Goal: Task Accomplishment & Management: Complete application form

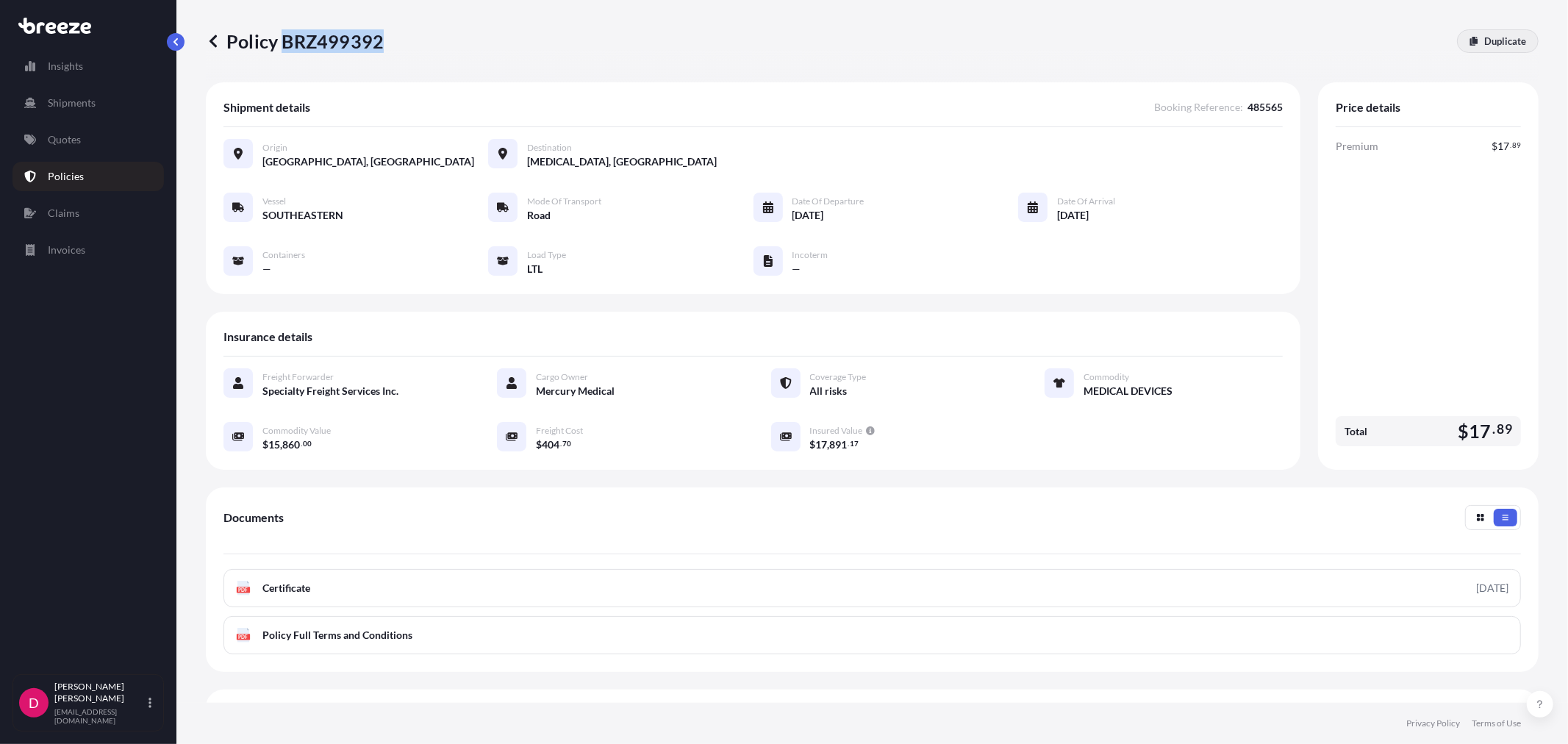
click at [1498, 34] on p "Duplicate" at bounding box center [1505, 40] width 42 height 15
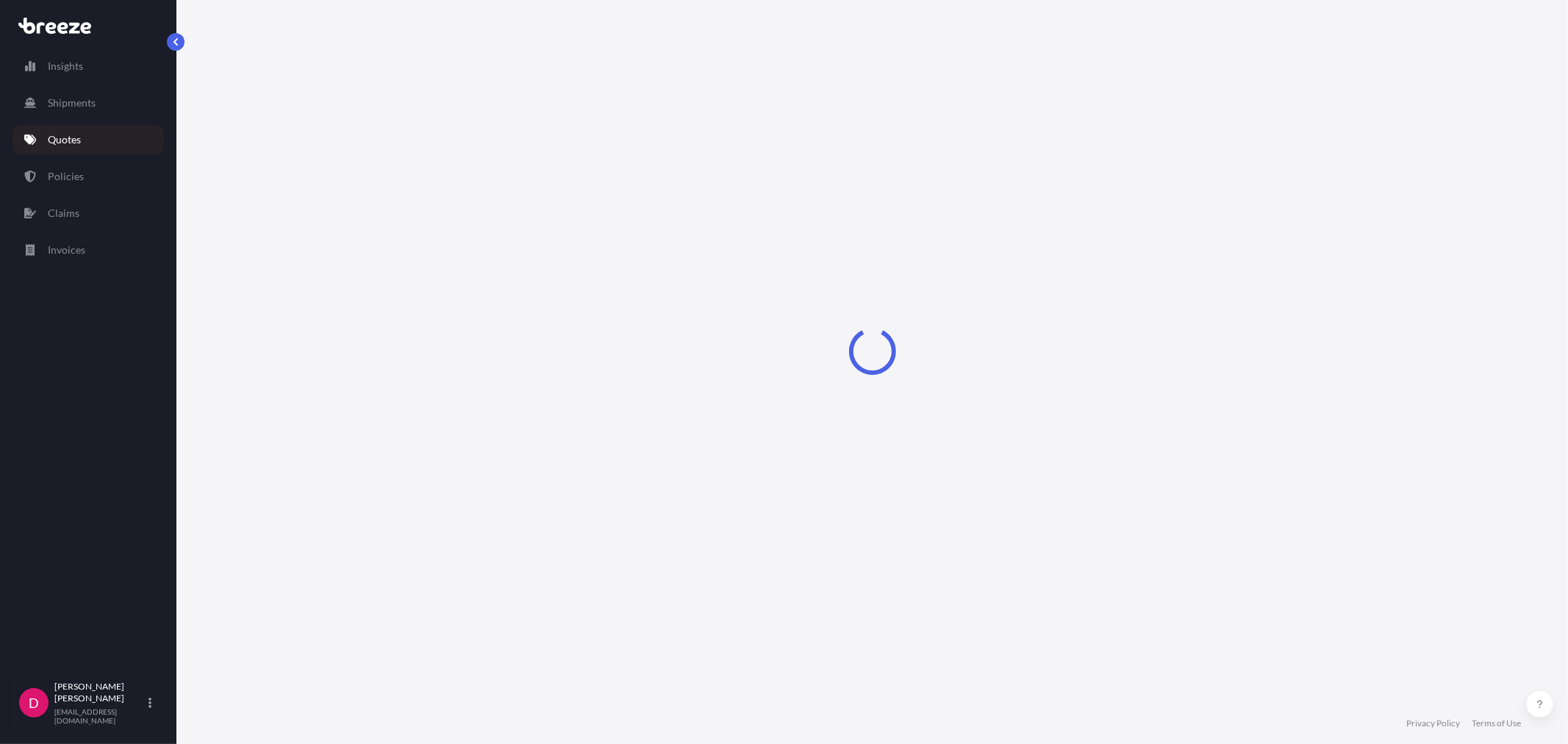
select select "Road"
select select "1"
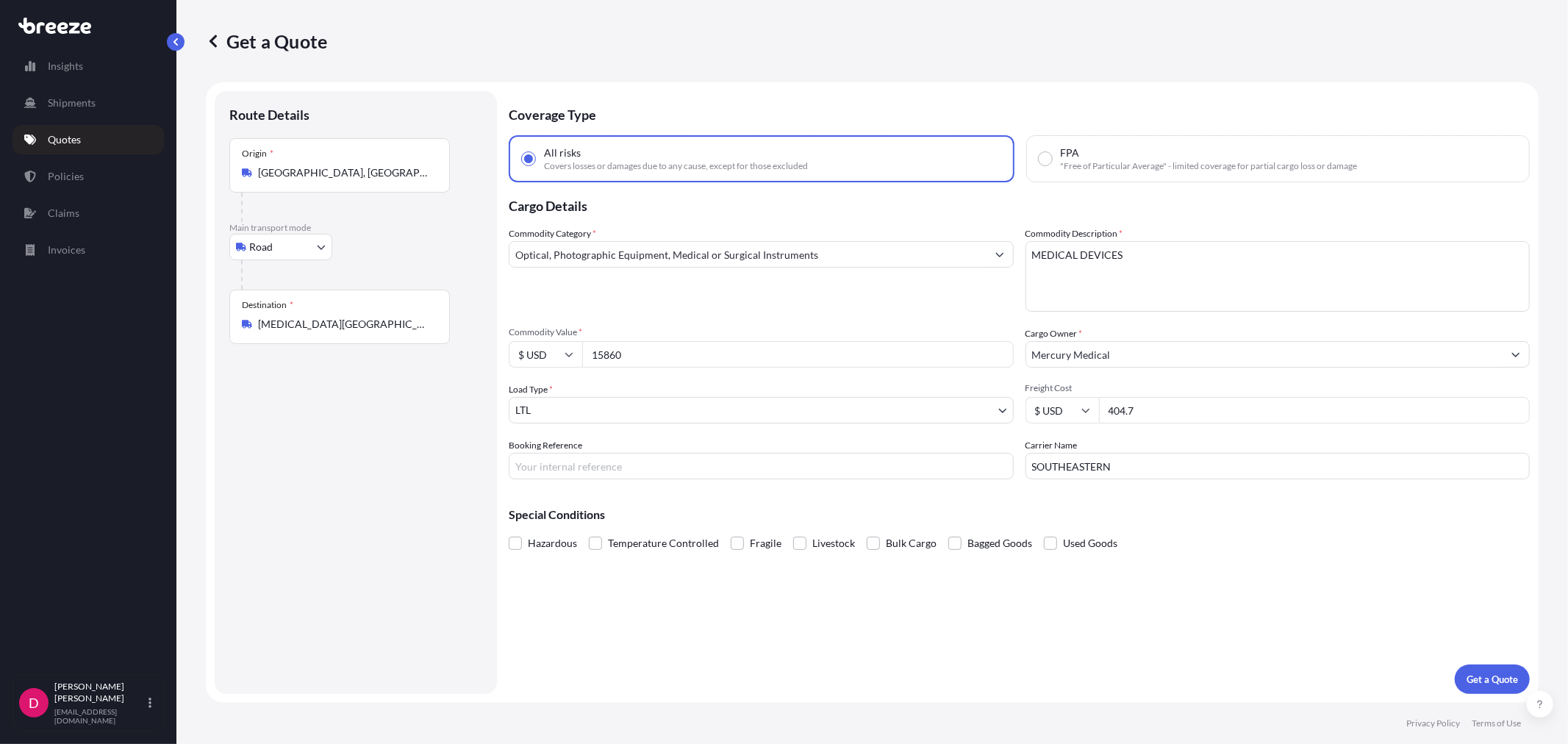
click at [380, 328] on input "[MEDICAL_DATA][GEOGRAPHIC_DATA], [GEOGRAPHIC_DATA]" at bounding box center [345, 324] width 173 height 15
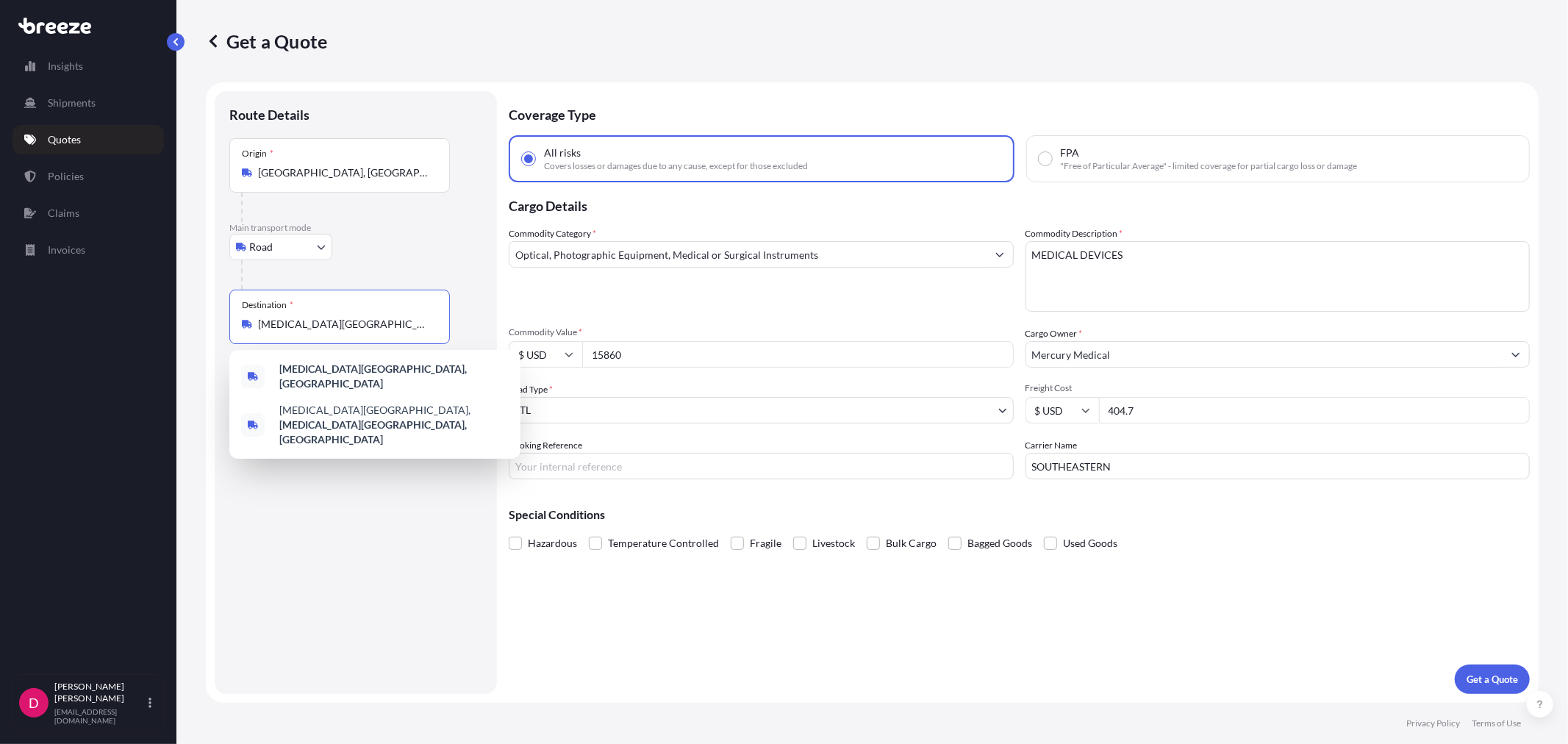
click at [380, 328] on input "[MEDICAL_DATA][GEOGRAPHIC_DATA], [GEOGRAPHIC_DATA]" at bounding box center [345, 324] width 173 height 15
click at [380, 328] on input "[MEDICAL_DATA][GEOGRAPHIC_DATA], [GEOGRAPHIC_DATA]" at bounding box center [345, 324] width 173 height 15
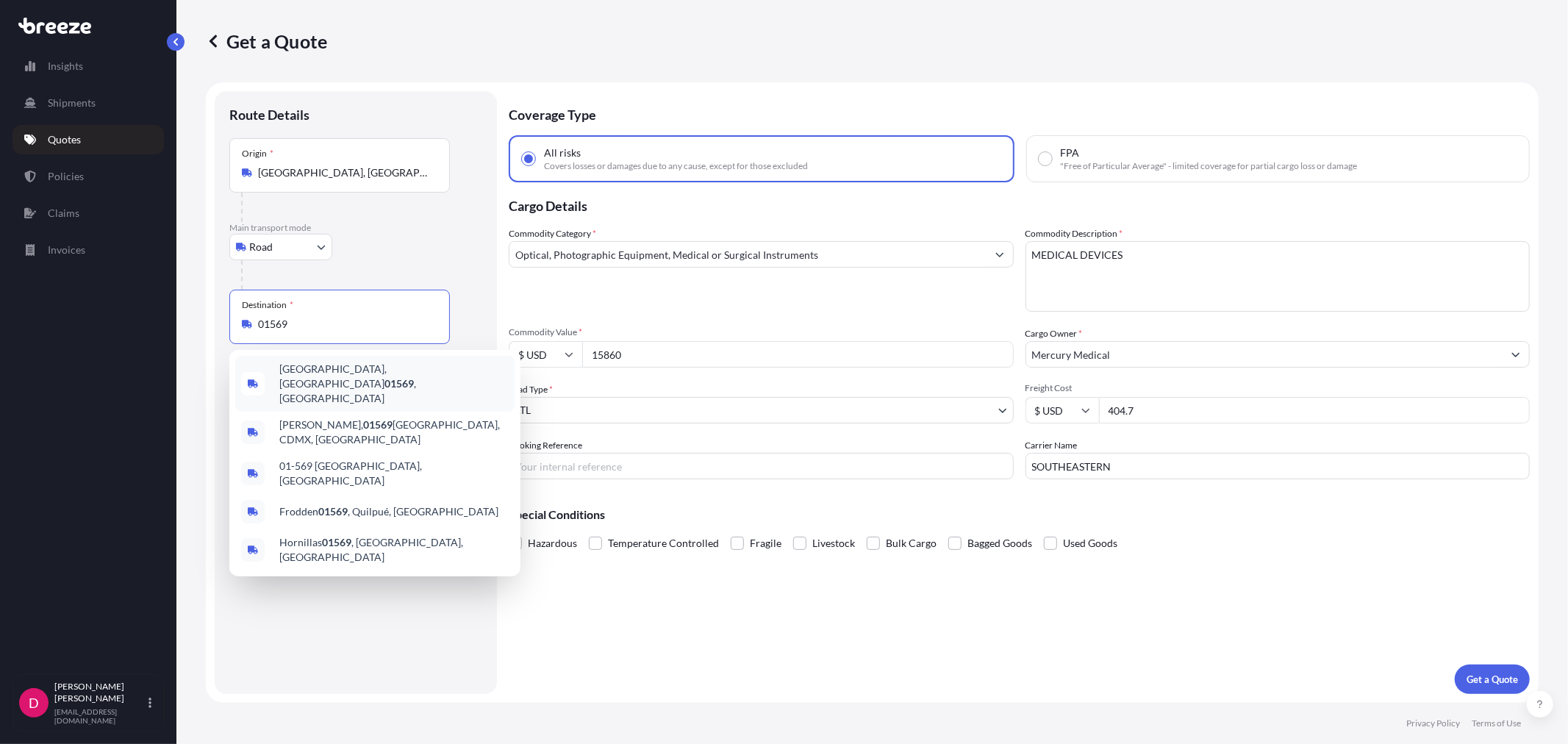
click at [355, 380] on span "[GEOGRAPHIC_DATA], [GEOGRAPHIC_DATA] 01569 , [GEOGRAPHIC_DATA]" at bounding box center [394, 383] width 229 height 44
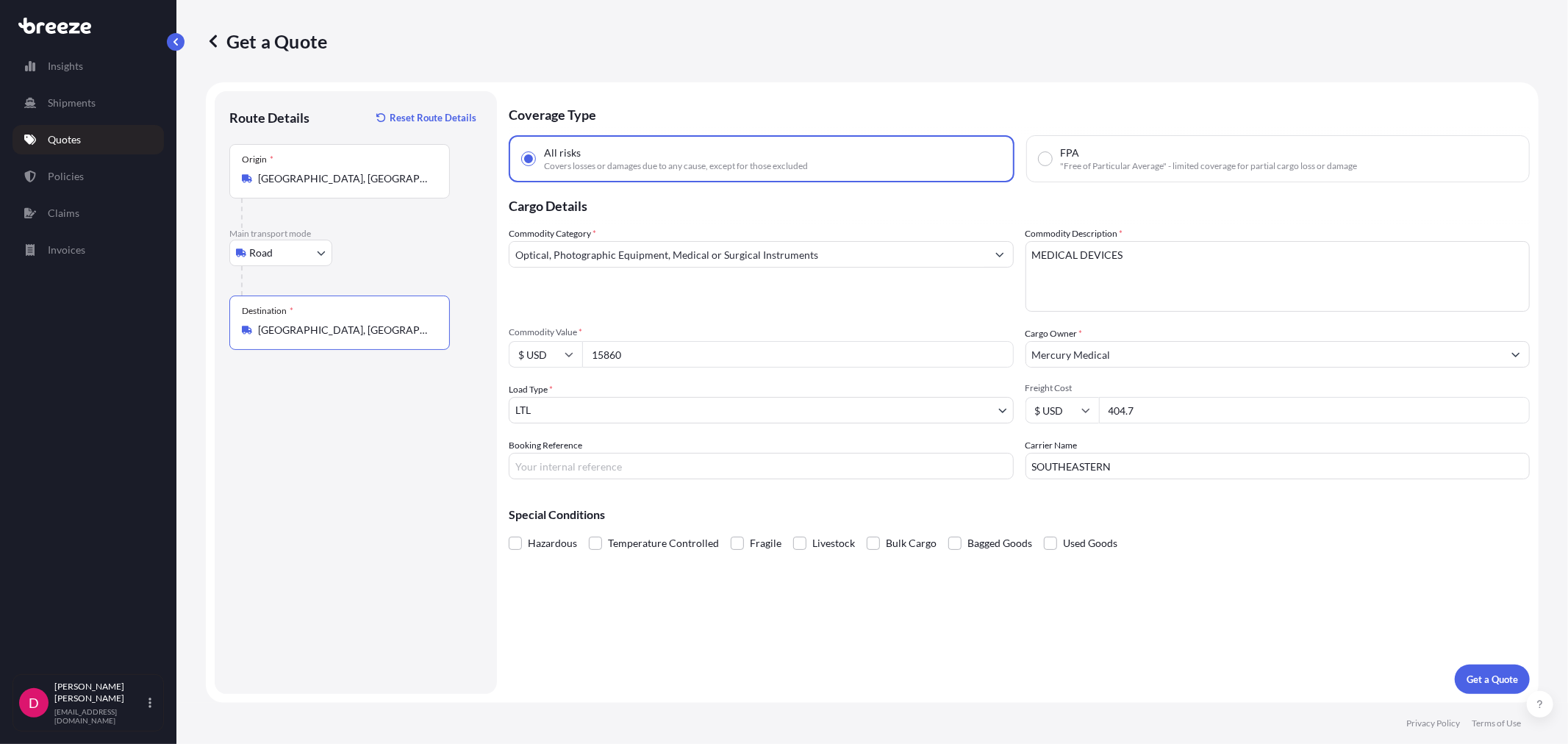
type input "[GEOGRAPHIC_DATA], [GEOGRAPHIC_DATA] 01569, [GEOGRAPHIC_DATA]"
click at [655, 351] on input "15860" at bounding box center [798, 354] width 432 height 27
click at [655, 351] on input "15860" at bounding box center [798, 354] width 432 height 27
paste input "6235.4"
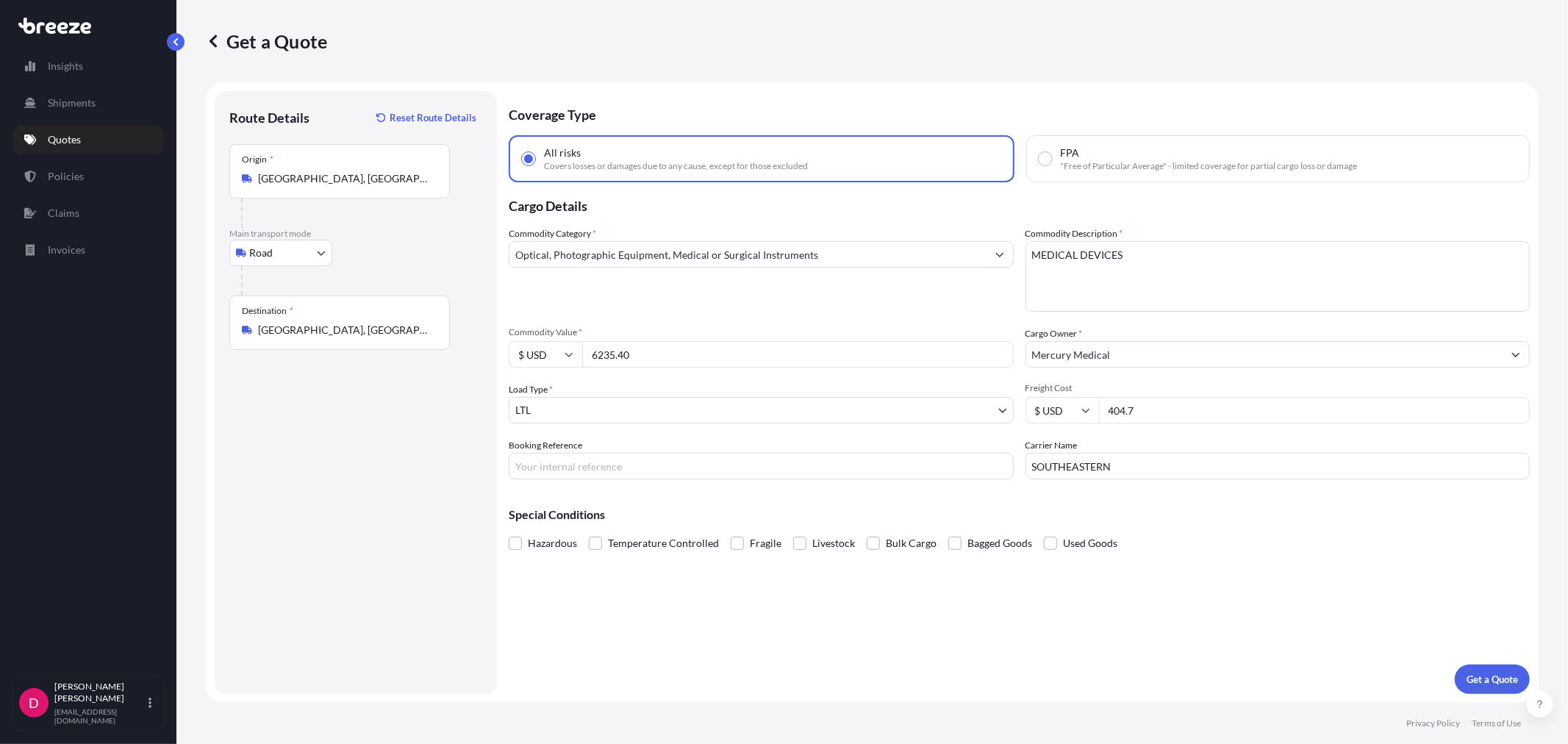
type input "6235.40"
click at [1136, 464] on input "SOUTHEASTERN" at bounding box center [1278, 466] width 505 height 27
type input "ABF"
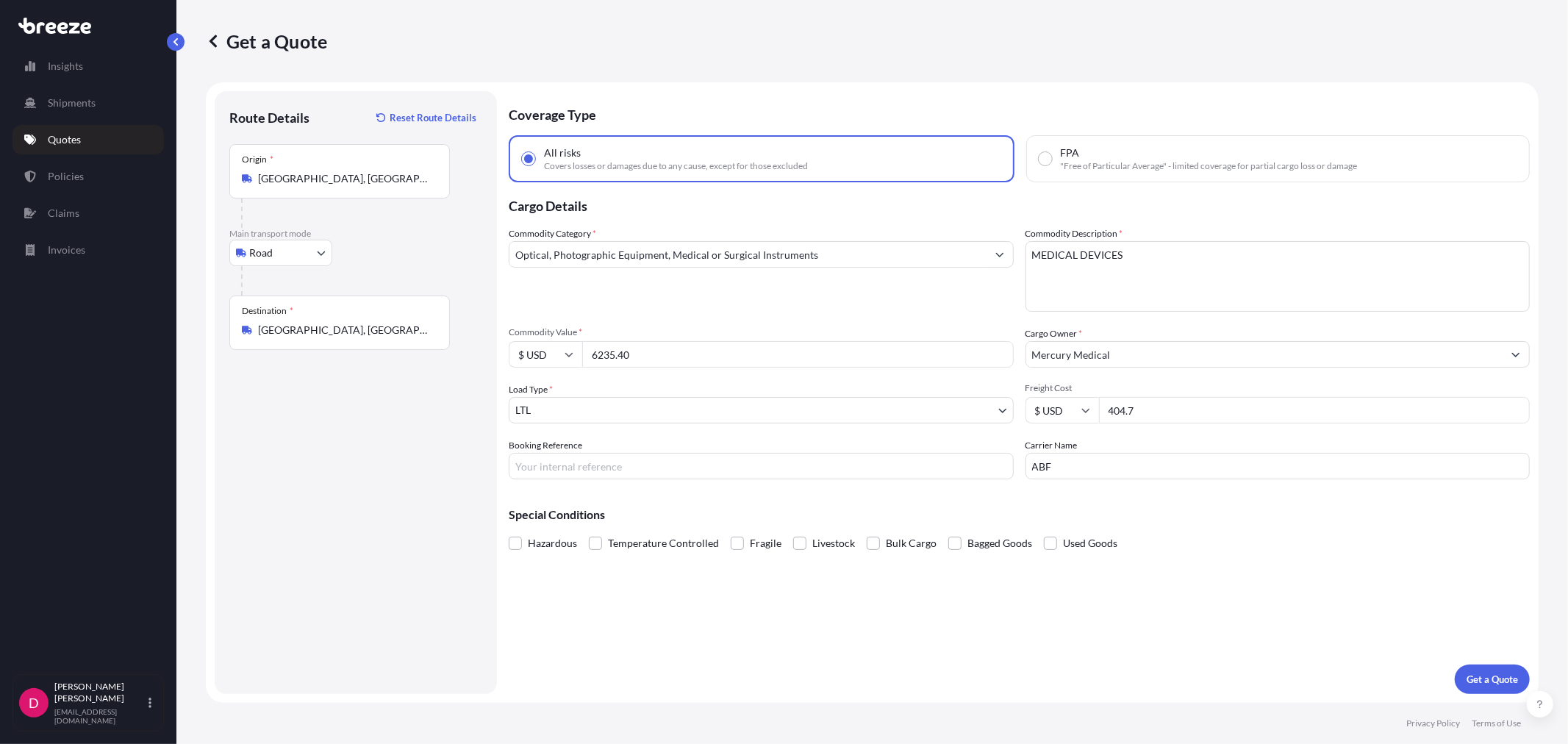
drag, startPoint x: 1169, startPoint y: 409, endPoint x: 1037, endPoint y: 434, distance: 134.3
click at [1020, 422] on div "Commodity Category * Optical, Photographic Equipment, Medical or Surgical Instr…" at bounding box center [1019, 352] width 1021 height 253
type input "429.43"
click at [592, 467] on input "Booking Reference" at bounding box center [761, 466] width 505 height 27
paste input "485672"
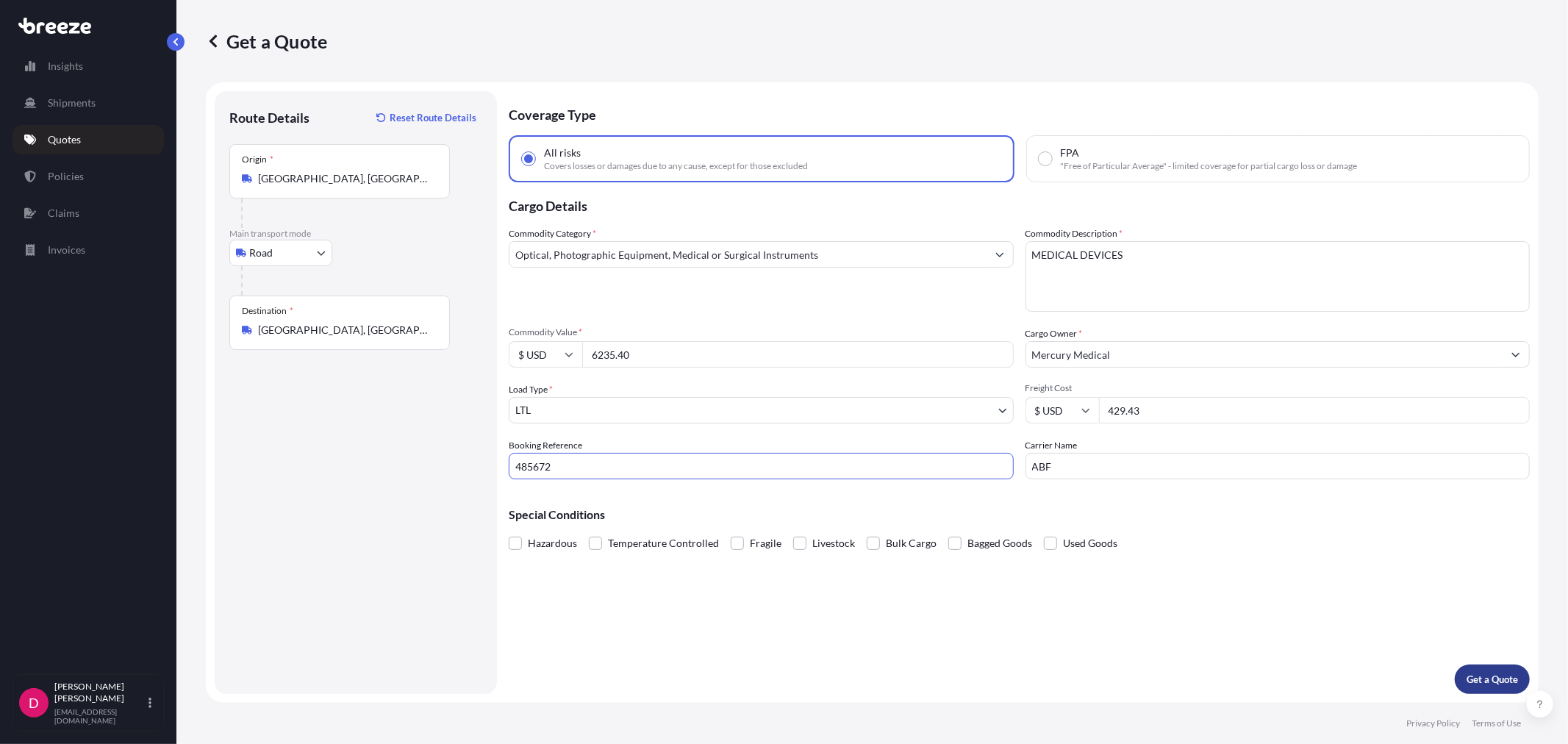
type input "485672"
click at [1504, 685] on p "Get a Quote" at bounding box center [1492, 678] width 51 height 15
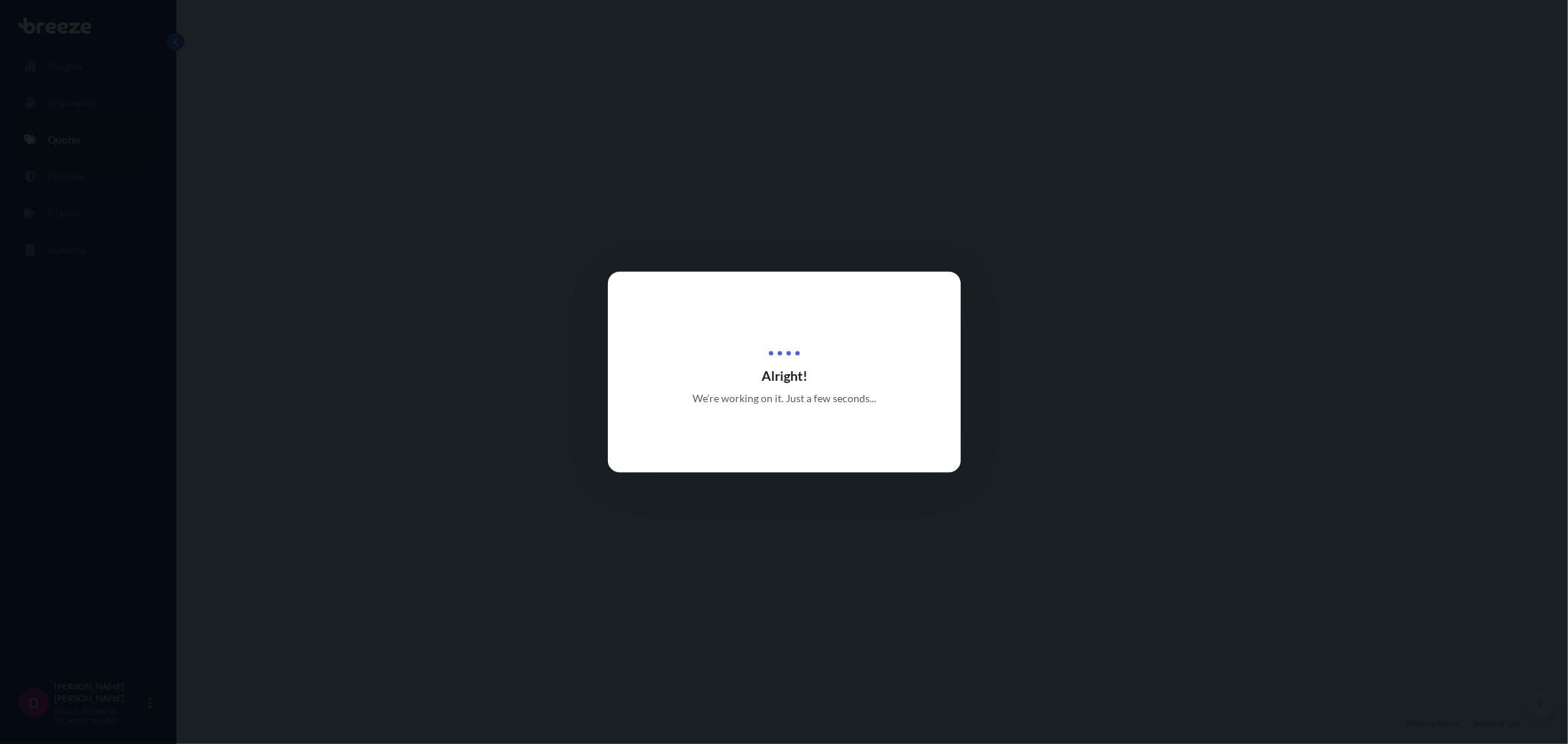
select select "Road"
select select "1"
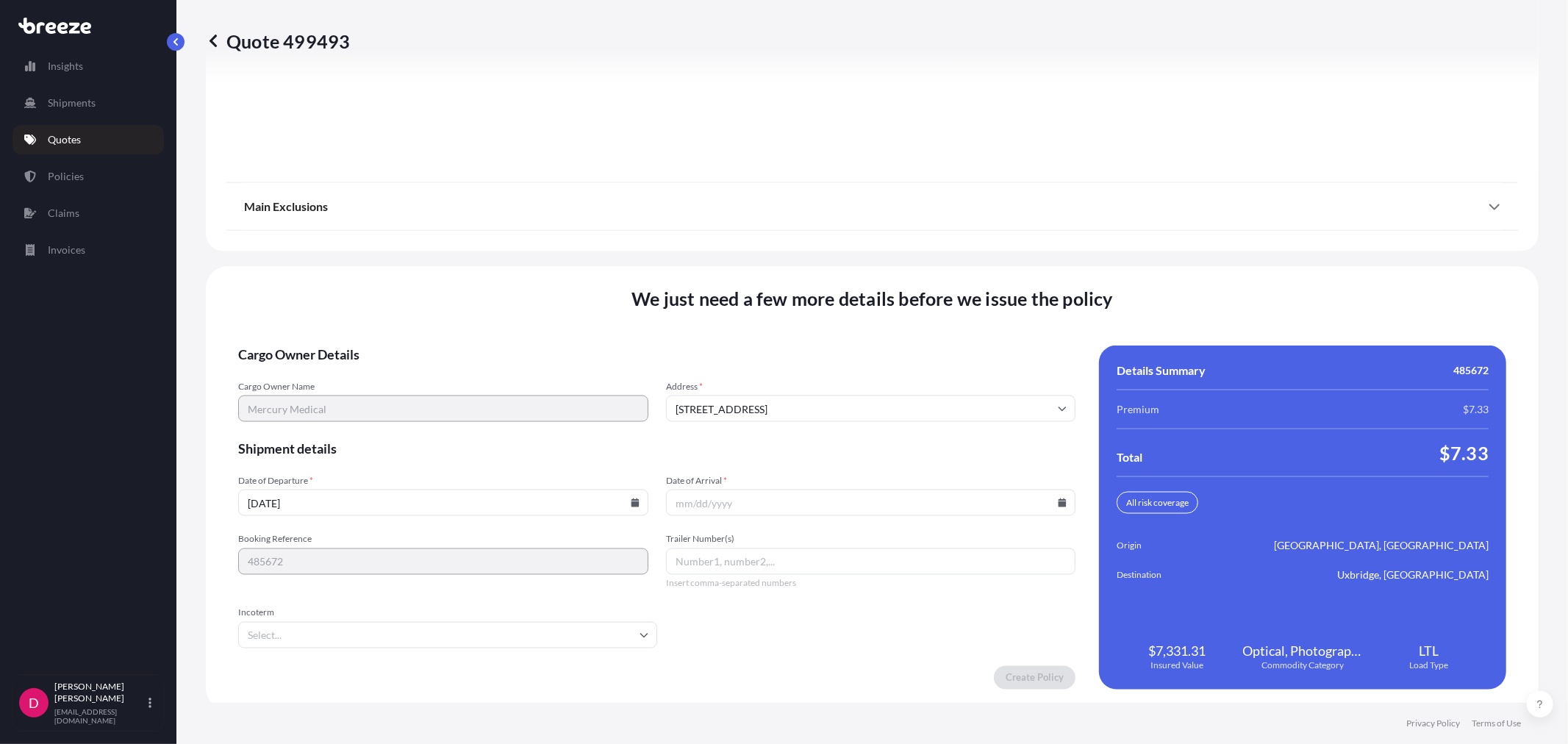
scroll to position [1819, 0]
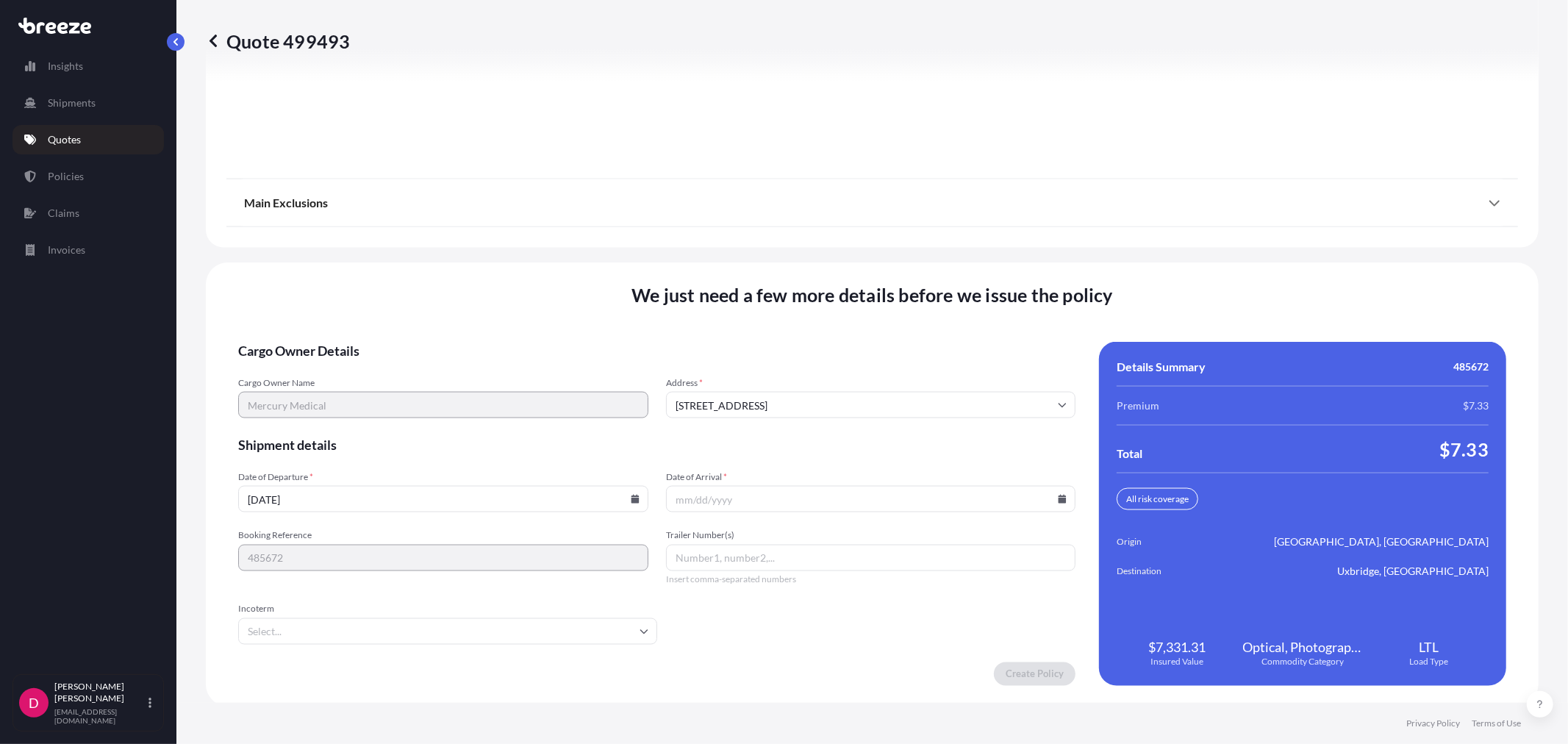
click at [305, 487] on input "[DATE]" at bounding box center [443, 499] width 410 height 27
click at [631, 496] on icon at bounding box center [635, 500] width 8 height 9
click at [479, 362] on button "19" at bounding box center [475, 364] width 24 height 24
type input "[DATE]"
click at [1052, 503] on input "Date of Arrival *" at bounding box center [871, 499] width 410 height 27
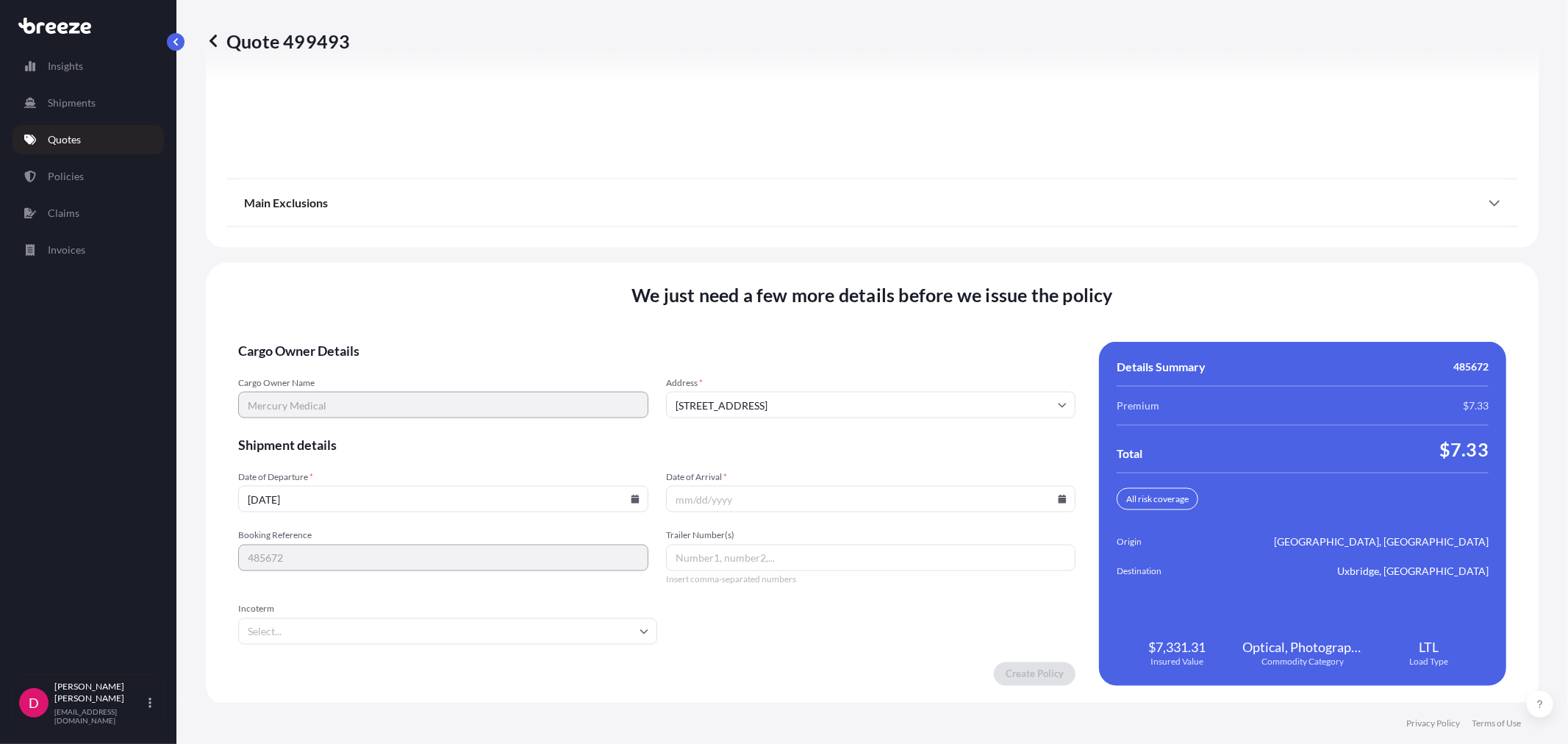
click at [1058, 495] on icon at bounding box center [1062, 500] width 9 height 9
click at [798, 415] on button "30" at bounding box center [796, 420] width 24 height 24
type input "[DATE]"
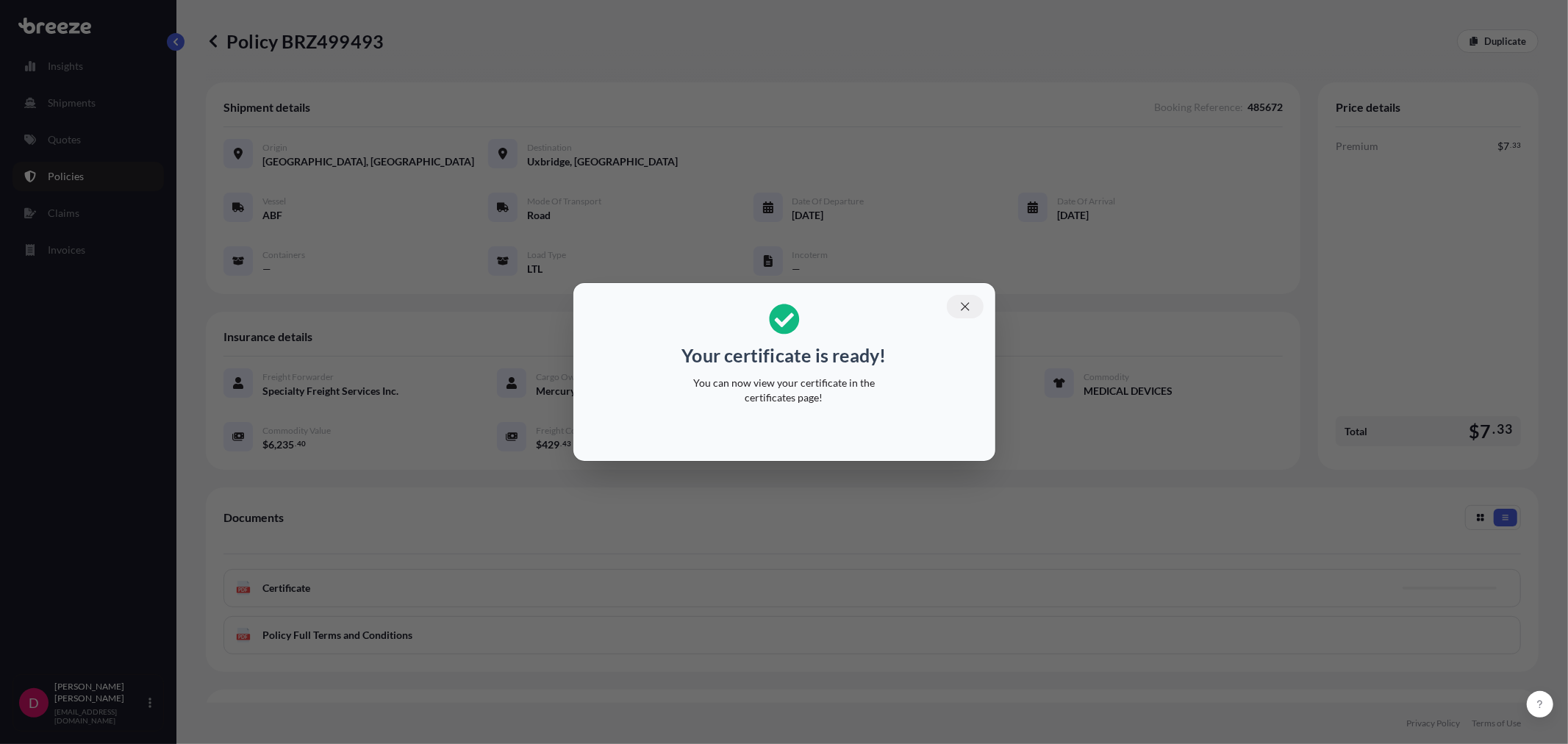
click at [972, 300] on button "button" at bounding box center [965, 306] width 37 height 24
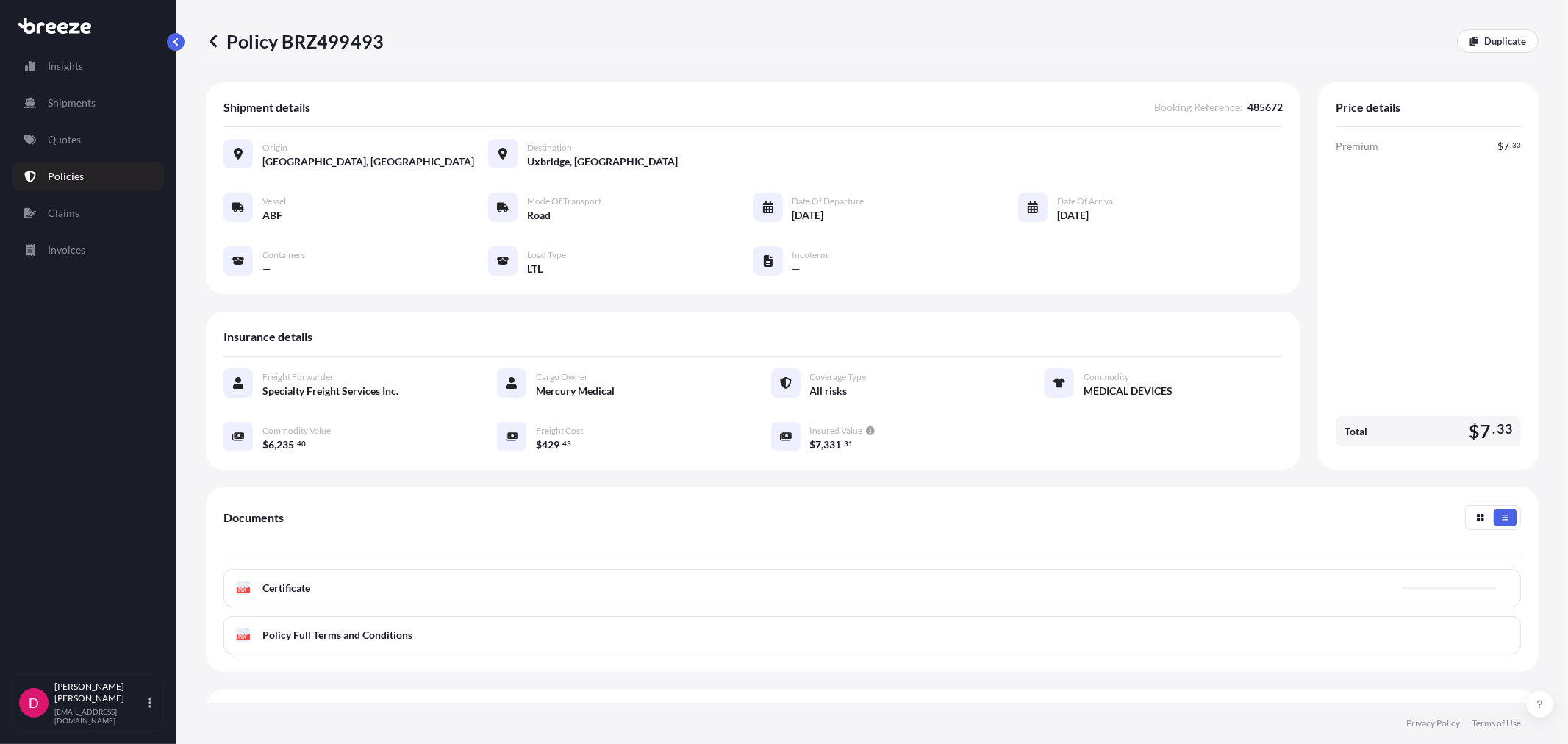
click at [342, 41] on p "Policy BRZ499493" at bounding box center [294, 40] width 178 height 24
click at [342, 40] on p "Policy BRZ499493" at bounding box center [294, 40] width 178 height 24
copy p "BRZ499493"
click at [1465, 49] on link "Duplicate" at bounding box center [1498, 40] width 82 height 24
select select "Road"
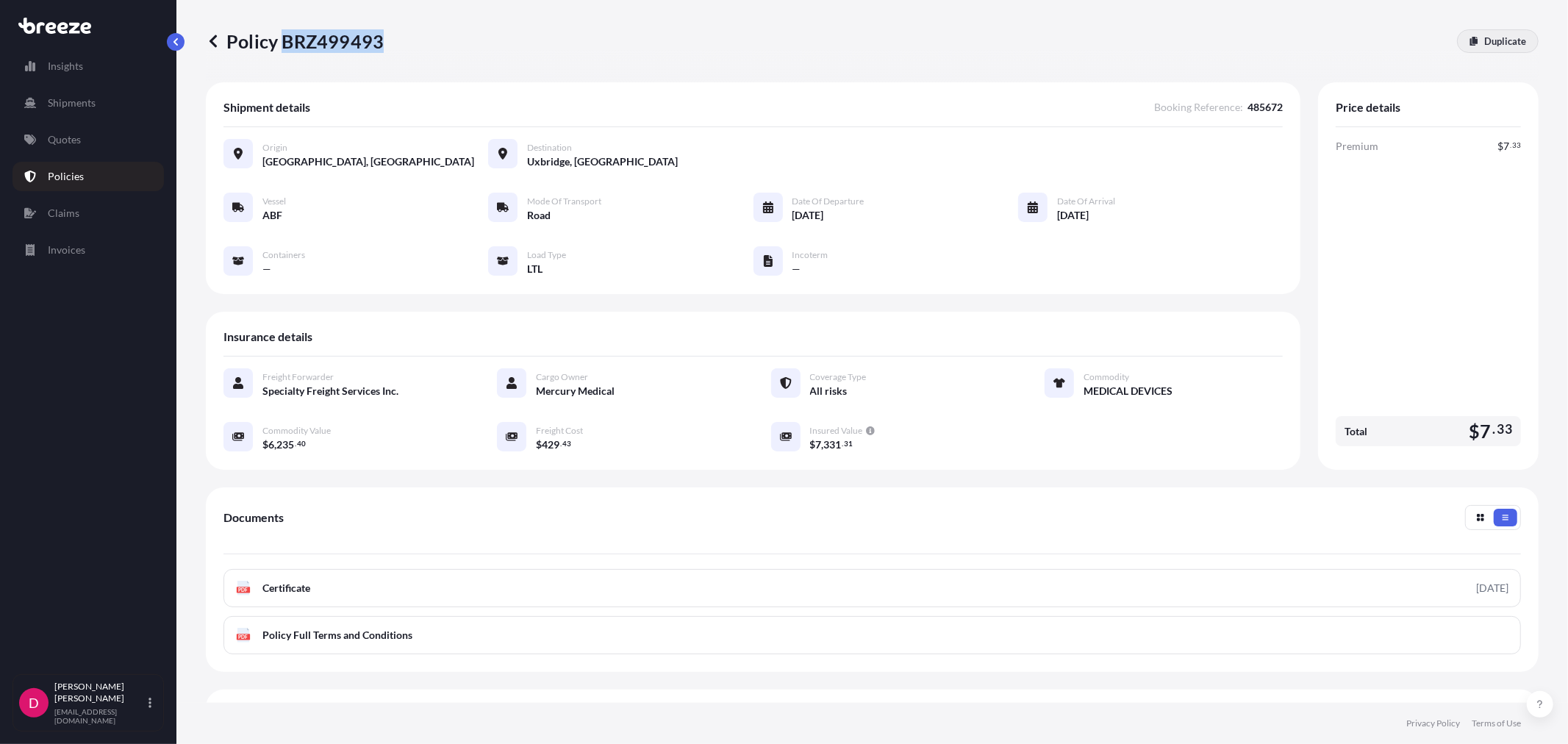
select select "1"
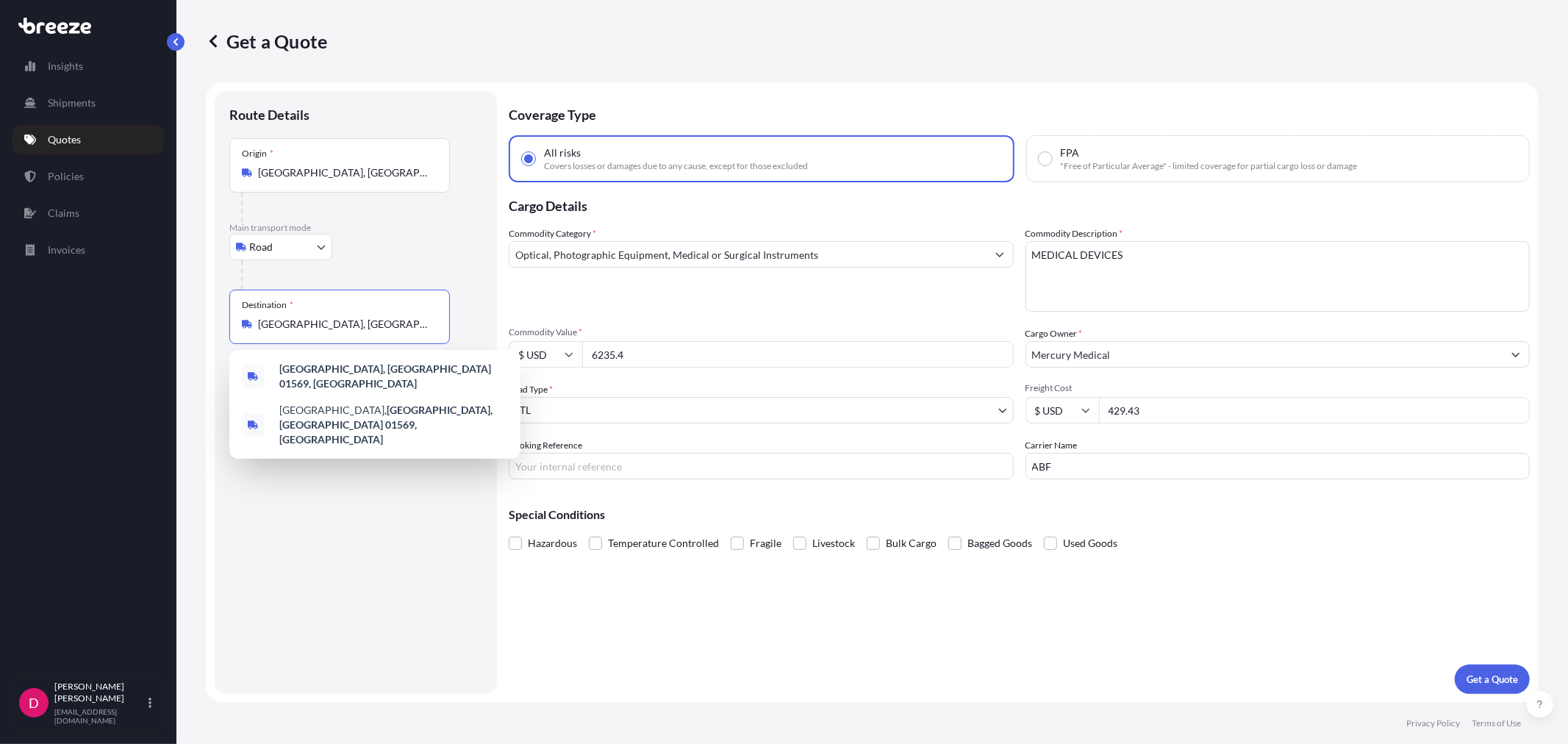
drag, startPoint x: 395, startPoint y: 320, endPoint x: 243, endPoint y: 315, distance: 152.1
click at [243, 315] on div "Destination * [GEOGRAPHIC_DATA], [GEOGRAPHIC_DATA]" at bounding box center [339, 316] width 221 height 54
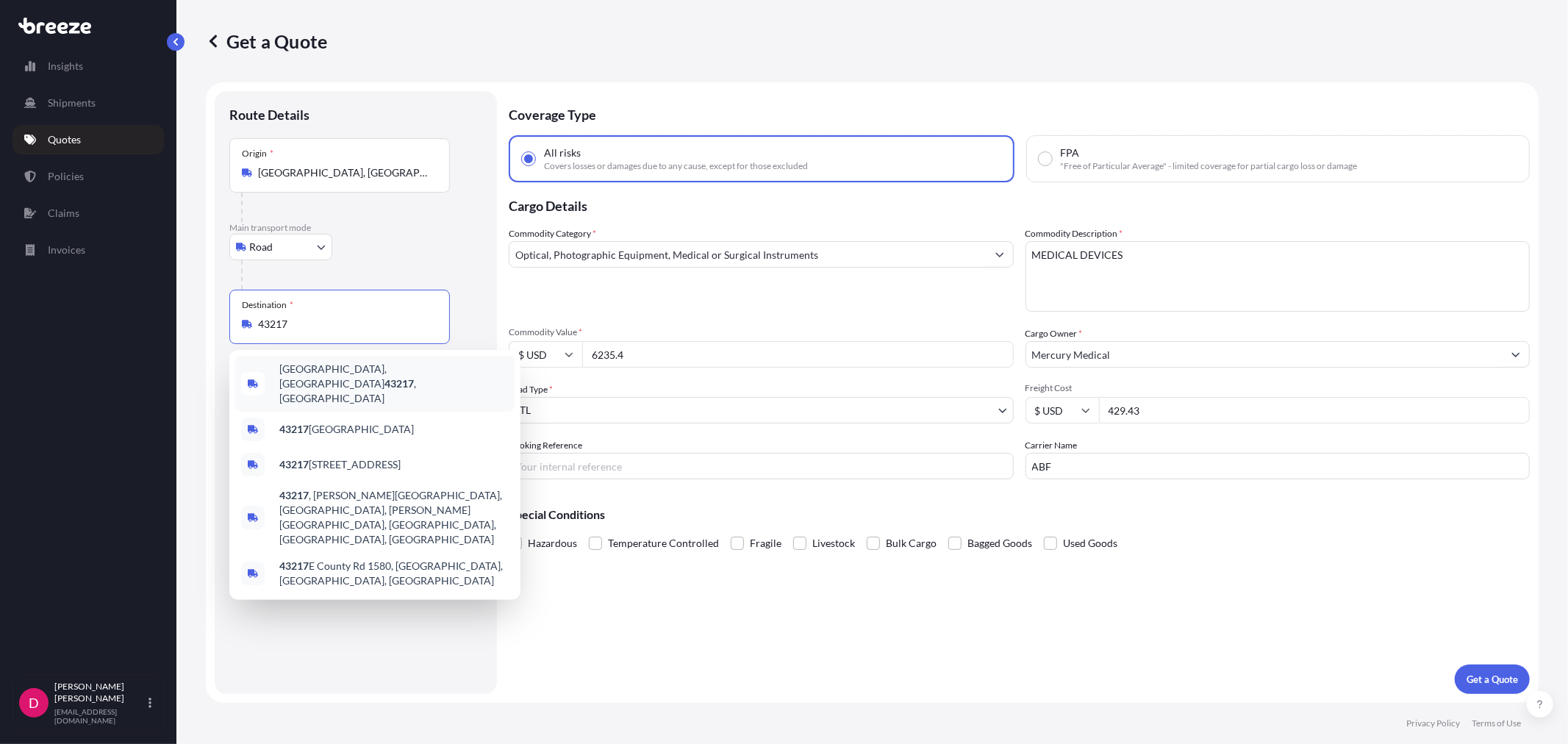
click at [340, 383] on div "[GEOGRAPHIC_DATA] , [GEOGRAPHIC_DATA]" at bounding box center [375, 383] width 280 height 56
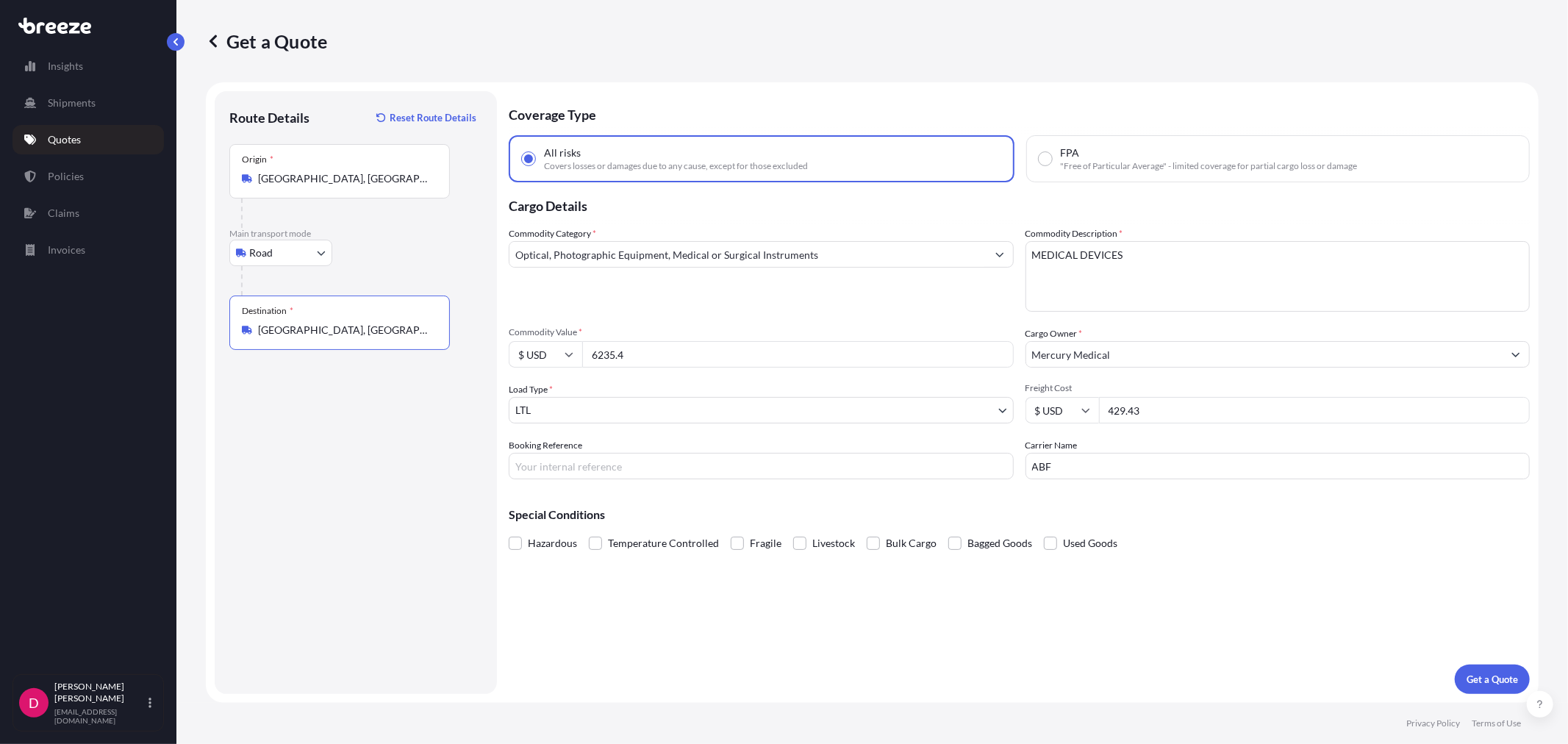
type input "[GEOGRAPHIC_DATA], [GEOGRAPHIC_DATA]"
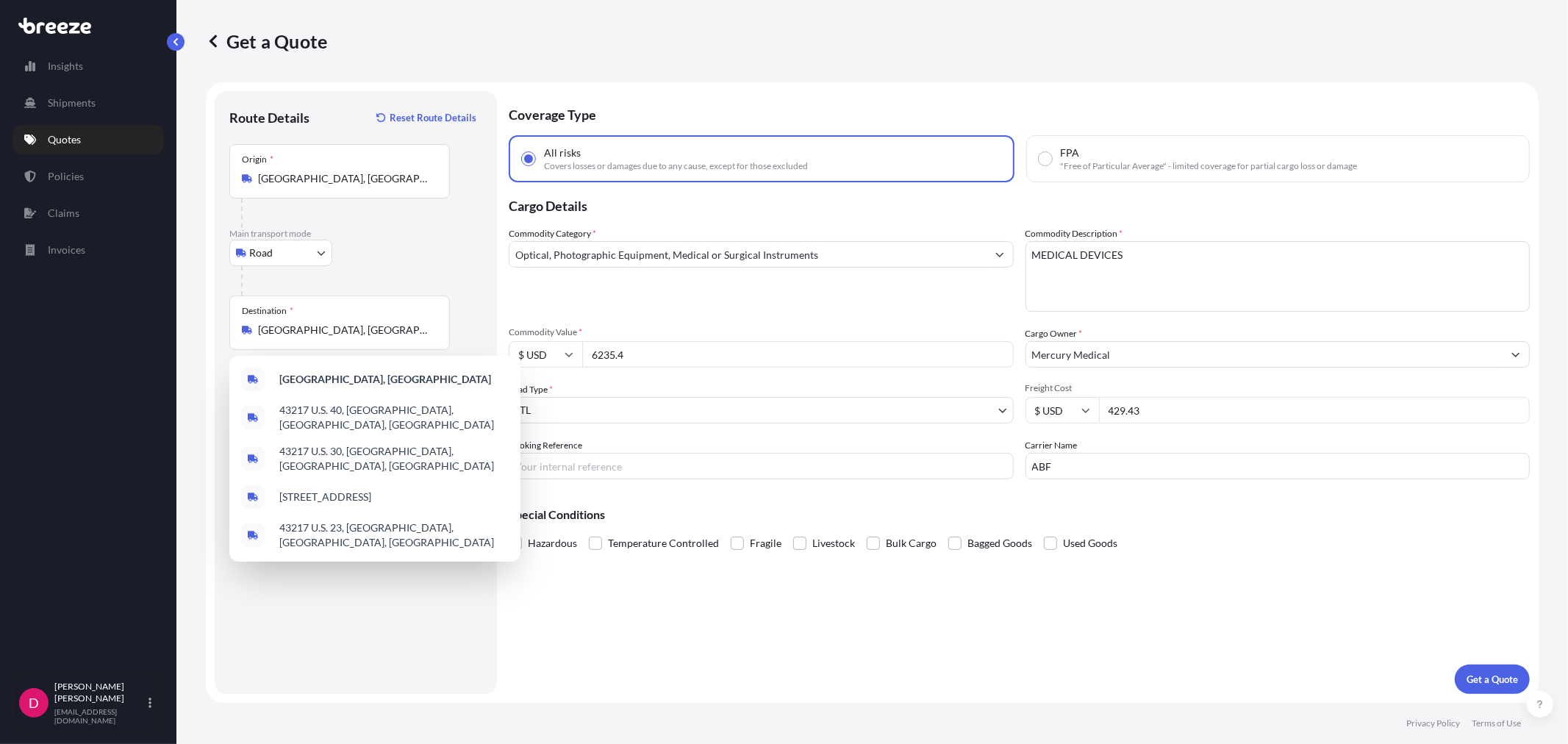
click at [724, 351] on input "6235.4" at bounding box center [798, 354] width 432 height 27
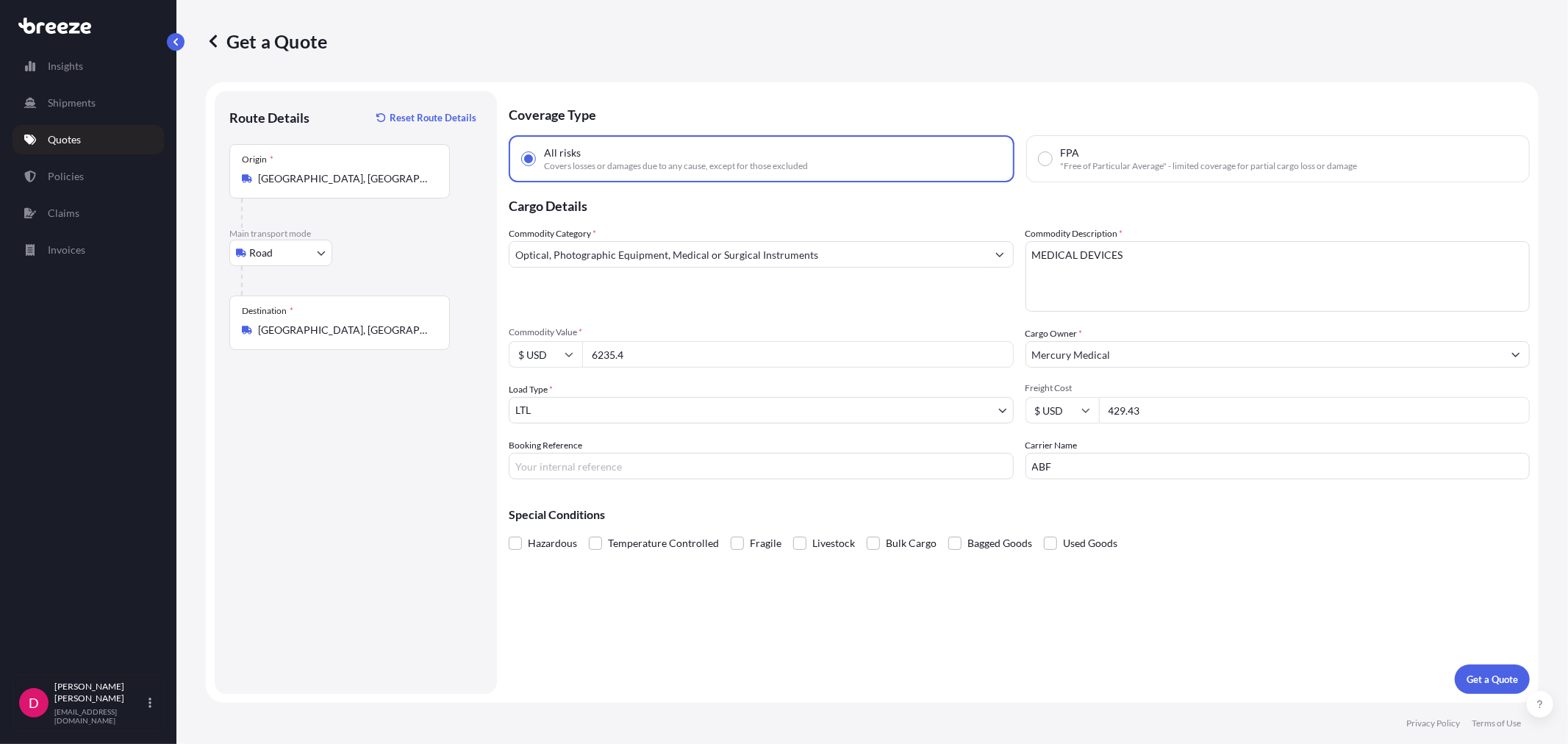
click at [724, 351] on input "6235.4" at bounding box center [798, 354] width 432 height 27
paste input "8737.12"
type input "8737.12"
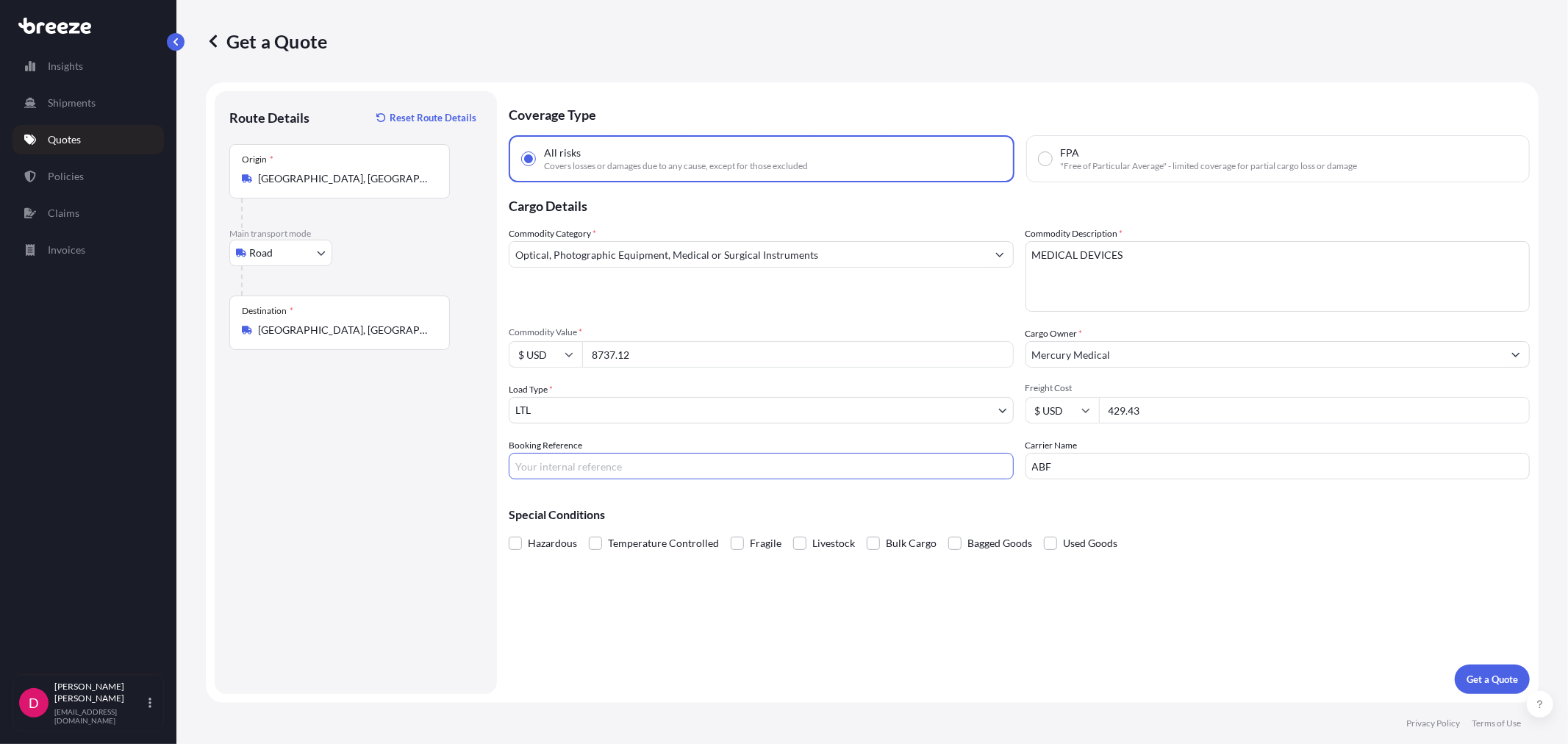
click at [633, 471] on input "Booking Reference" at bounding box center [761, 466] width 505 height 27
paste input "485693"
type input "485693"
drag, startPoint x: 1155, startPoint y: 409, endPoint x: 1111, endPoint y: 414, distance: 44.3
click at [1111, 414] on input "429.43" at bounding box center [1314, 410] width 432 height 27
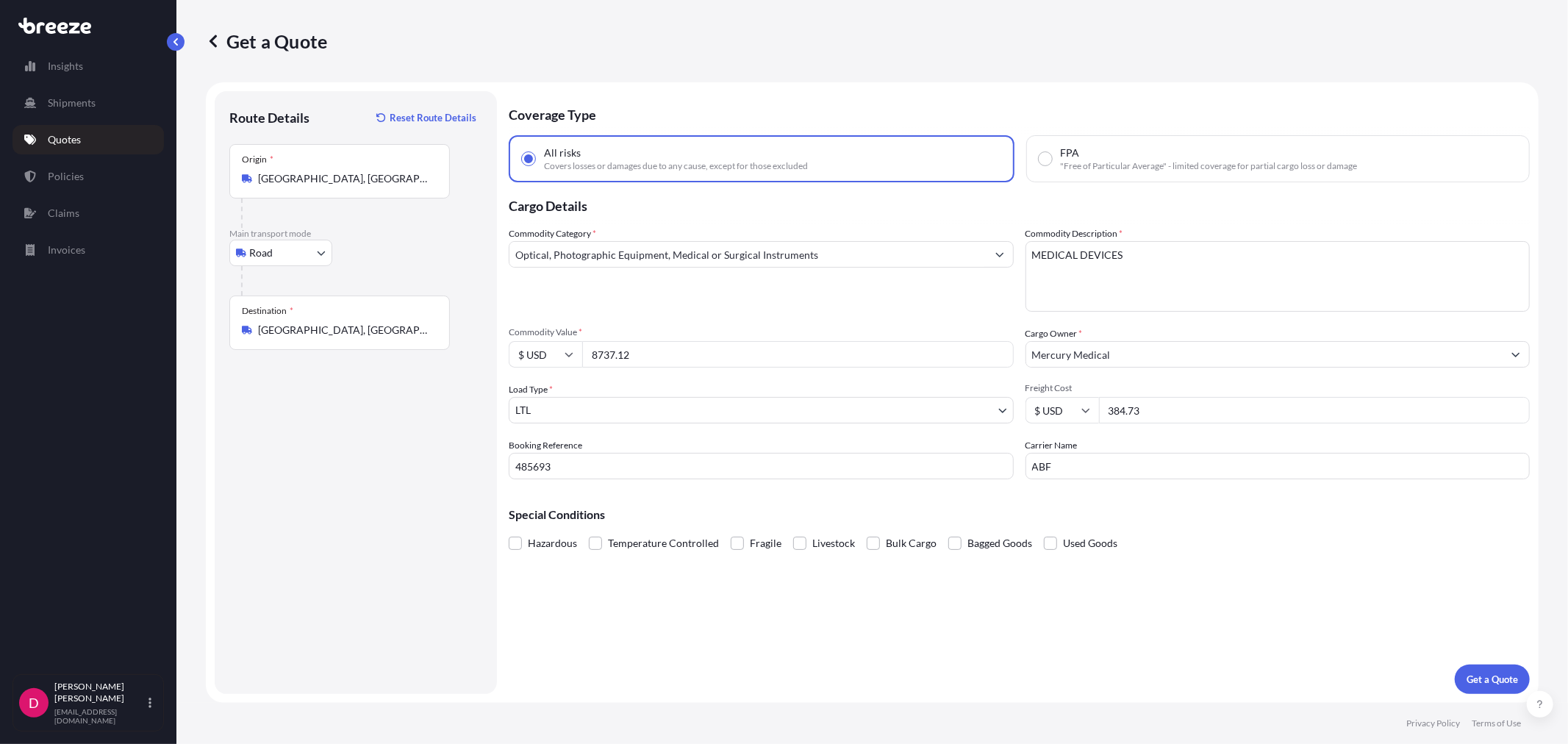
type input "384.73"
click at [1246, 609] on div "Coverage Type All risks Covers losses or damages due to any cause, except for t…" at bounding box center [1019, 392] width 1021 height 603
click at [1505, 674] on p "Get a Quote" at bounding box center [1492, 678] width 51 height 15
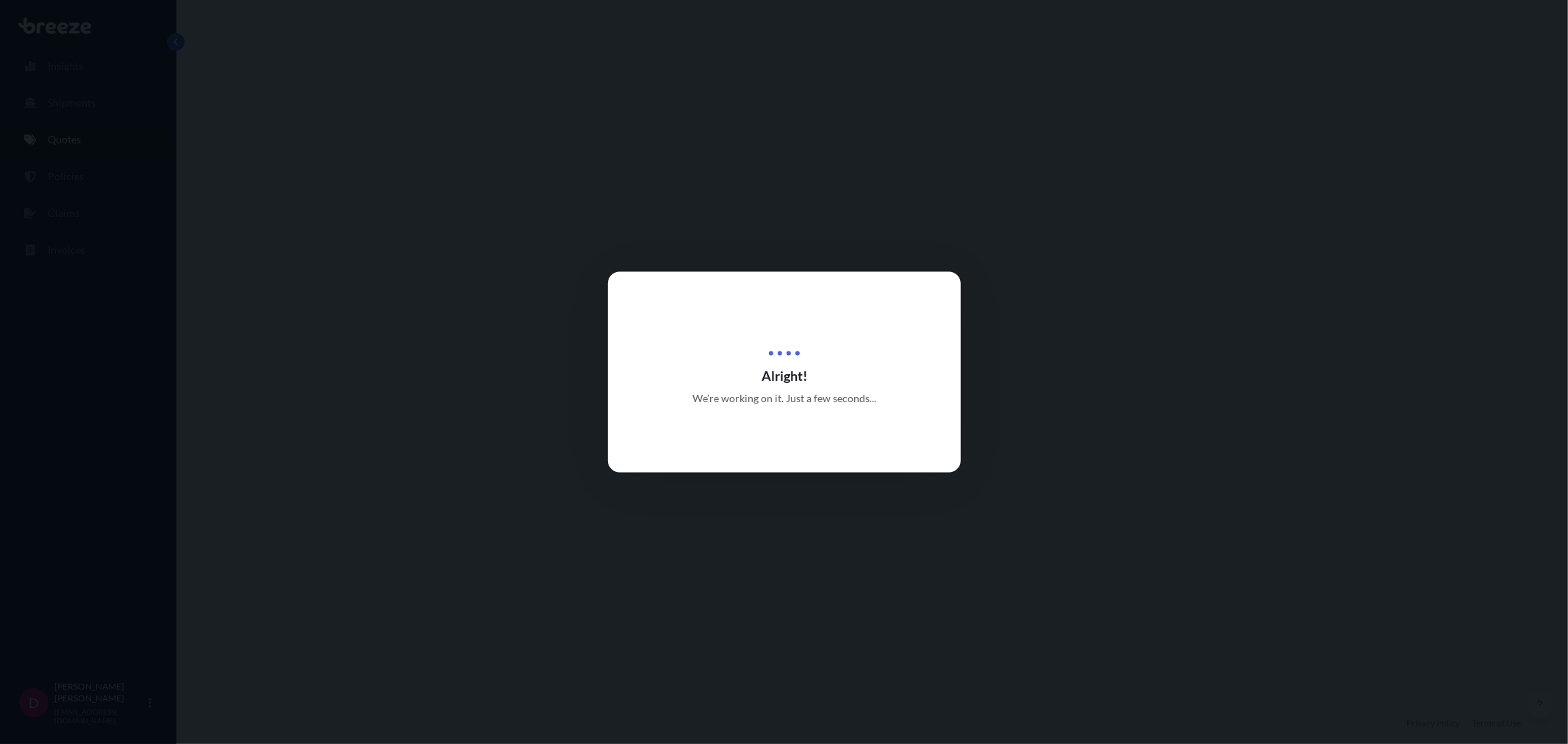
select select "Road"
select select "1"
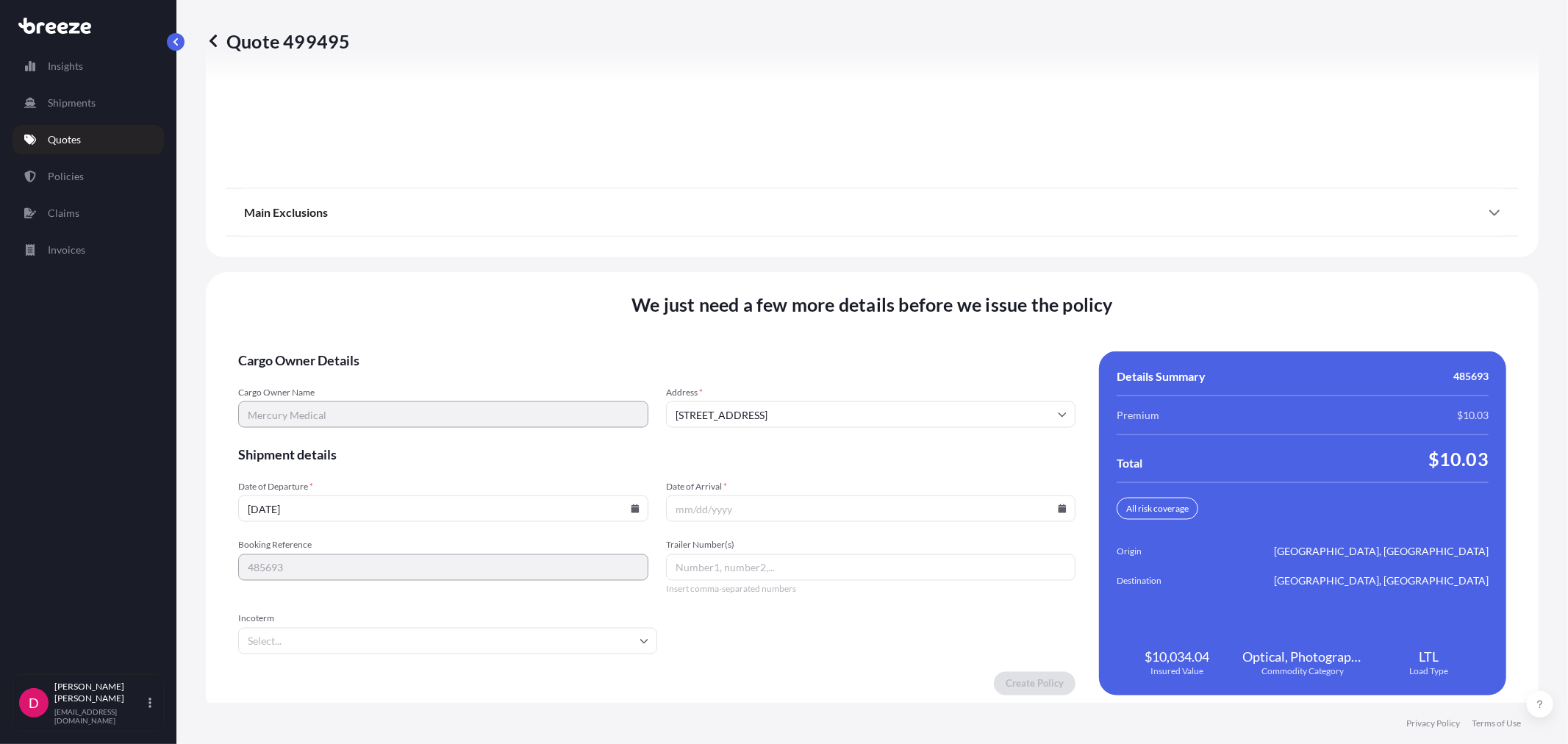
scroll to position [1819, 0]
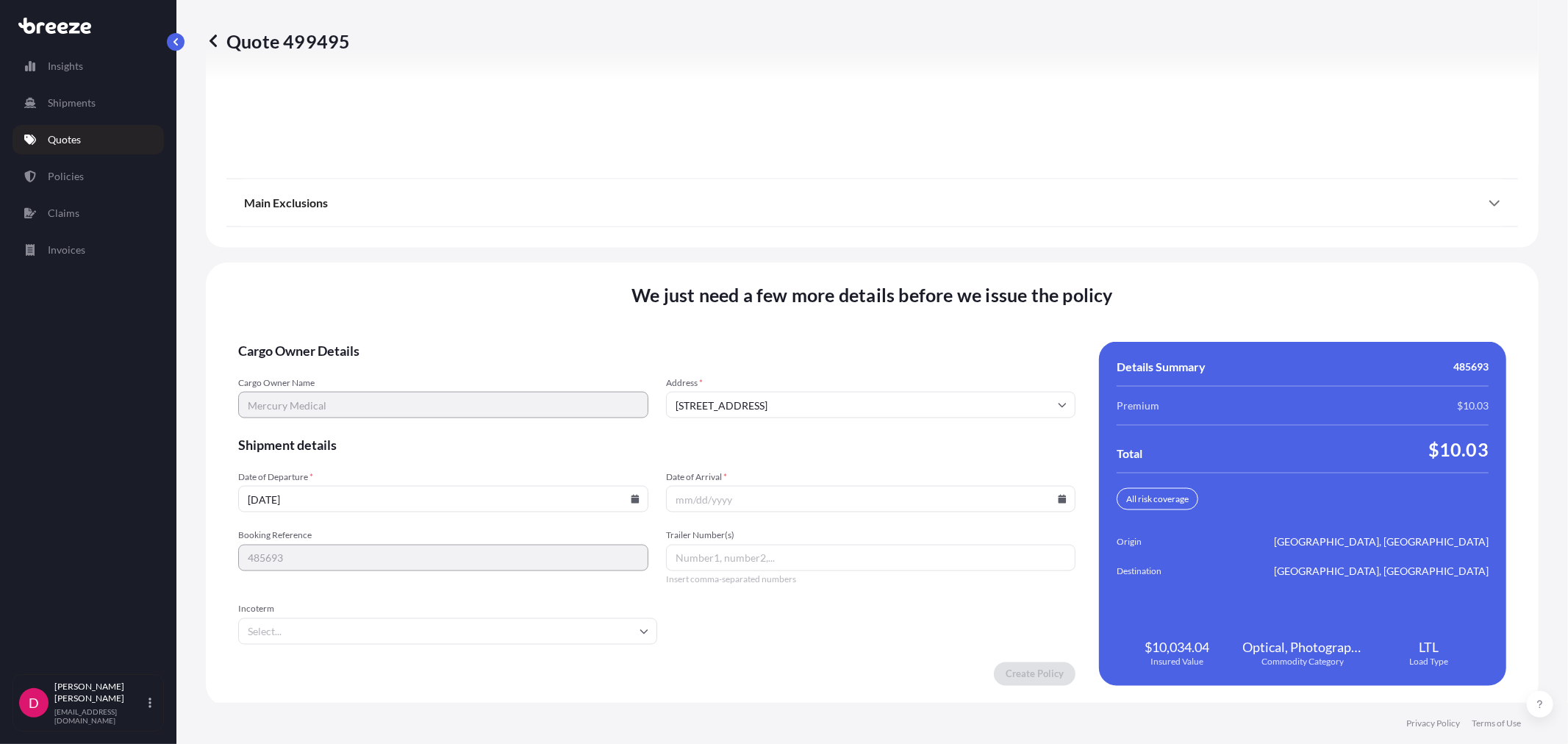
click at [1058, 496] on icon at bounding box center [1062, 500] width 8 height 9
click at [792, 421] on button "30" at bounding box center [796, 420] width 24 height 24
type input "[DATE]"
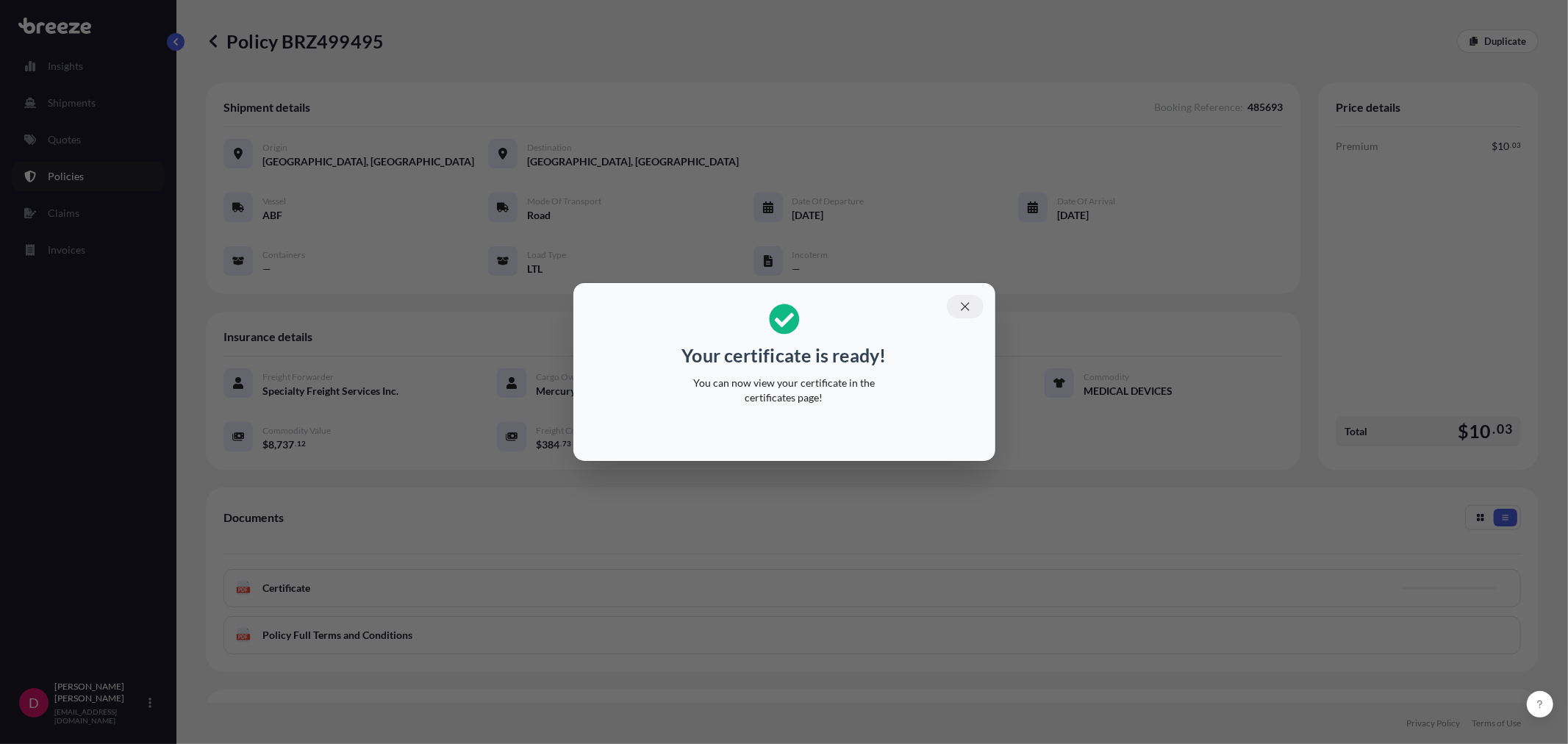
click at [961, 313] on button "button" at bounding box center [965, 306] width 37 height 24
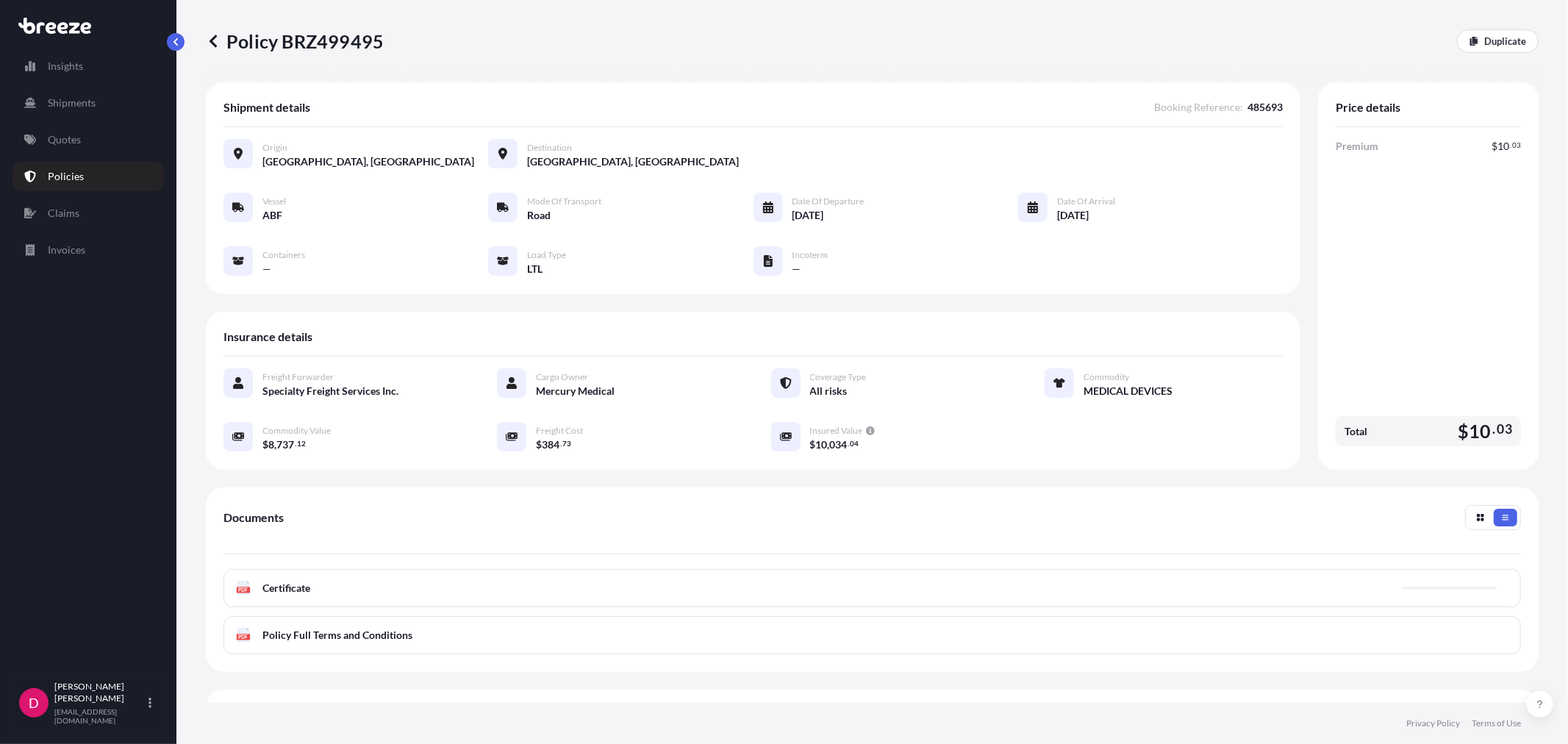
click at [355, 41] on p "Policy BRZ499495" at bounding box center [294, 40] width 178 height 24
copy p "BRZ499495"
click at [1507, 43] on p "Duplicate" at bounding box center [1505, 40] width 42 height 15
select select "Road"
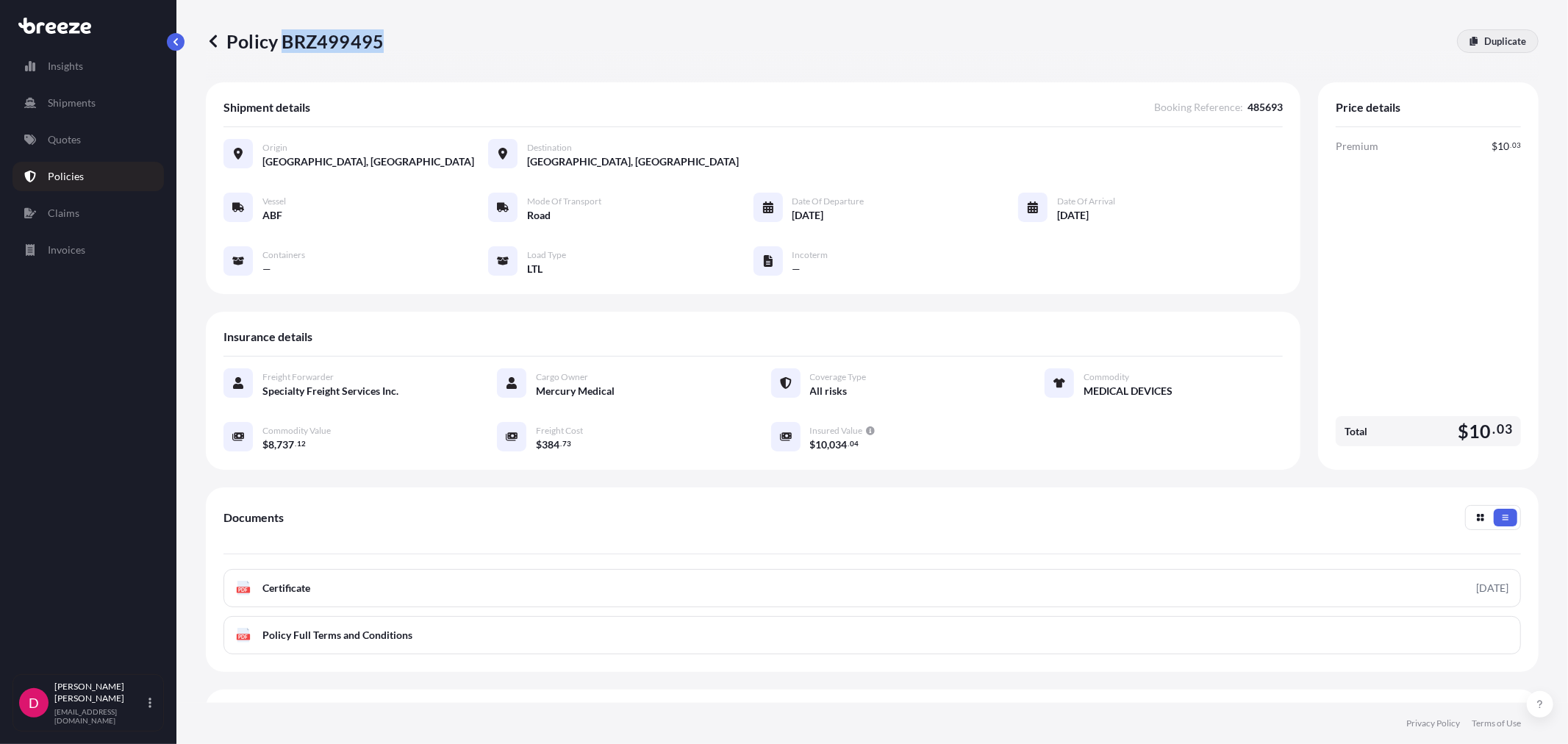
select select "1"
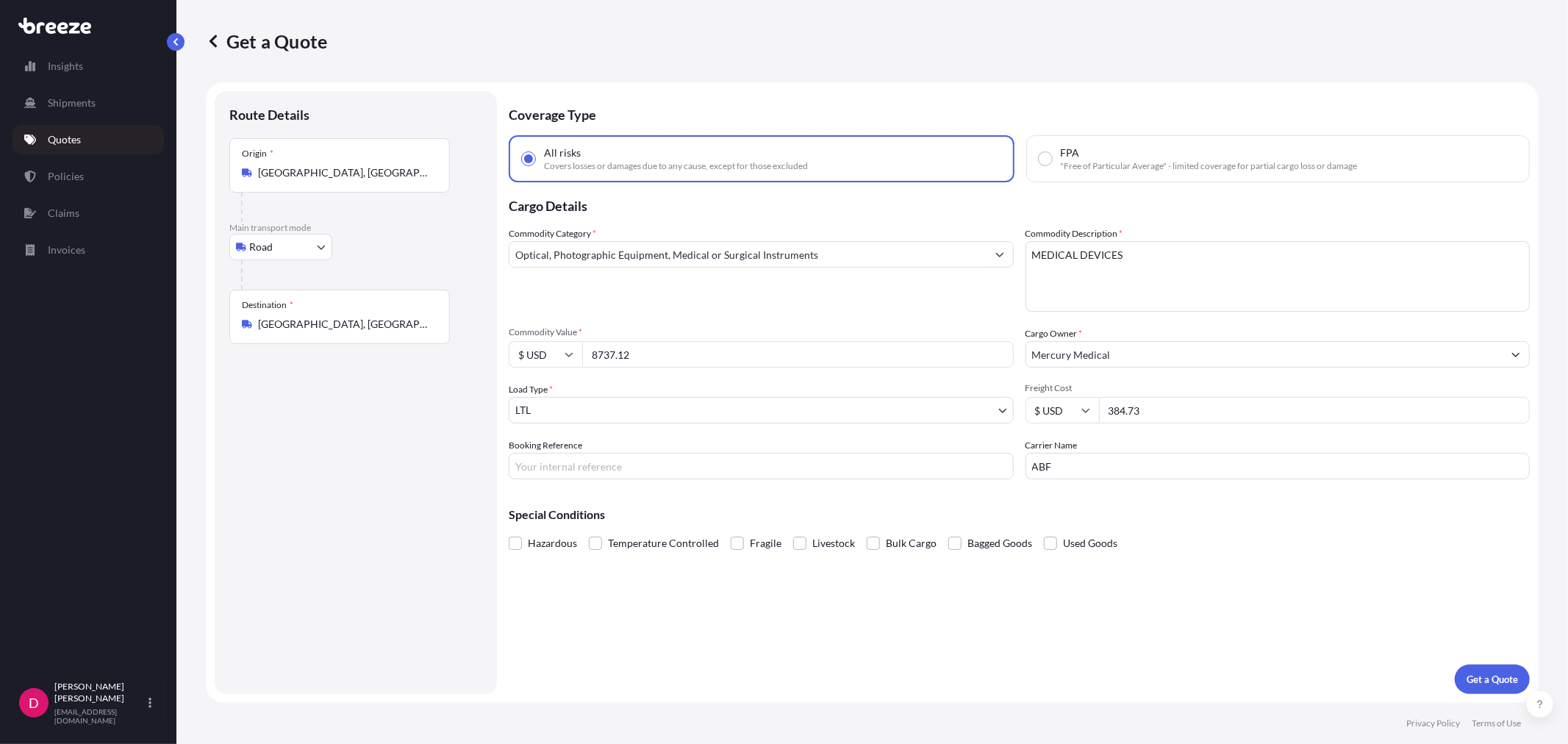
click at [390, 322] on input "[GEOGRAPHIC_DATA], [GEOGRAPHIC_DATA]" at bounding box center [345, 324] width 173 height 15
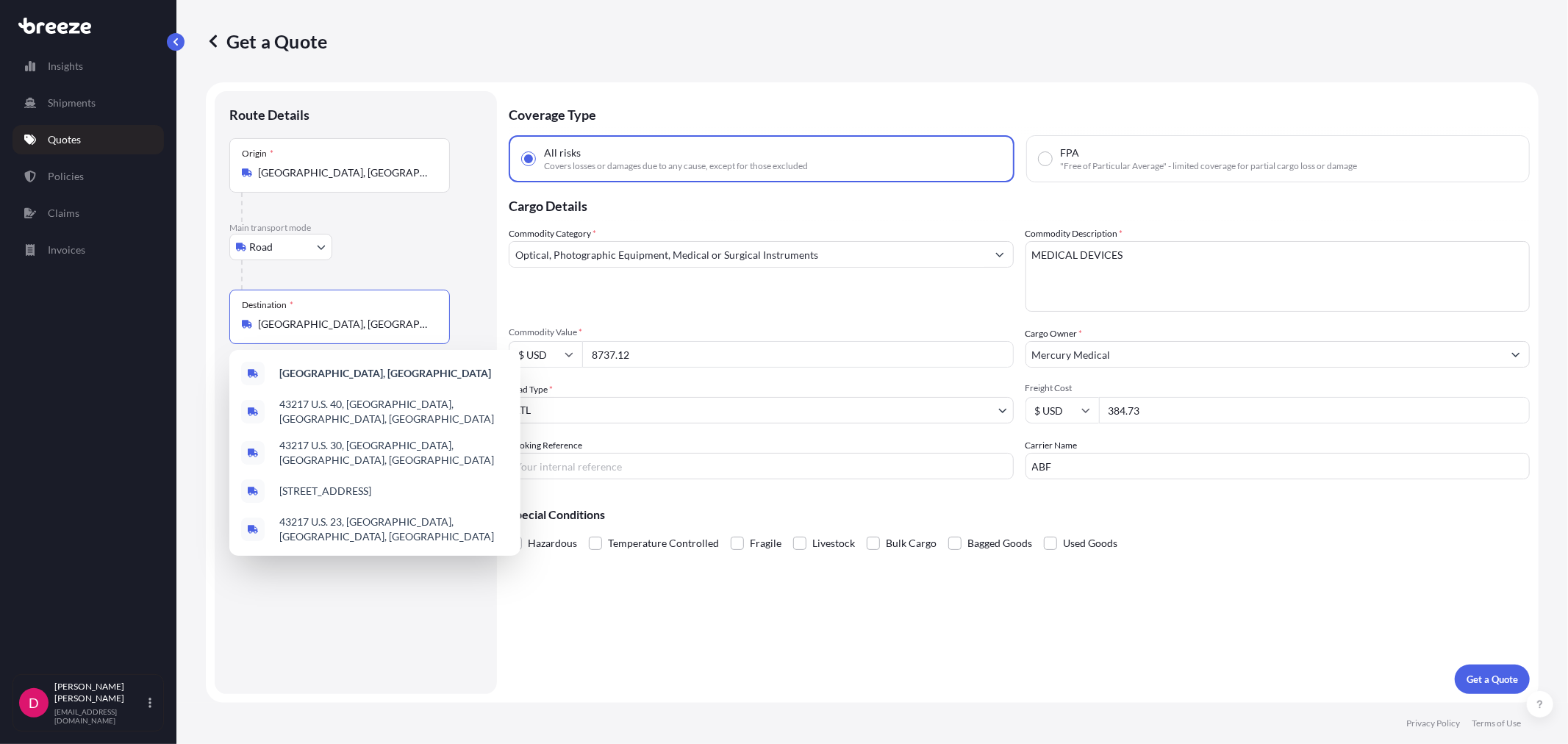
click at [390, 322] on input "[GEOGRAPHIC_DATA], [GEOGRAPHIC_DATA]" at bounding box center [345, 324] width 173 height 15
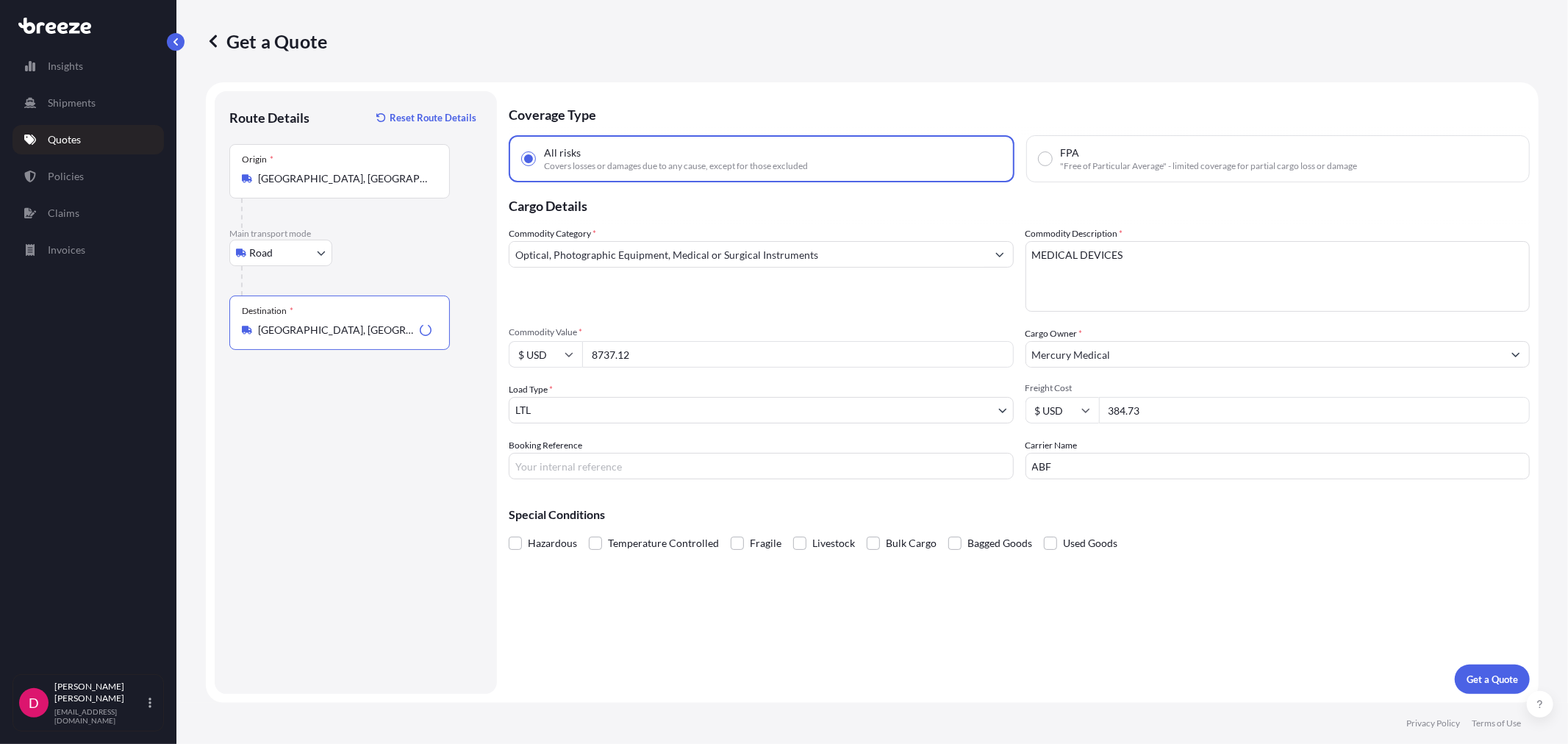
type input "[GEOGRAPHIC_DATA], [GEOGRAPHIC_DATA]"
click at [653, 355] on input "8737.12" at bounding box center [798, 354] width 432 height 27
click at [653, 354] on input "8737.12" at bounding box center [798, 354] width 432 height 27
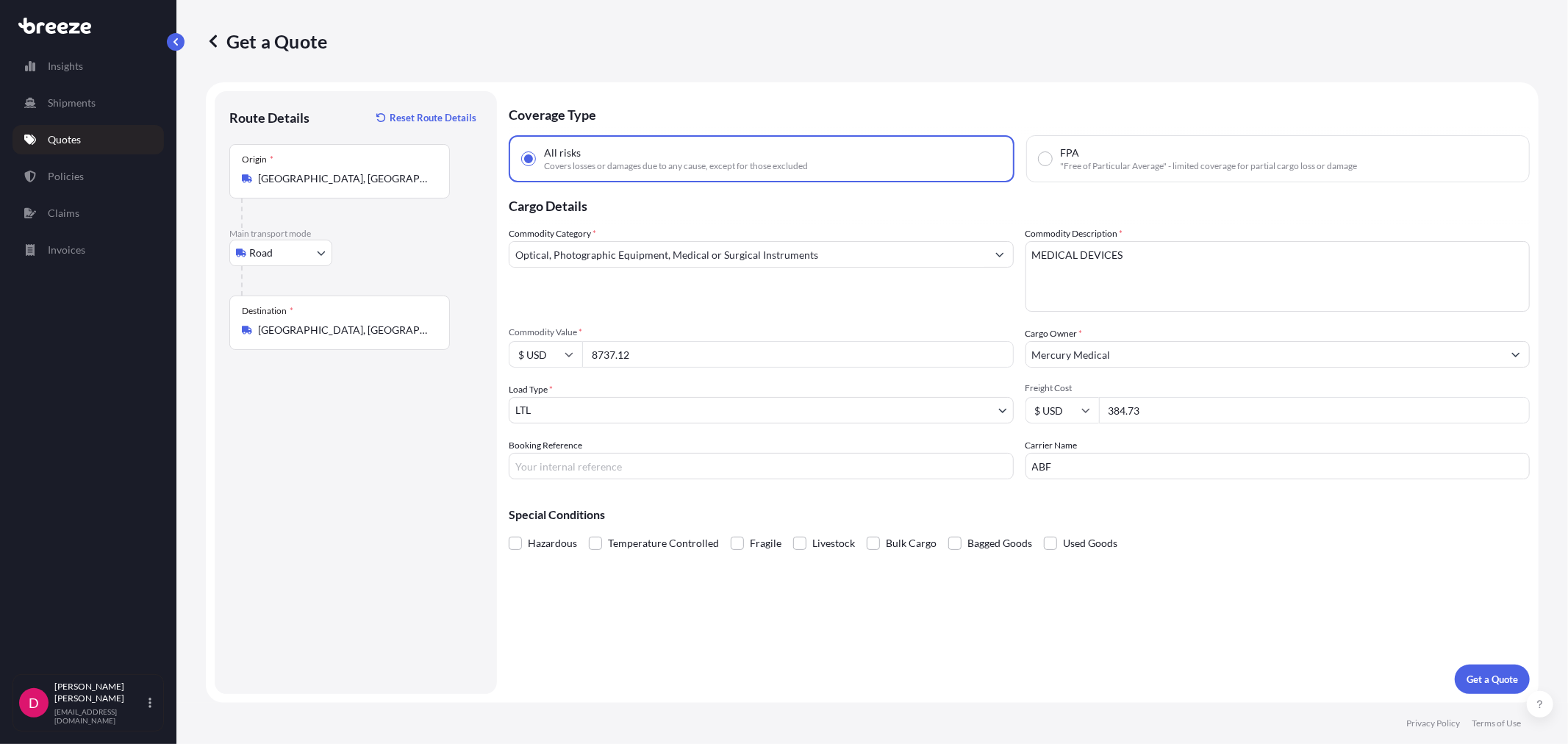
click at [653, 354] on input "8737.12" at bounding box center [798, 354] width 432 height 27
paste input "23969.77"
type input "23969.77"
click at [1078, 465] on input "ABF" at bounding box center [1278, 466] width 505 height 27
click at [1078, 464] on input "ABF" at bounding box center [1278, 466] width 505 height 27
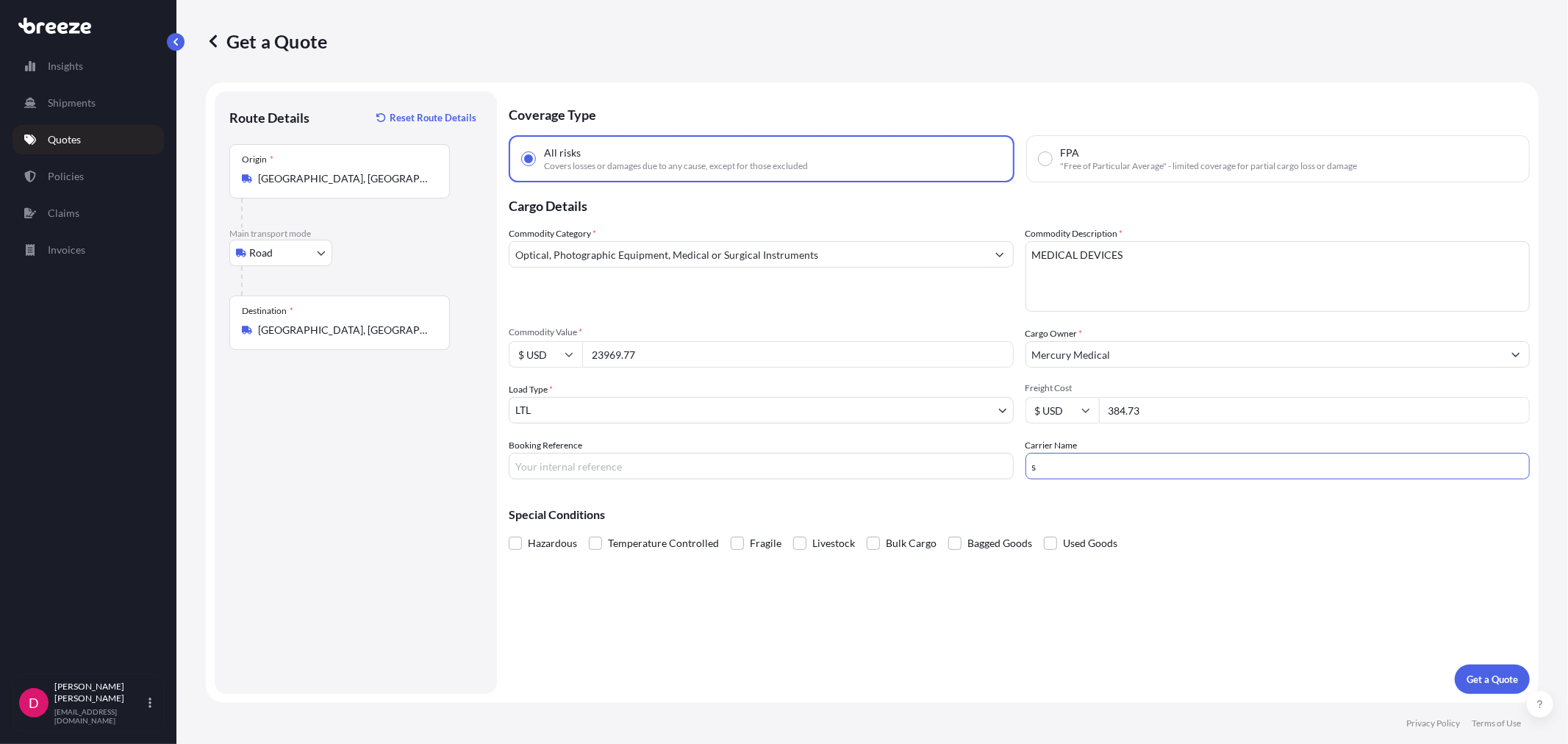
type input "SOUTHEASTERN"
click at [564, 467] on input "Booking Reference" at bounding box center [761, 466] width 505 height 27
type input "485685"
drag, startPoint x: 1179, startPoint y: 407, endPoint x: 1098, endPoint y: 410, distance: 81.1
click at [1099, 410] on input "384.73" at bounding box center [1314, 410] width 432 height 27
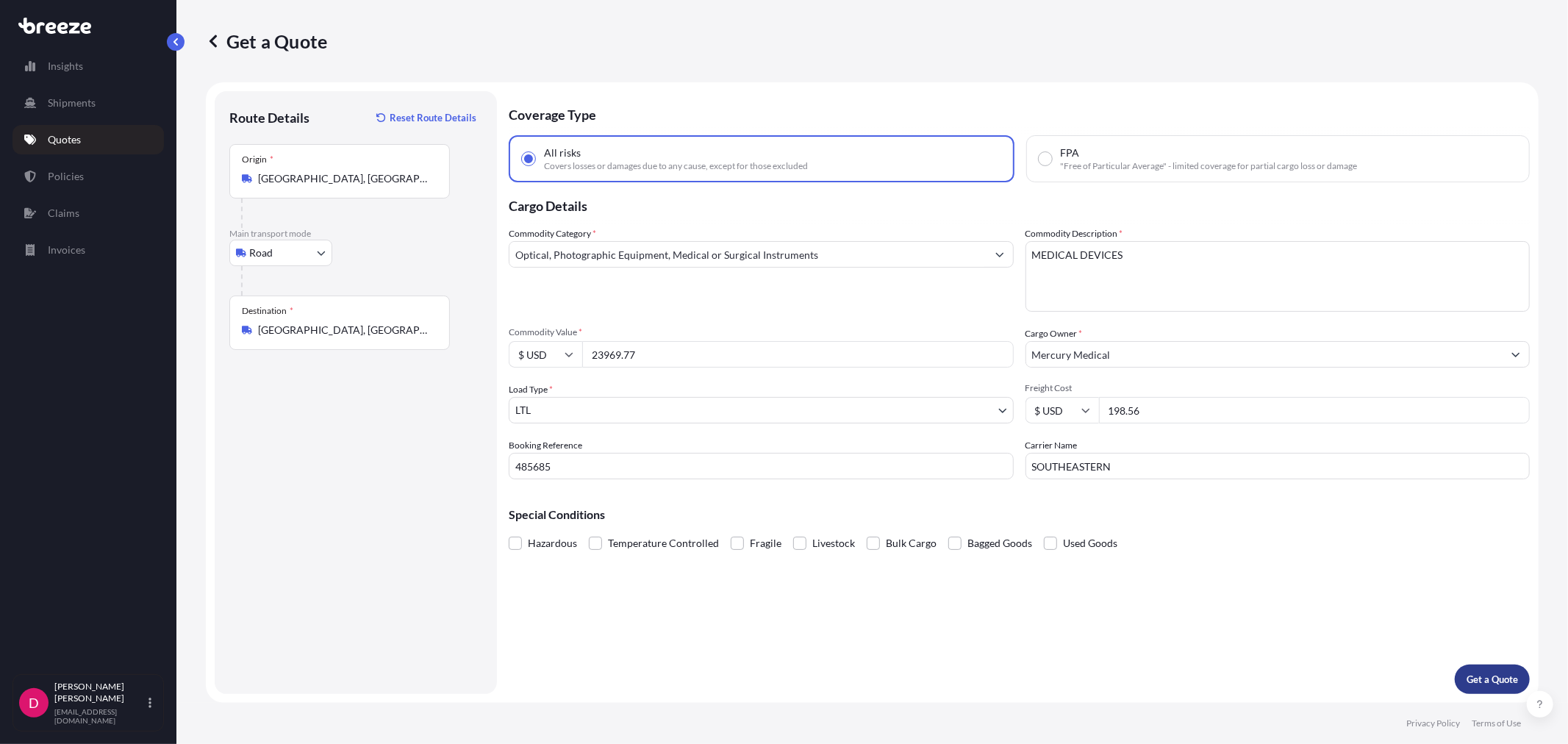
type input "198.56"
click at [1484, 681] on p "Get a Quote" at bounding box center [1492, 678] width 51 height 15
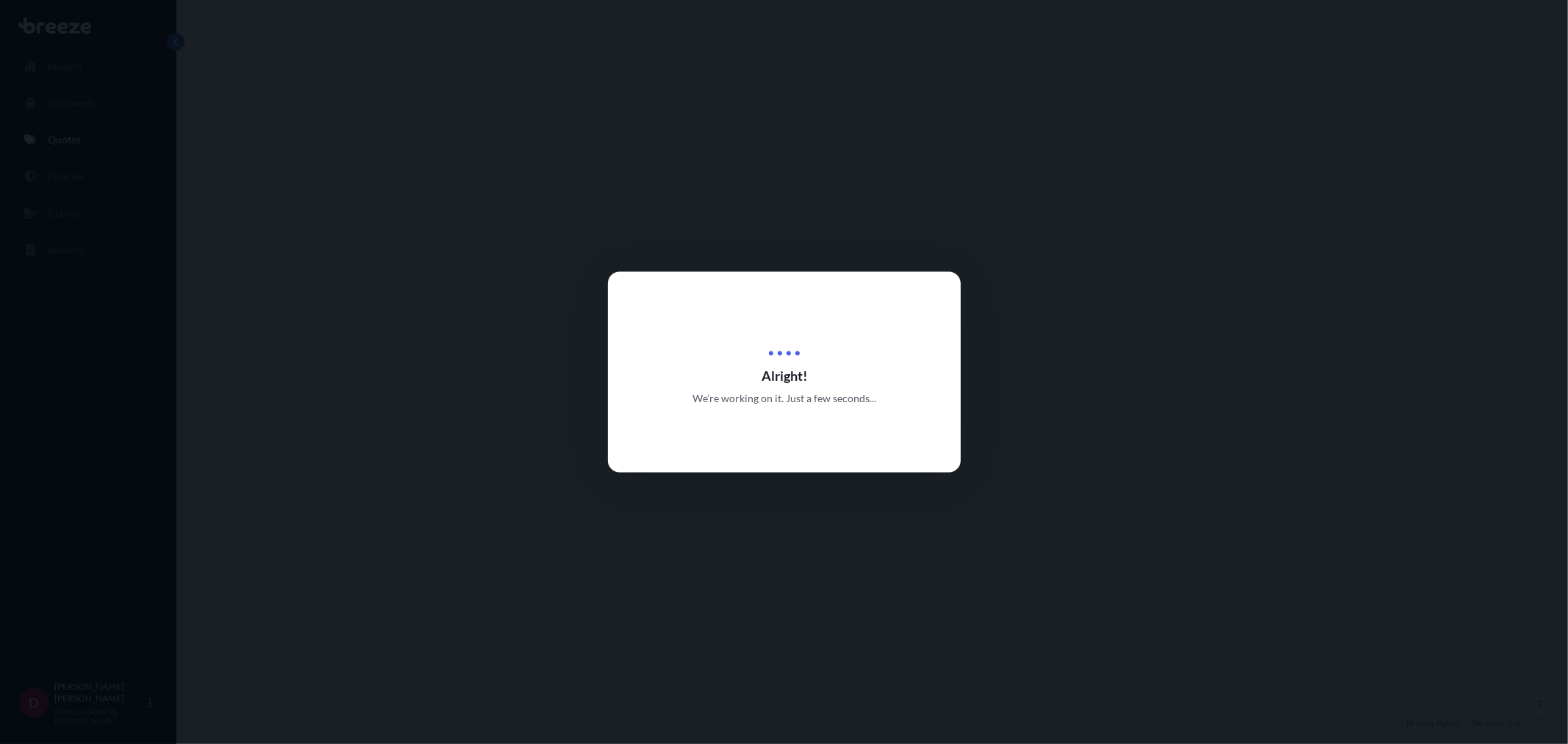
select select "Road"
select select "1"
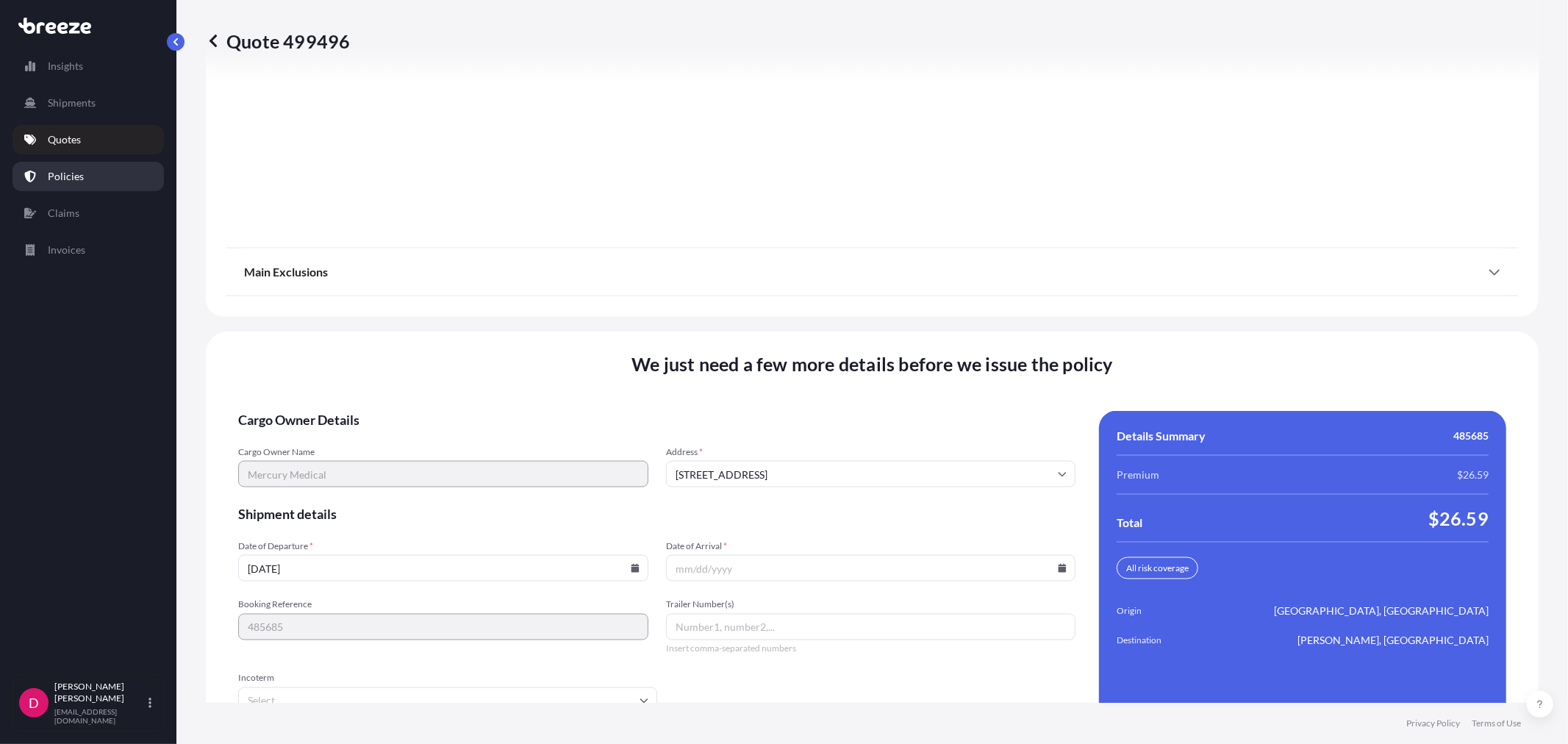
scroll to position [1819, 0]
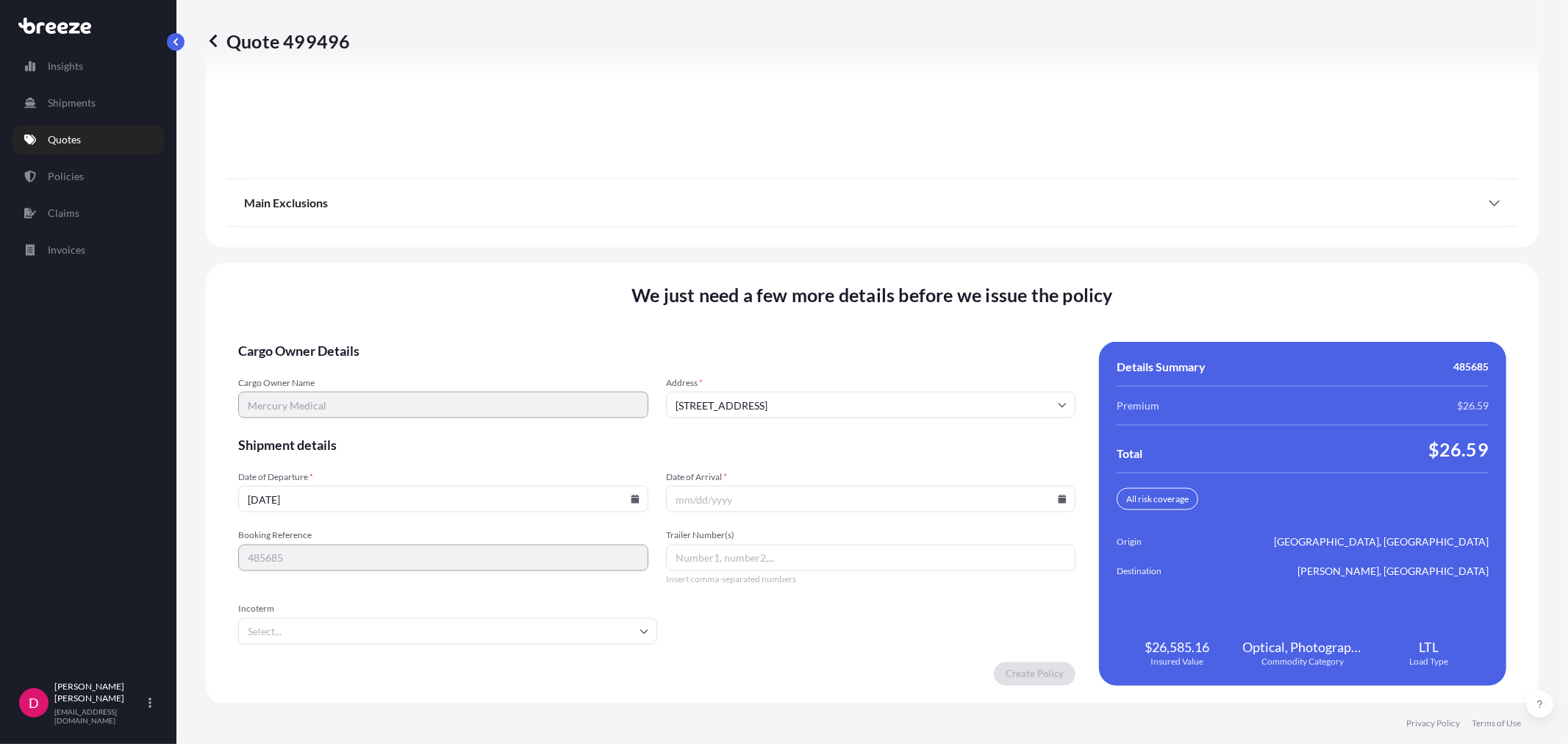
click at [1058, 497] on icon at bounding box center [1062, 500] width 8 height 9
click at [805, 423] on button "30" at bounding box center [796, 420] width 24 height 24
type input "[DATE]"
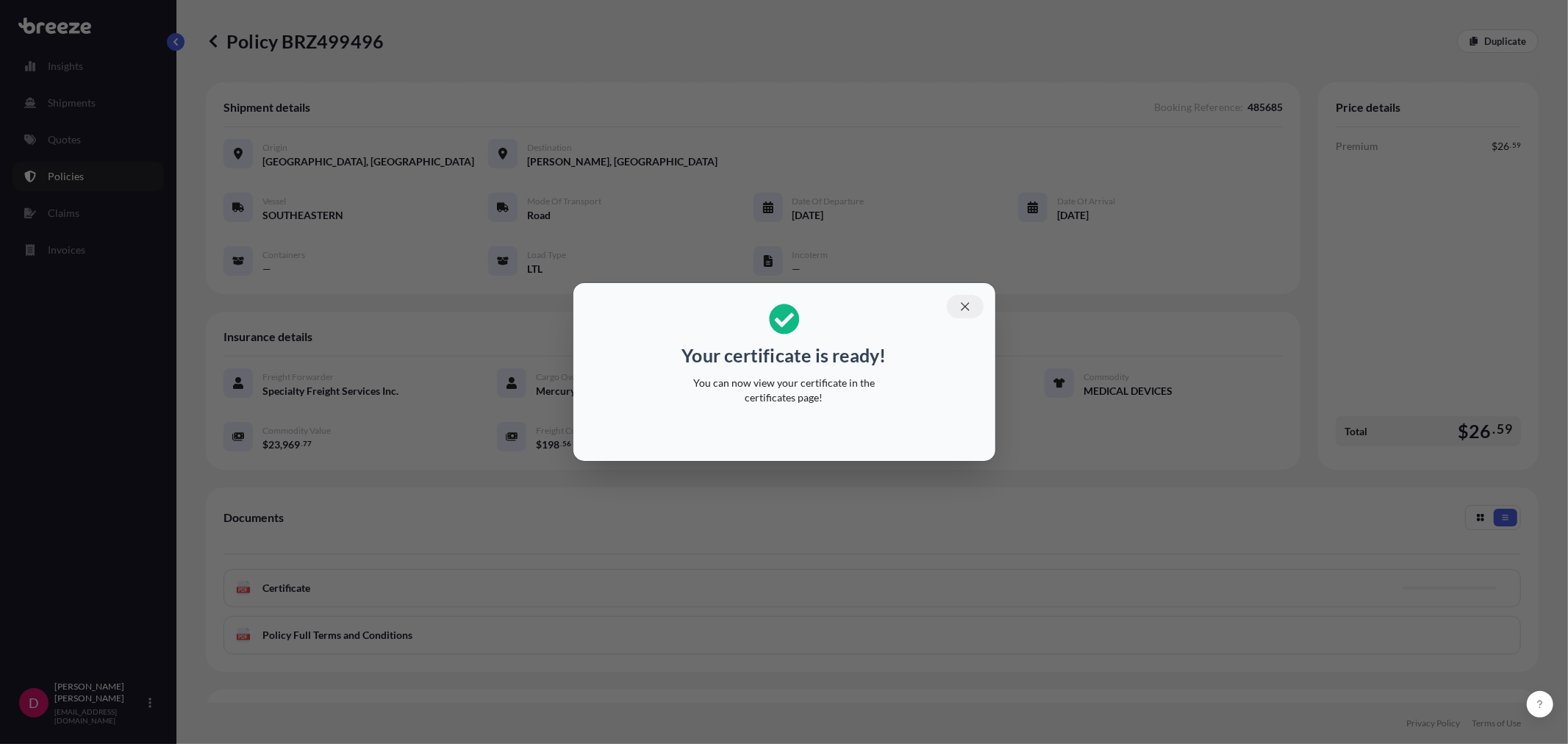
click at [967, 309] on icon "button" at bounding box center [965, 306] width 13 height 13
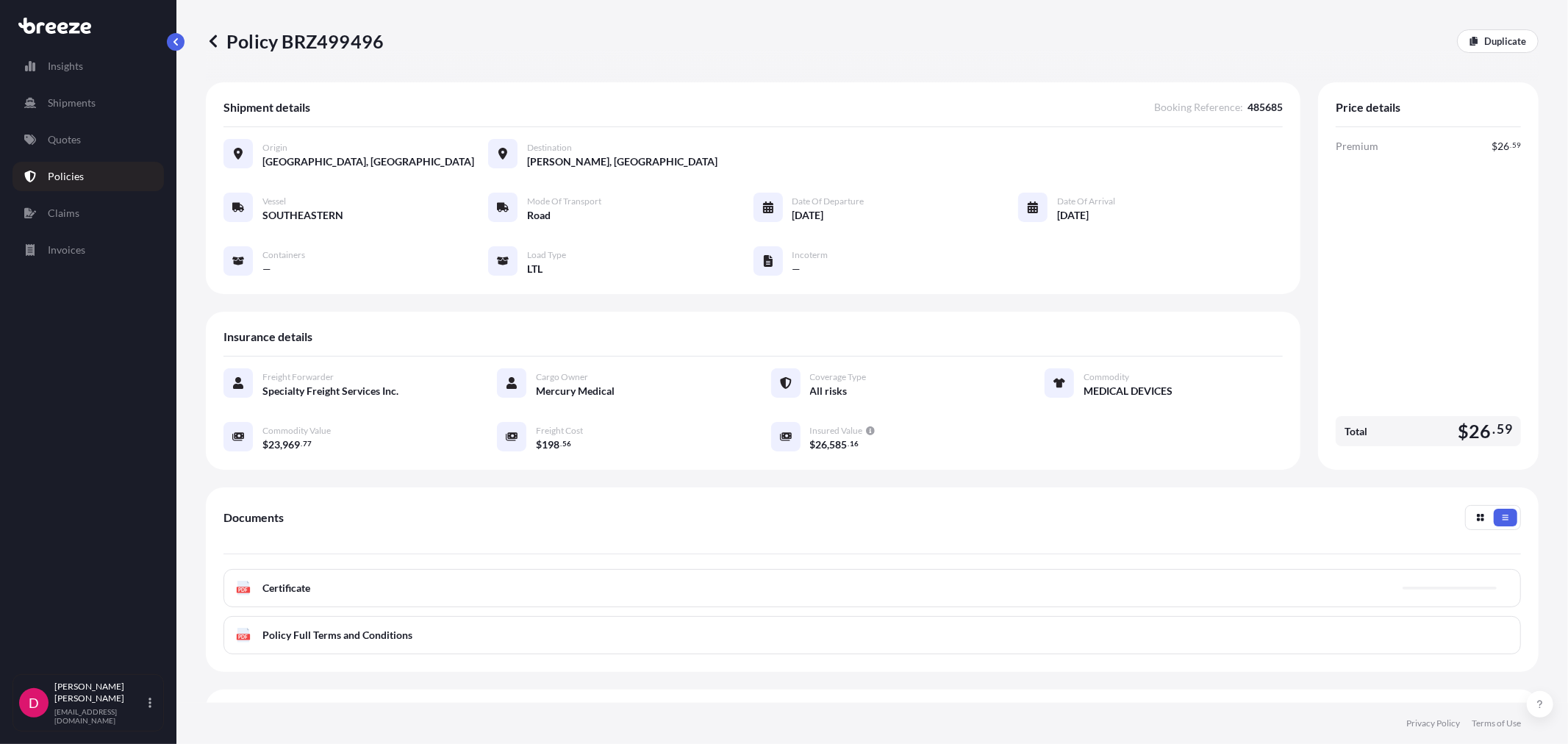
click at [325, 44] on p "Policy BRZ499496" at bounding box center [294, 40] width 178 height 24
click at [325, 43] on p "Policy BRZ499496" at bounding box center [294, 40] width 178 height 24
copy p "BRZ499496"
click at [1510, 40] on p "Duplicate" at bounding box center [1505, 40] width 42 height 15
select select "Road"
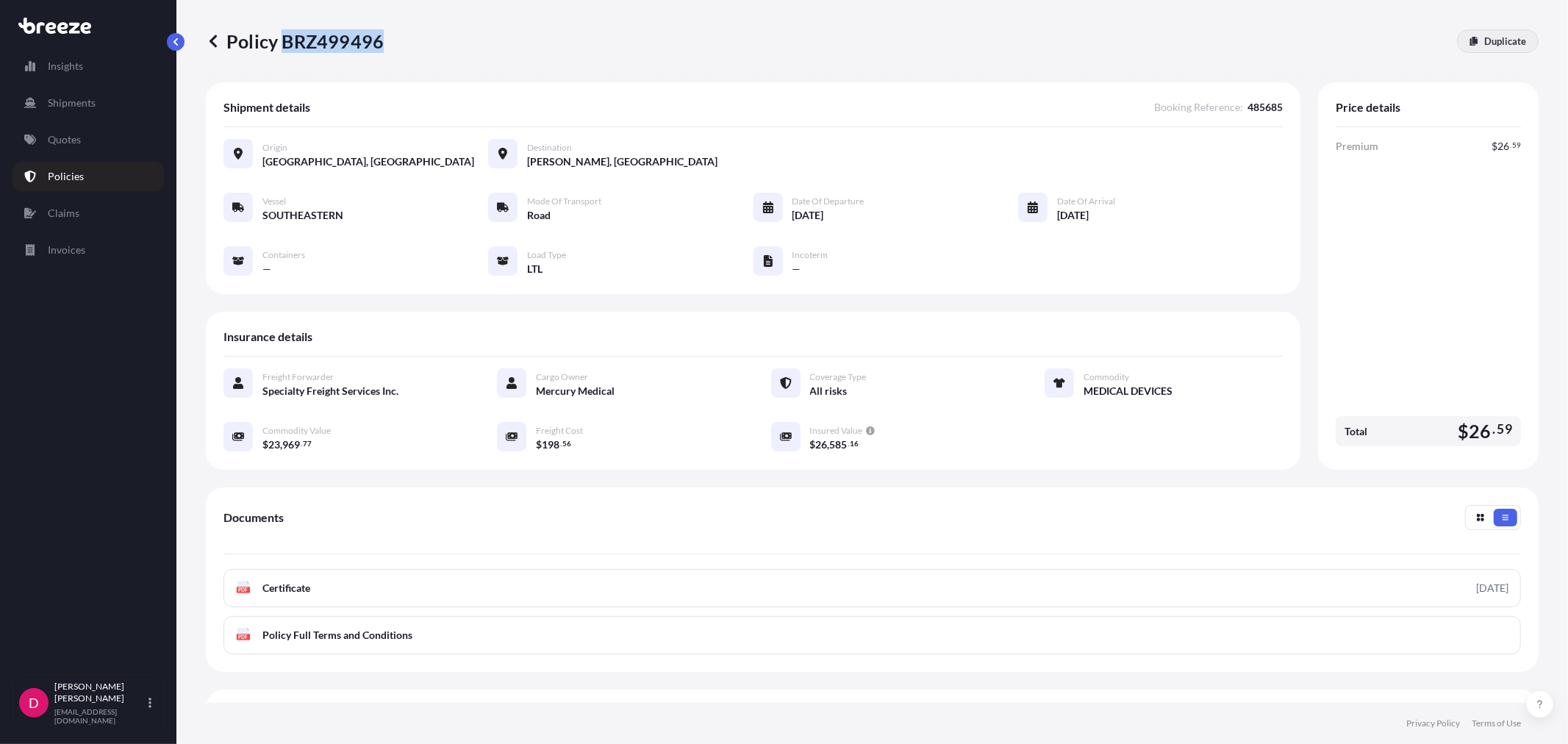
select select "1"
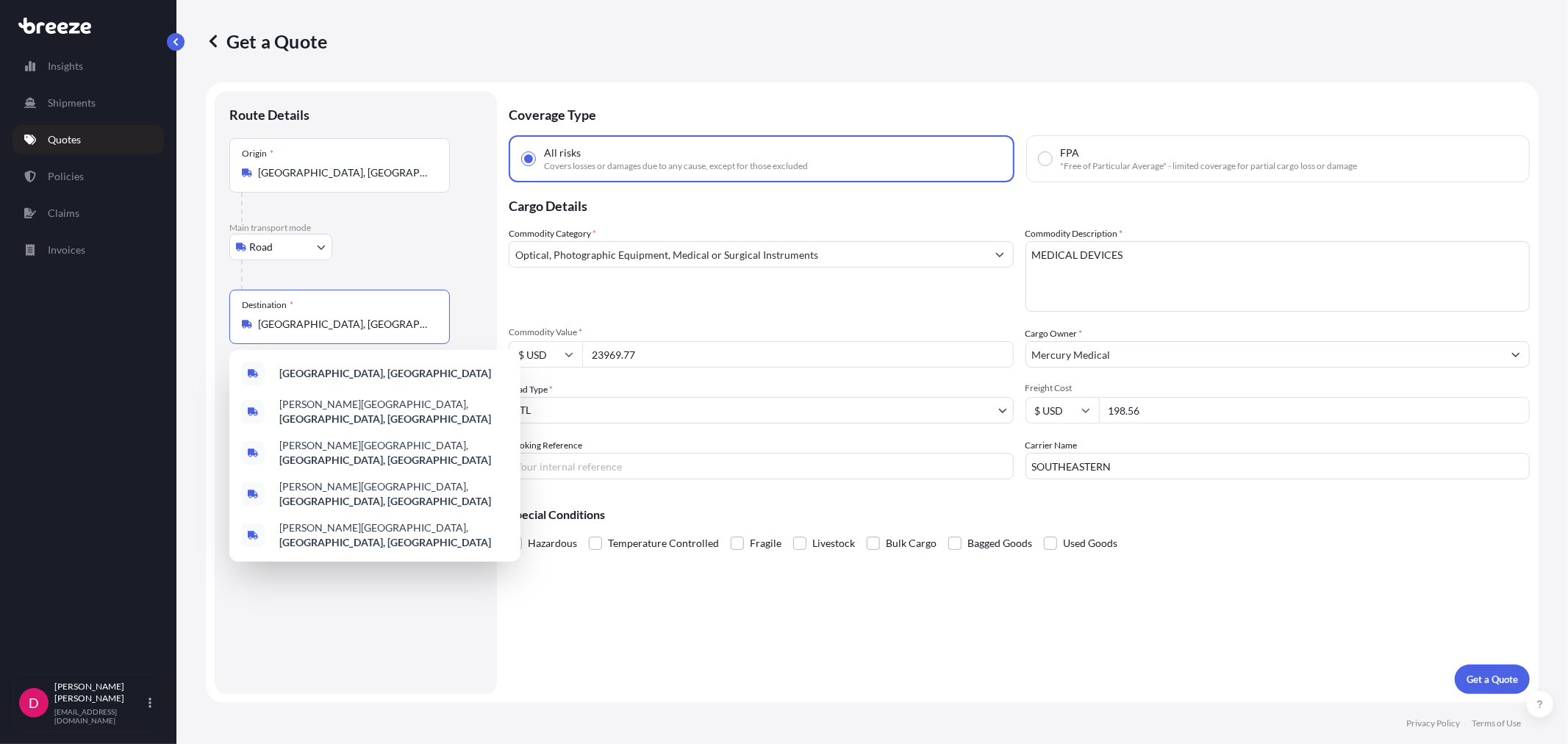
click at [384, 325] on input "[GEOGRAPHIC_DATA], [GEOGRAPHIC_DATA]" at bounding box center [345, 324] width 173 height 15
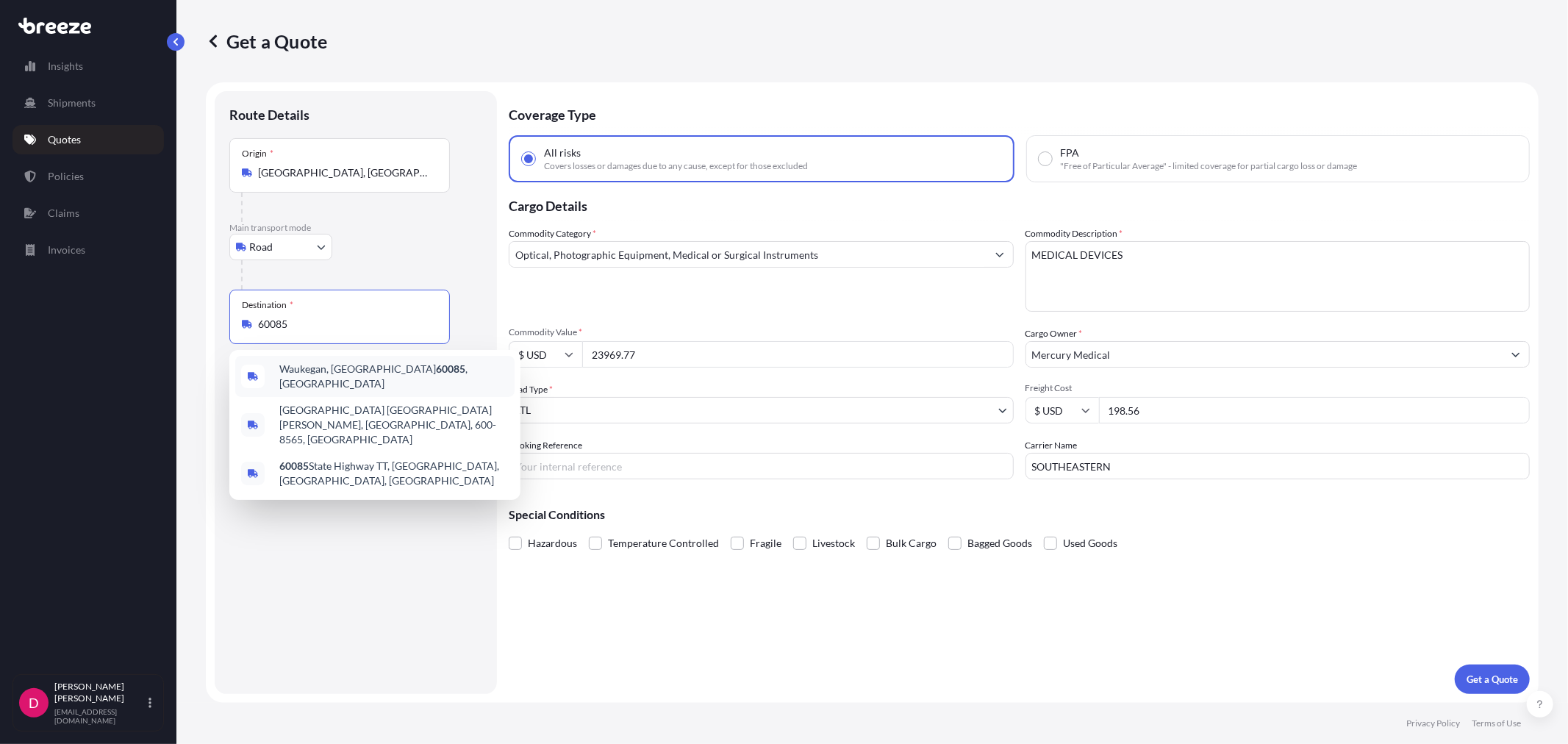
click at [349, 379] on span "Waukegan, IL 60085 , [GEOGRAPHIC_DATA]" at bounding box center [394, 376] width 229 height 29
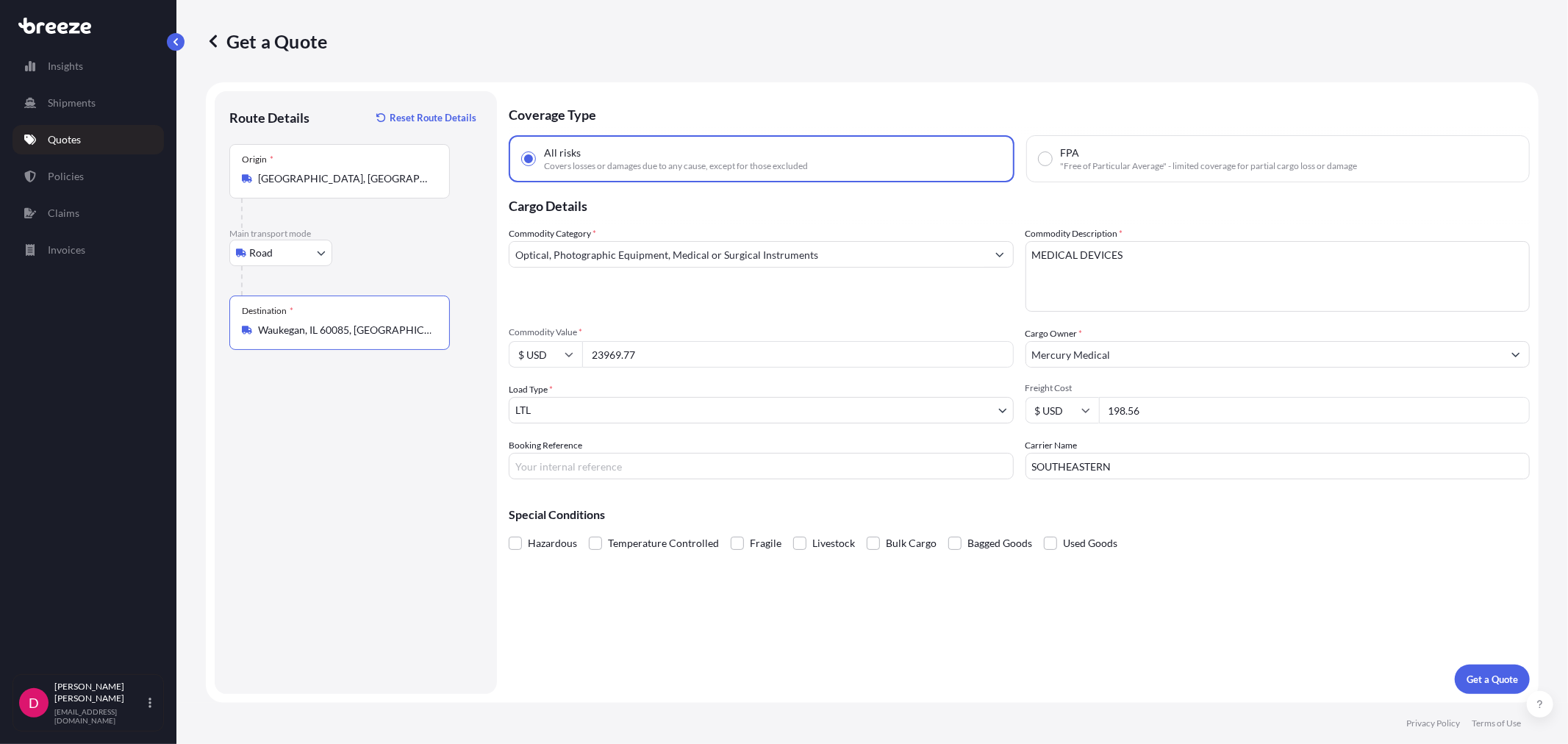
type input "Waukegan, IL 60085, [GEOGRAPHIC_DATA]"
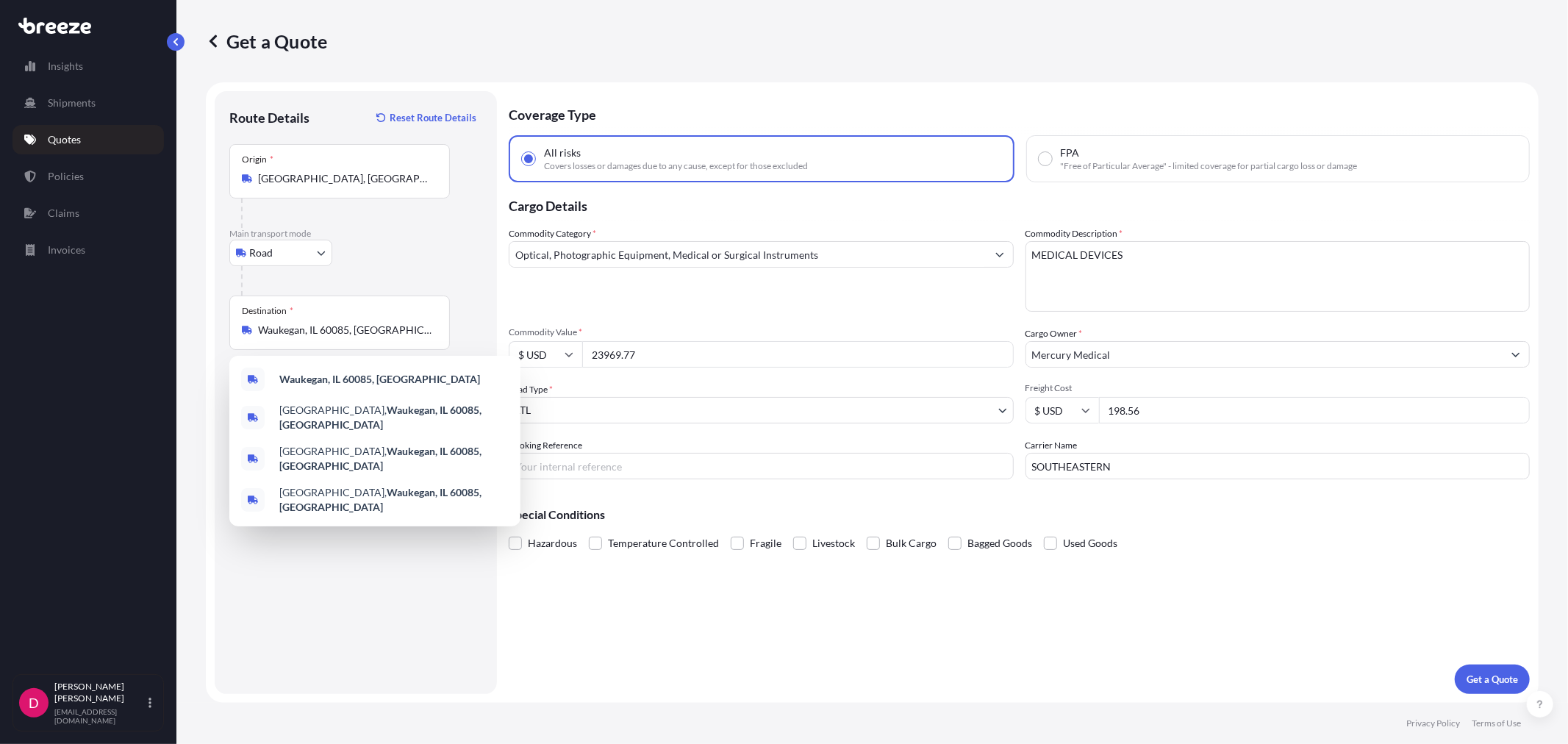
click at [716, 354] on input "23969.77" at bounding box center [798, 354] width 432 height 27
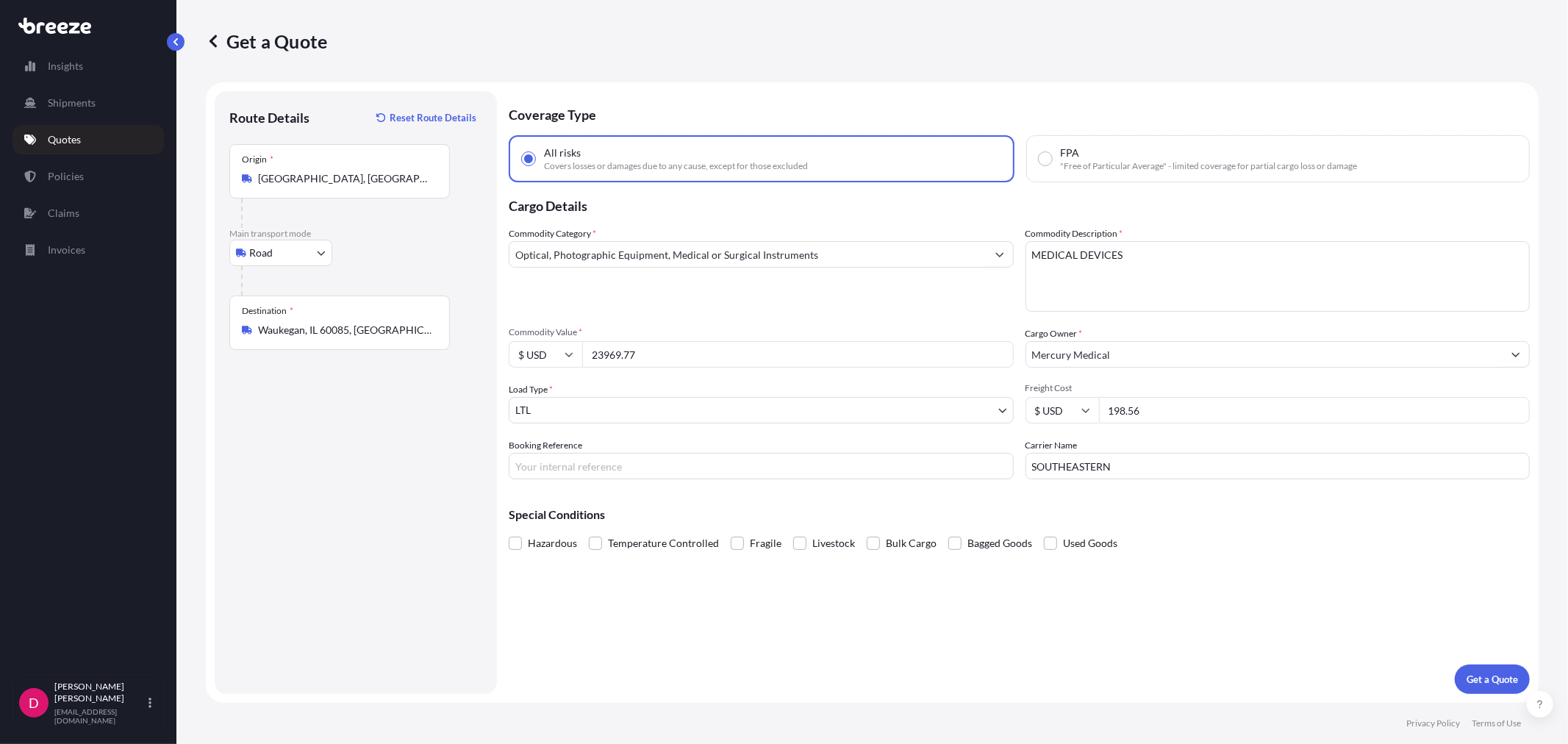
click at [716, 354] on input "23969.77" at bounding box center [798, 354] width 432 height 27
paste input "3068.66"
type input "3068.66"
click at [638, 465] on input "Booking Reference" at bounding box center [761, 466] width 505 height 27
paste input "485694"
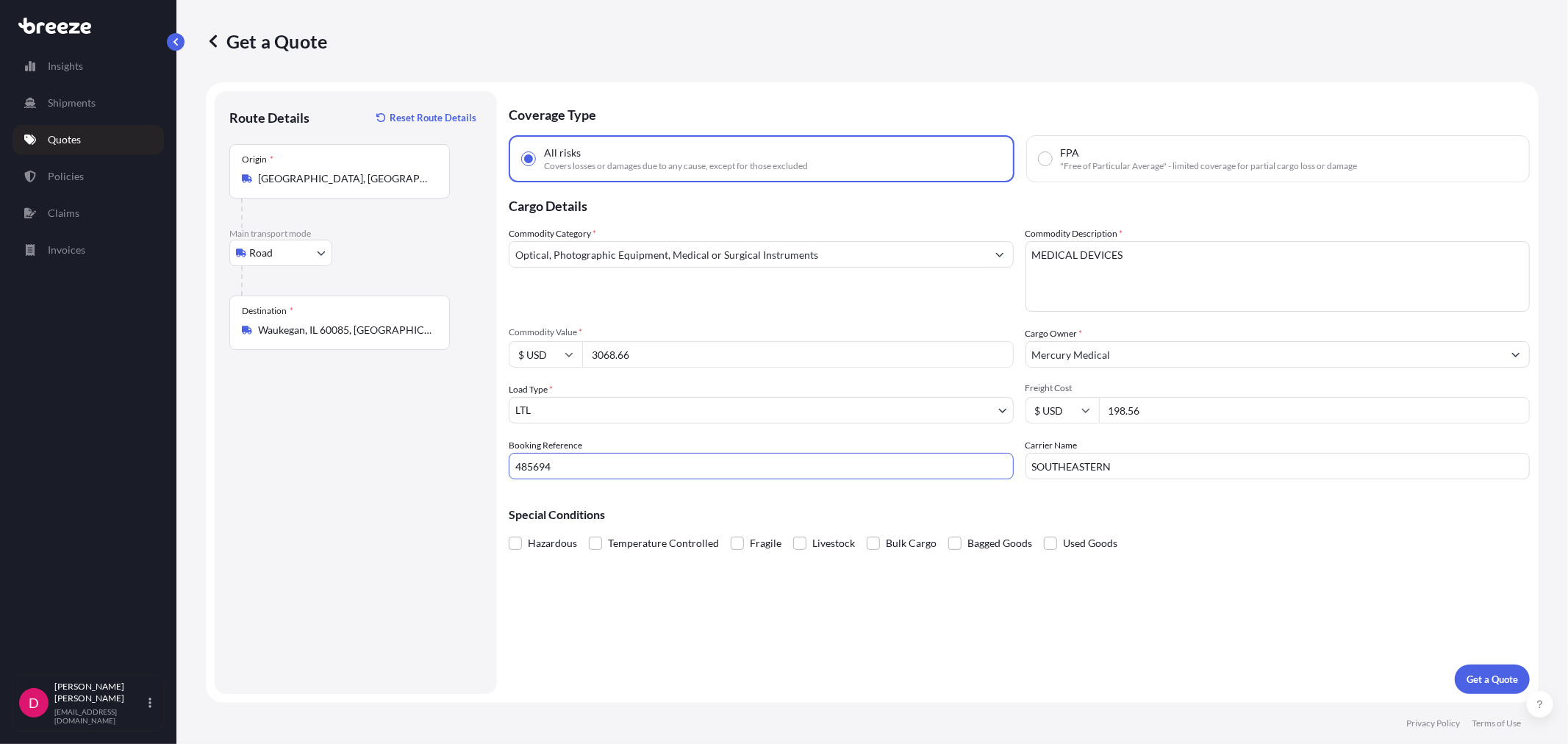
type input "485694"
click at [1158, 467] on input "SOUTHEASTERN" at bounding box center [1278, 466] width 505 height 27
type input "ABF"
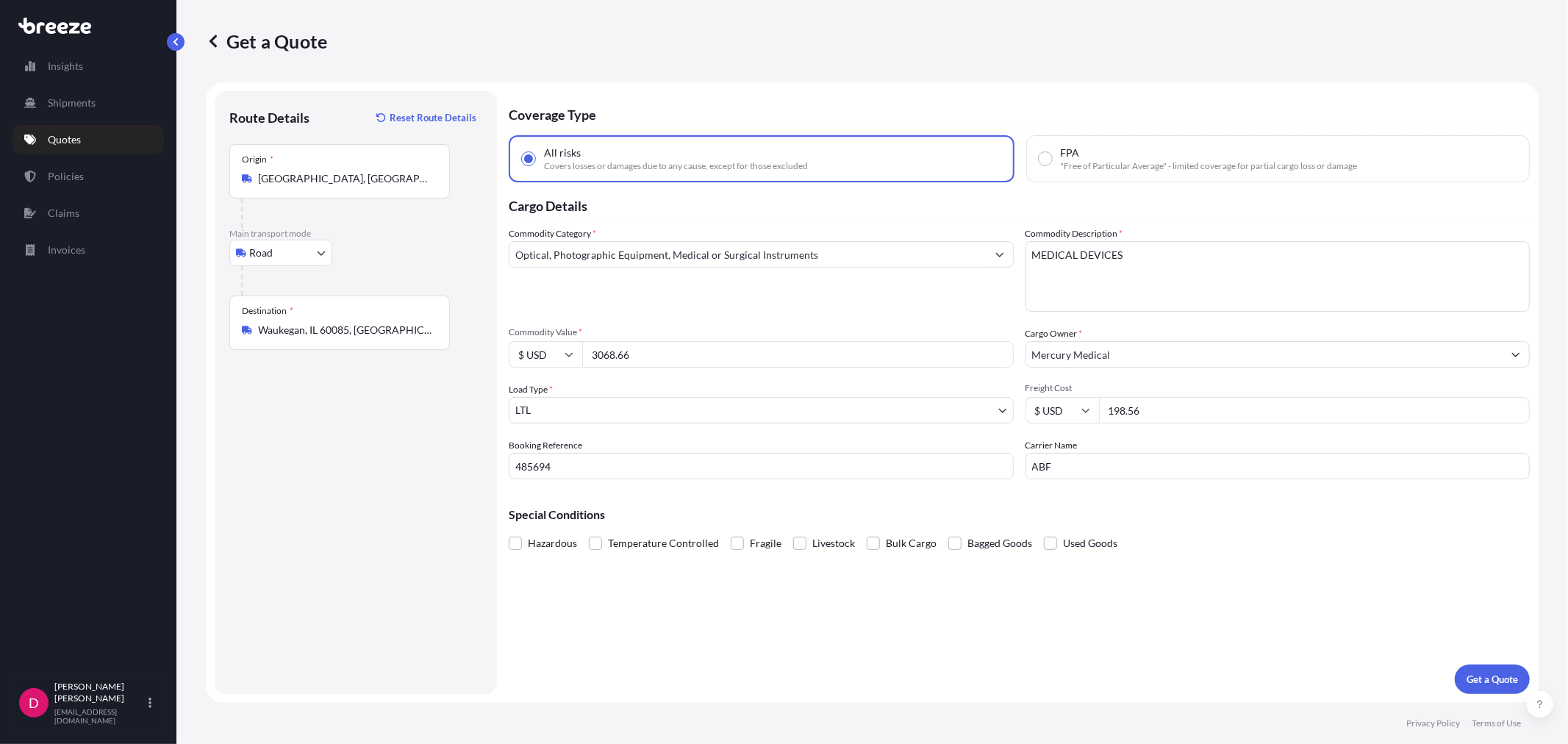
drag, startPoint x: 1168, startPoint y: 408, endPoint x: 1101, endPoint y: 414, distance: 67.3
click at [1101, 414] on input "198.56" at bounding box center [1314, 410] width 432 height 27
type input "451.61"
click at [1118, 622] on div "Coverage Type All risks Covers losses or damages due to any cause, except for t…" at bounding box center [1019, 392] width 1021 height 603
click at [1486, 673] on p "Get a Quote" at bounding box center [1492, 678] width 51 height 15
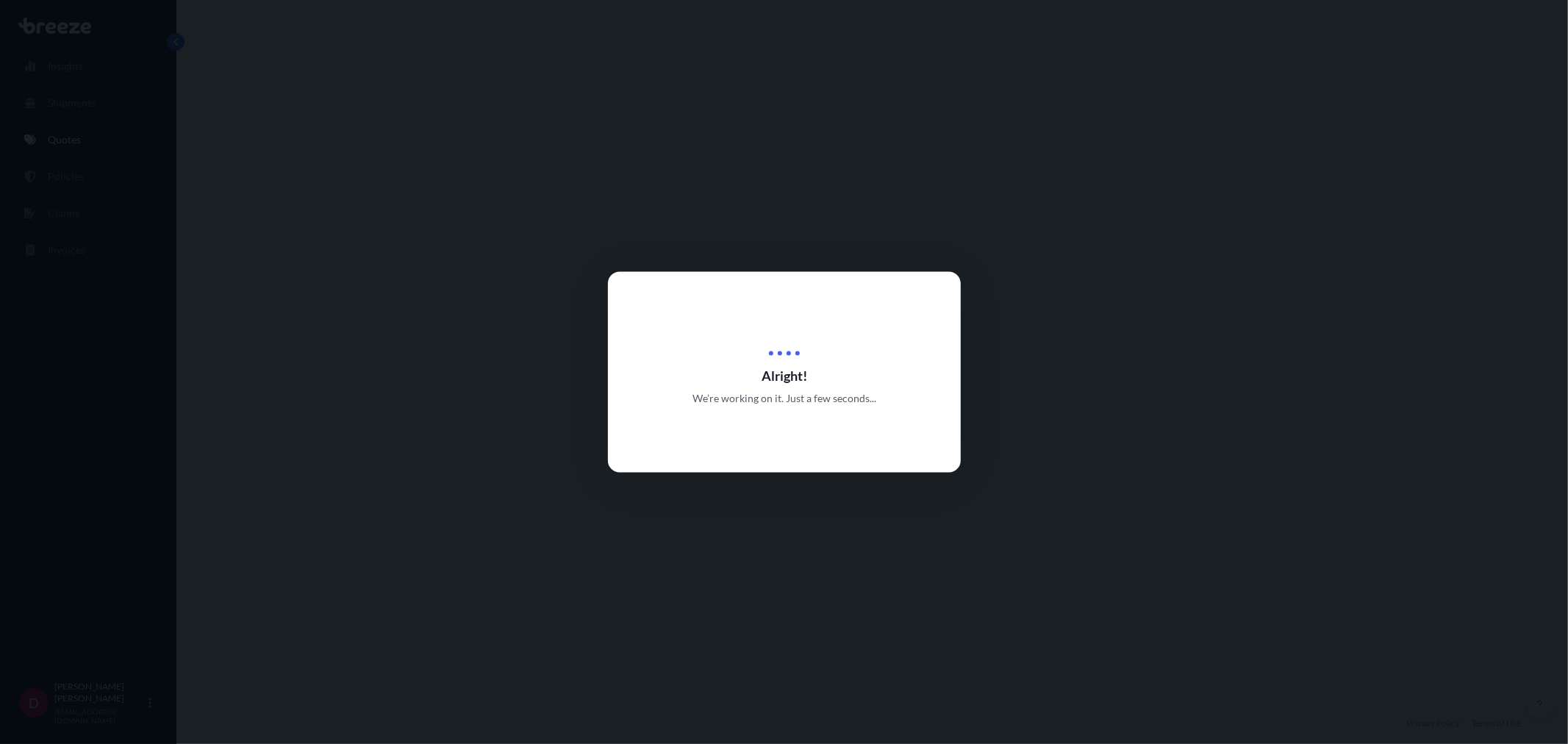
select select "Road"
select select "1"
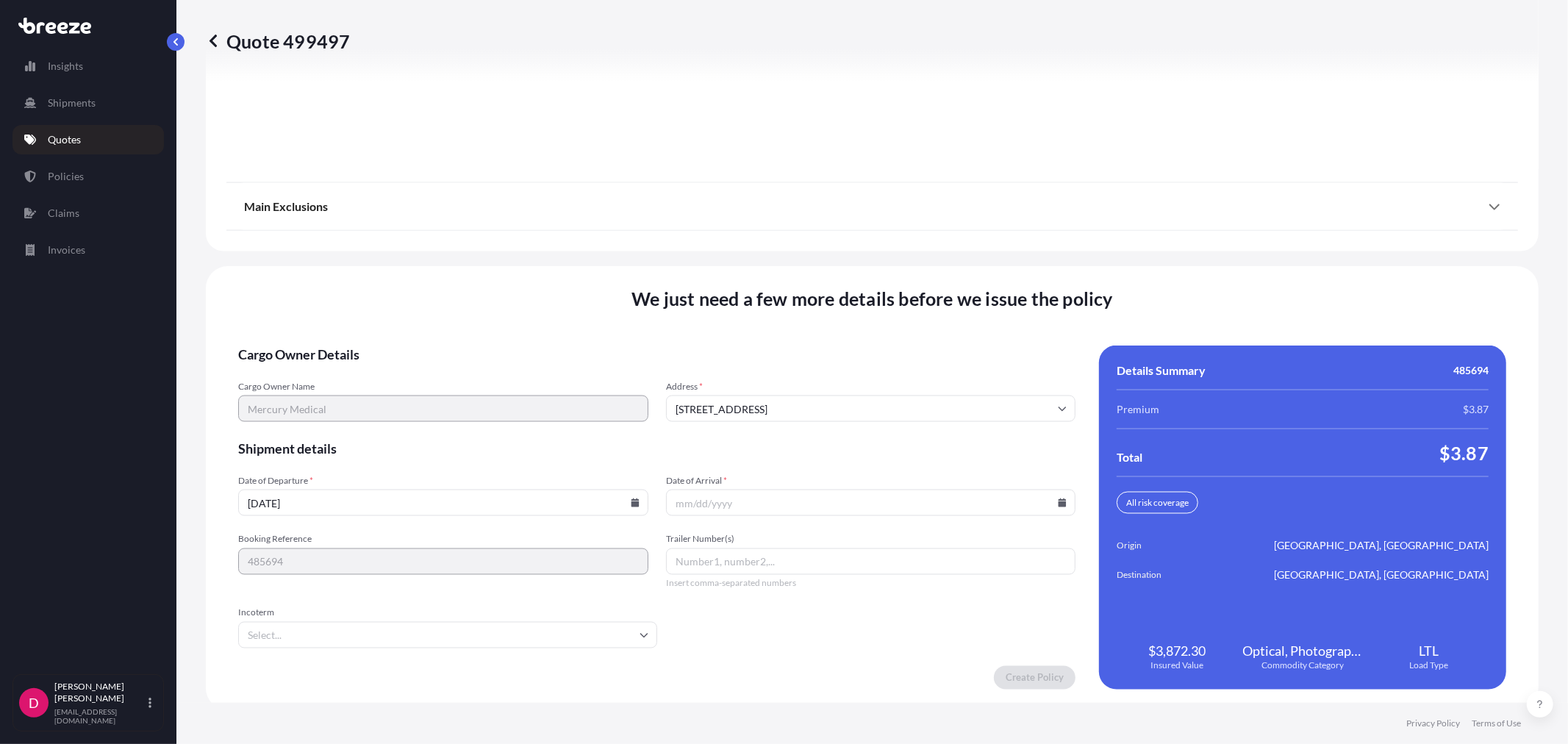
scroll to position [1819, 0]
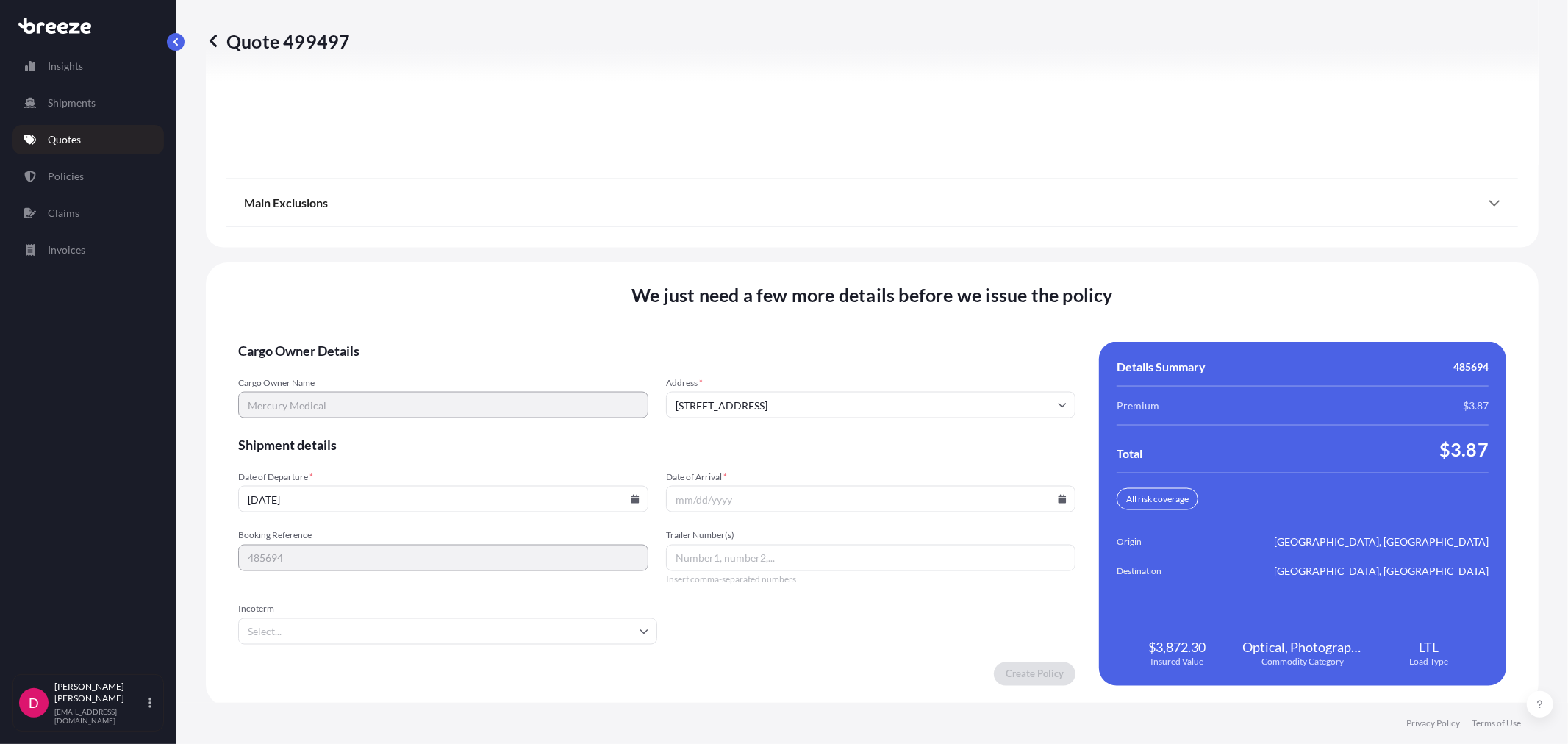
click at [1058, 497] on icon at bounding box center [1062, 500] width 8 height 9
click at [792, 420] on button "30" at bounding box center [796, 420] width 24 height 24
type input "[DATE]"
drag, startPoint x: 1019, startPoint y: 682, endPoint x: 1023, endPoint y: 658, distance: 24.3
click at [1019, 680] on div "We just need a few more details before we issue the policy Cargo Owner Details …" at bounding box center [872, 484] width 1333 height 444
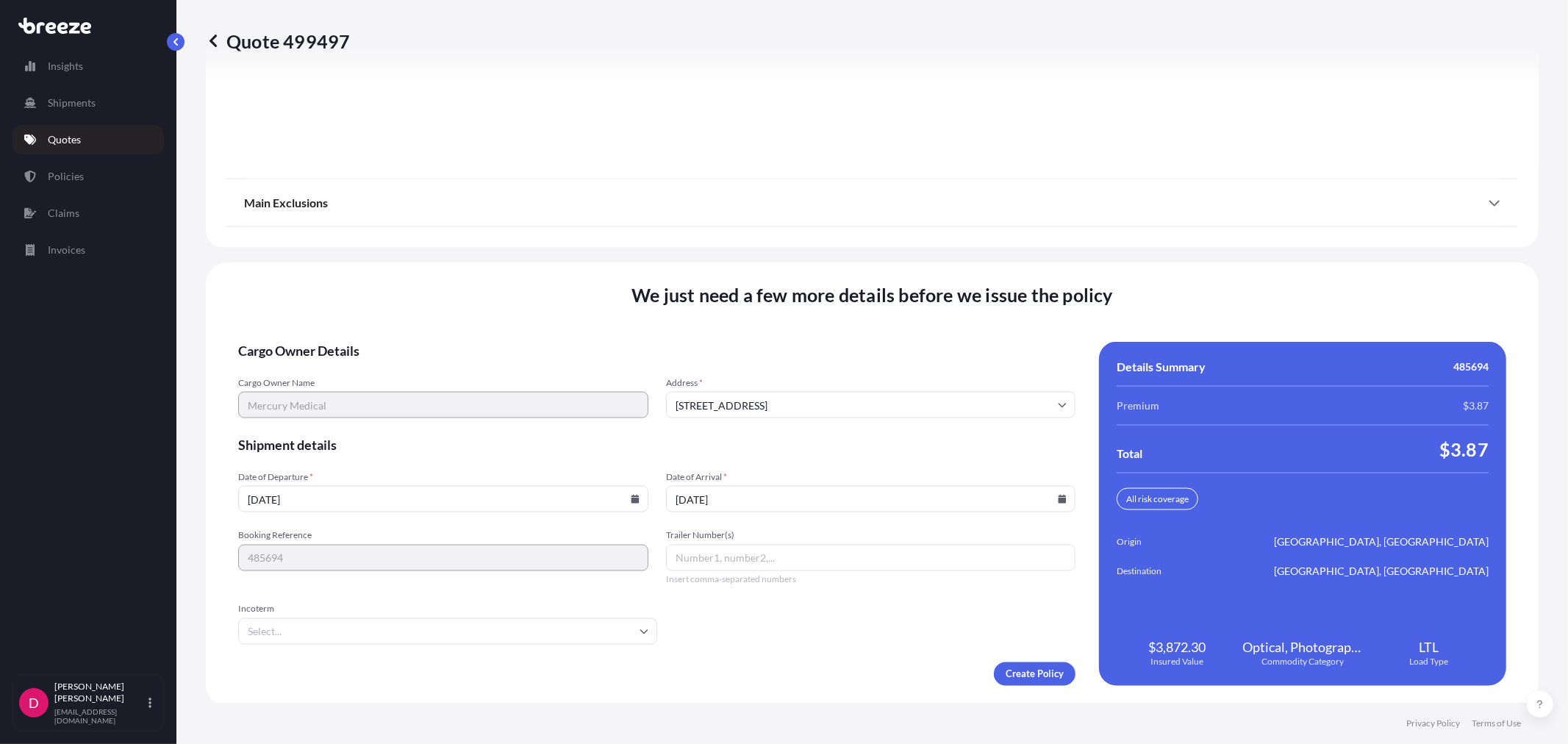
click at [1023, 657] on form "Cargo Owner Details Cargo Owner Name Mercury Medical Address * [STREET_ADDRESS]…" at bounding box center [657, 513] width 837 height 344
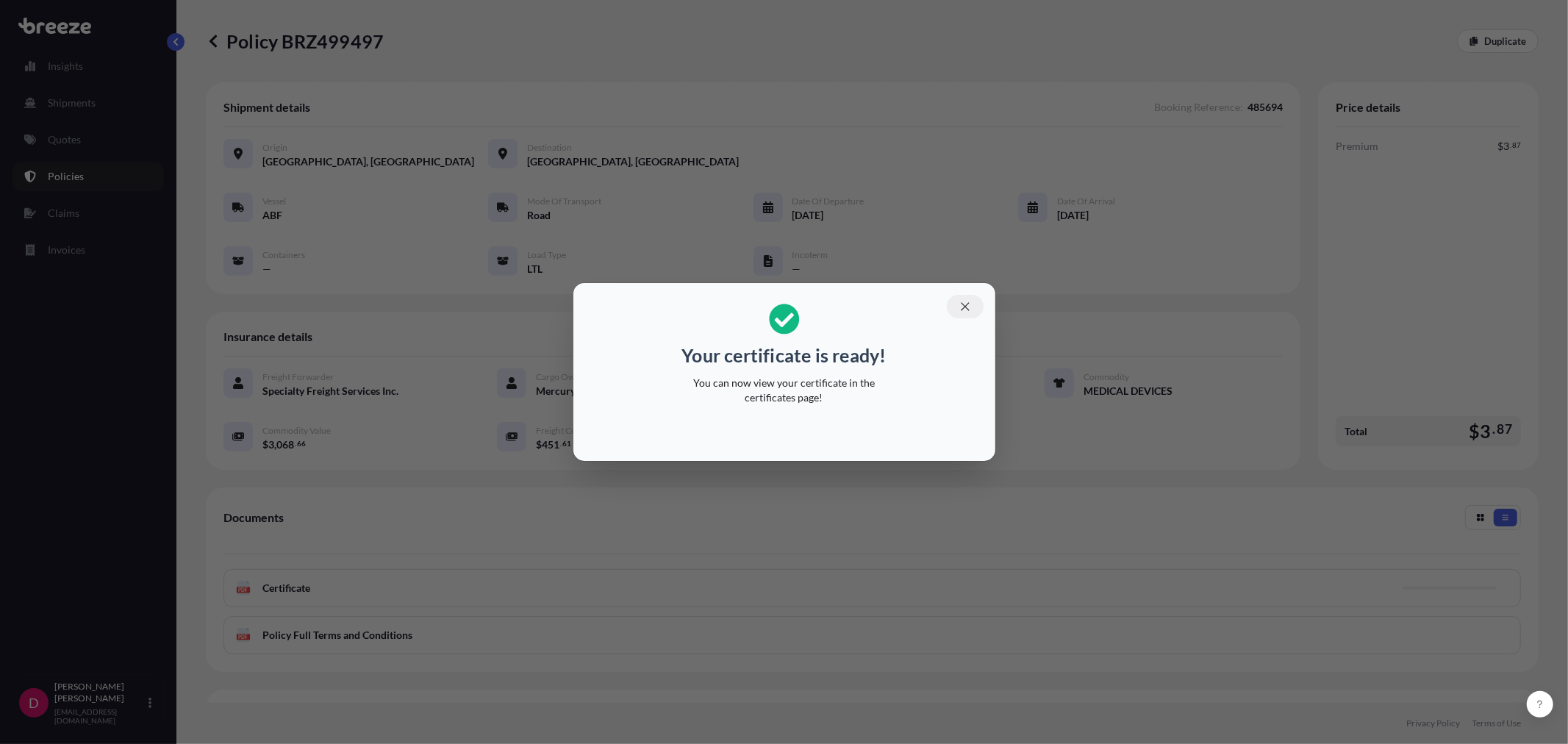
click at [964, 306] on icon "button" at bounding box center [964, 306] width 8 height 8
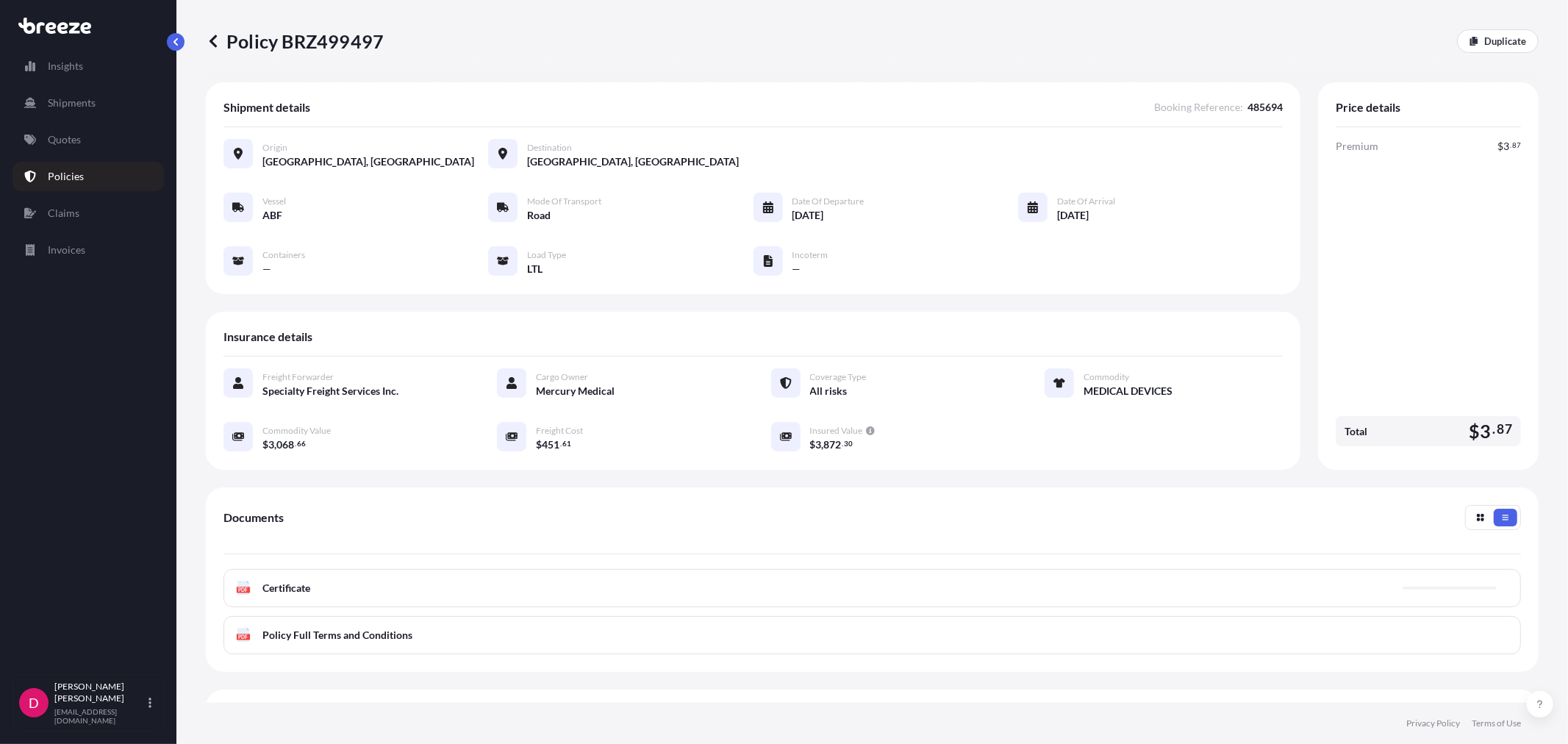
click at [329, 47] on p "Policy BRZ499497" at bounding box center [294, 40] width 178 height 24
copy p "BRZ499497"
click at [1485, 34] on p "Duplicate" at bounding box center [1505, 40] width 42 height 15
select select "Road"
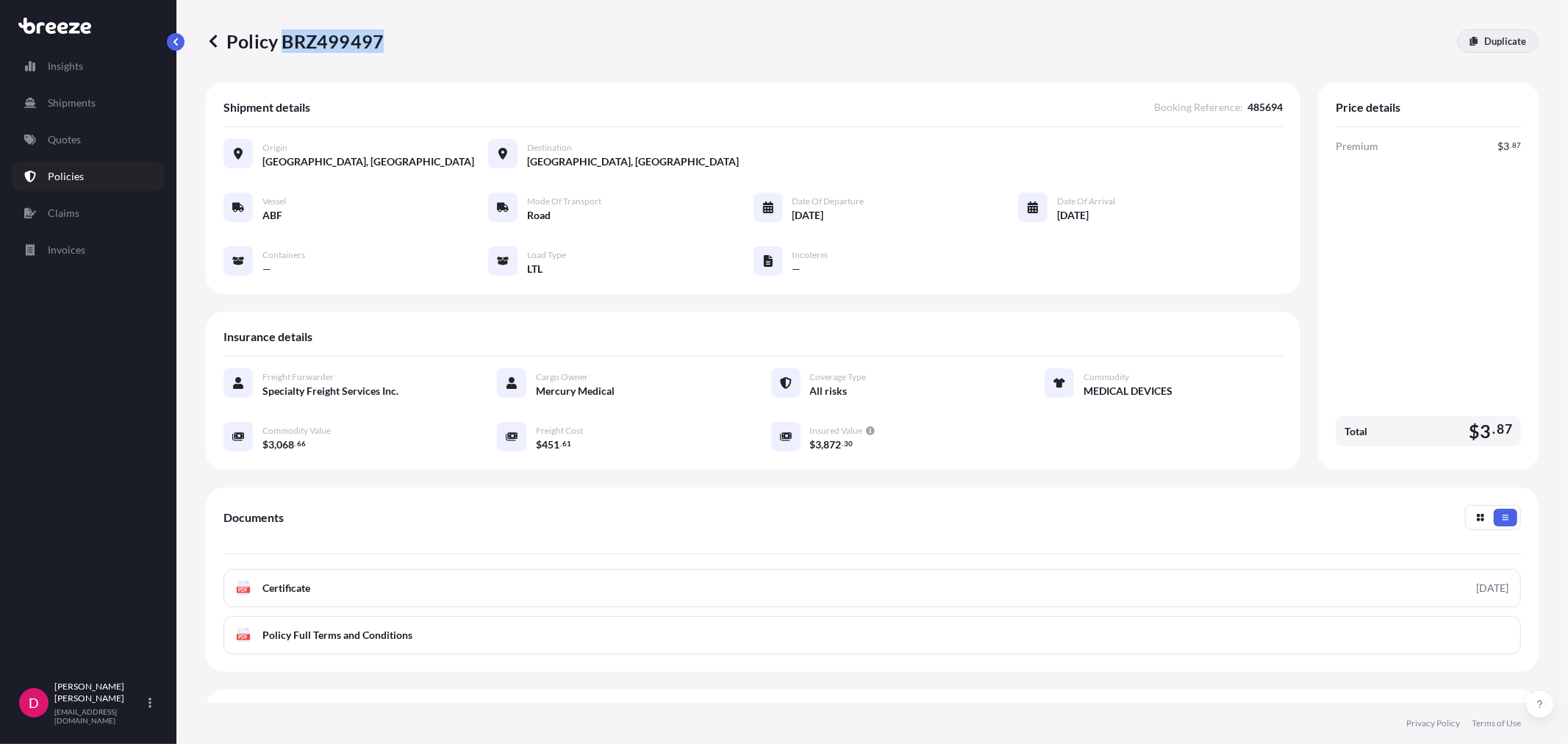
select select "1"
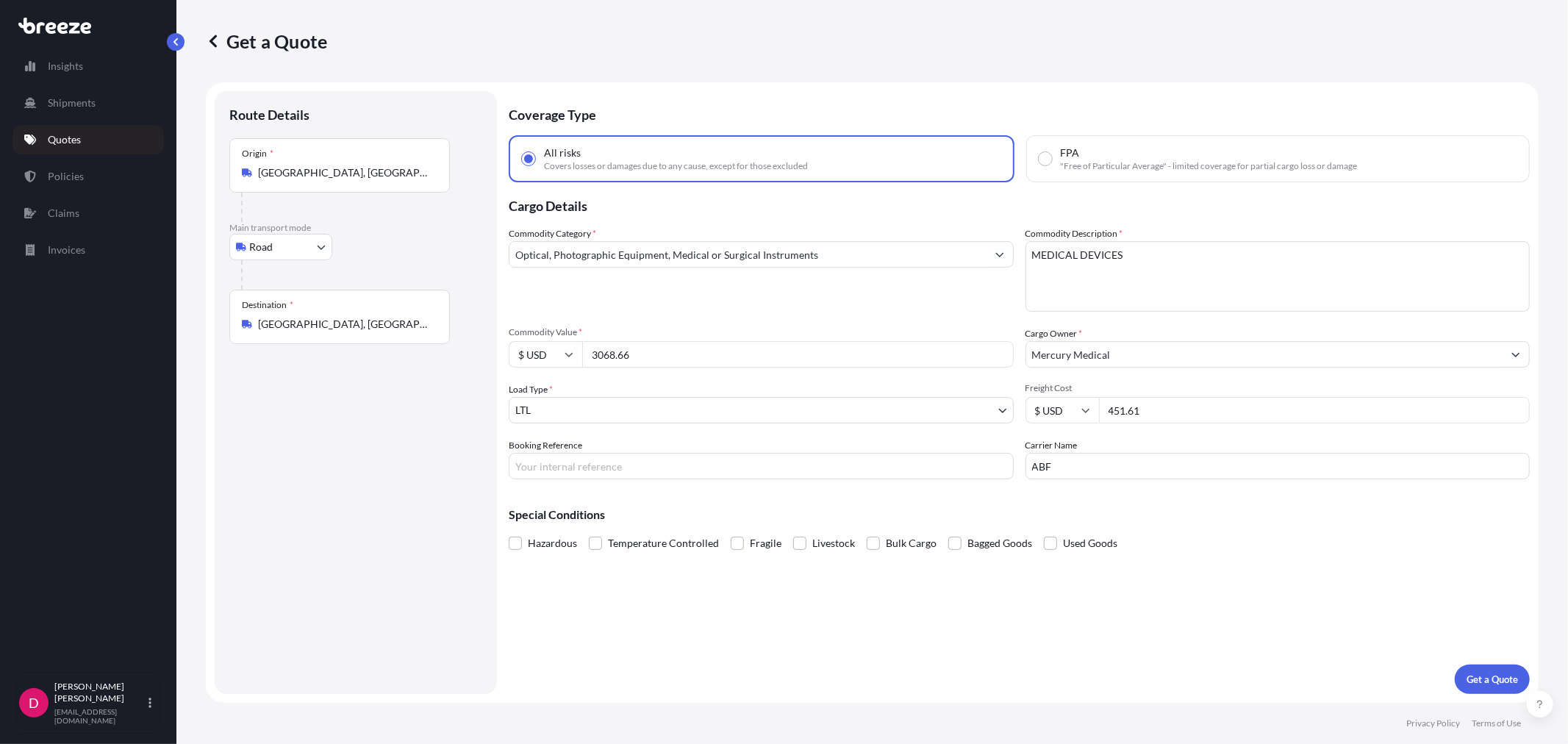
click at [336, 311] on div "Destination * [GEOGRAPHIC_DATA], [GEOGRAPHIC_DATA]" at bounding box center [339, 316] width 221 height 54
click at [336, 317] on input "[GEOGRAPHIC_DATA], [GEOGRAPHIC_DATA]" at bounding box center [345, 324] width 173 height 15
click at [336, 311] on div "Destination * [GEOGRAPHIC_DATA], [GEOGRAPHIC_DATA]" at bounding box center [339, 316] width 221 height 54
click at [336, 317] on input "[GEOGRAPHIC_DATA], [GEOGRAPHIC_DATA]" at bounding box center [345, 324] width 173 height 15
click at [331, 316] on div "Destination * [GEOGRAPHIC_DATA], [GEOGRAPHIC_DATA]" at bounding box center [339, 316] width 221 height 54
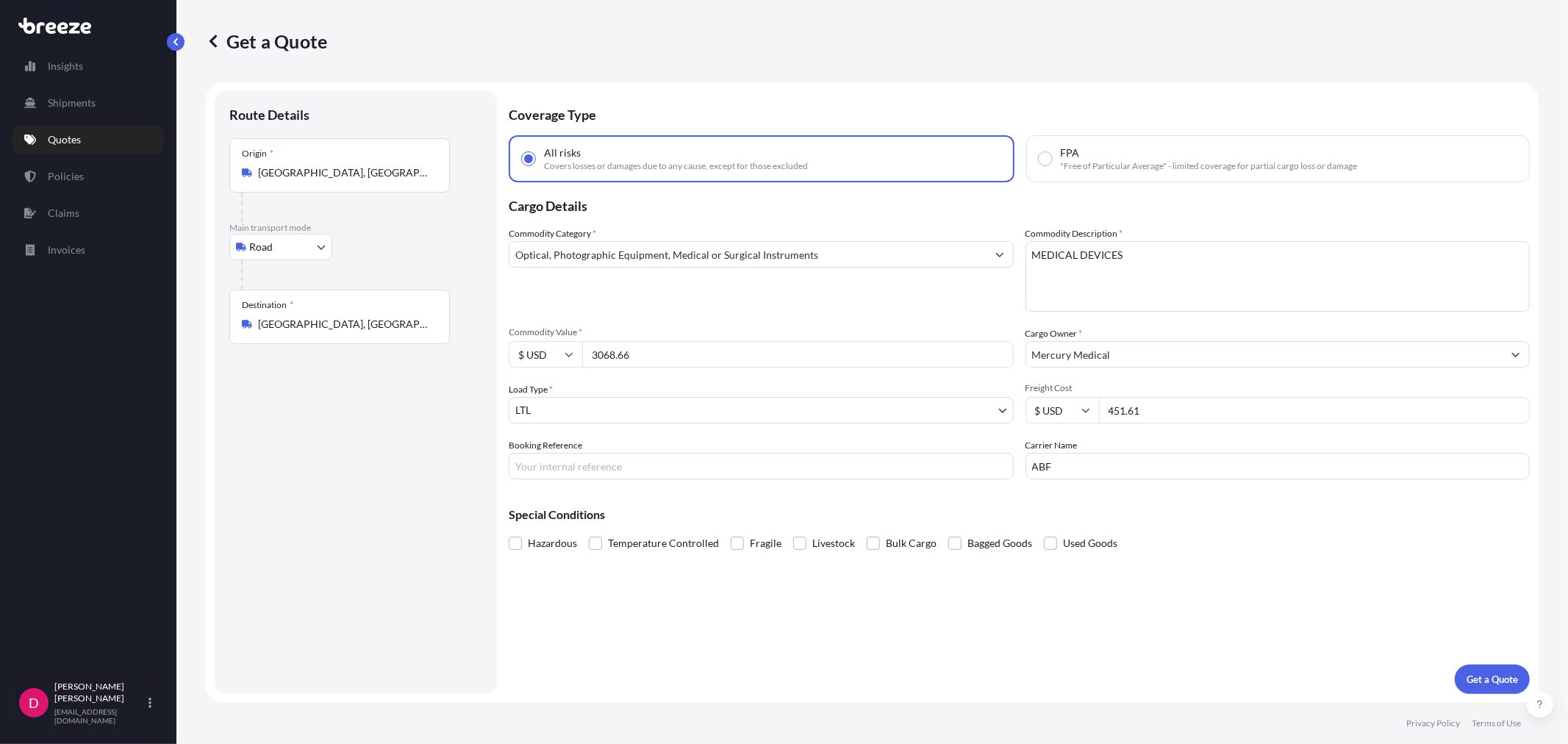
click at [331, 317] on input "[GEOGRAPHIC_DATA], [GEOGRAPHIC_DATA]" at bounding box center [345, 324] width 173 height 15
click at [331, 316] on div "Destination * [GEOGRAPHIC_DATA], [GEOGRAPHIC_DATA]" at bounding box center [339, 316] width 221 height 54
click at [331, 317] on input "[GEOGRAPHIC_DATA], [GEOGRAPHIC_DATA]" at bounding box center [345, 324] width 173 height 15
click at [331, 316] on div "Destination * [GEOGRAPHIC_DATA], [GEOGRAPHIC_DATA]" at bounding box center [339, 316] width 221 height 54
click at [331, 317] on input "[GEOGRAPHIC_DATA], [GEOGRAPHIC_DATA]" at bounding box center [345, 324] width 173 height 15
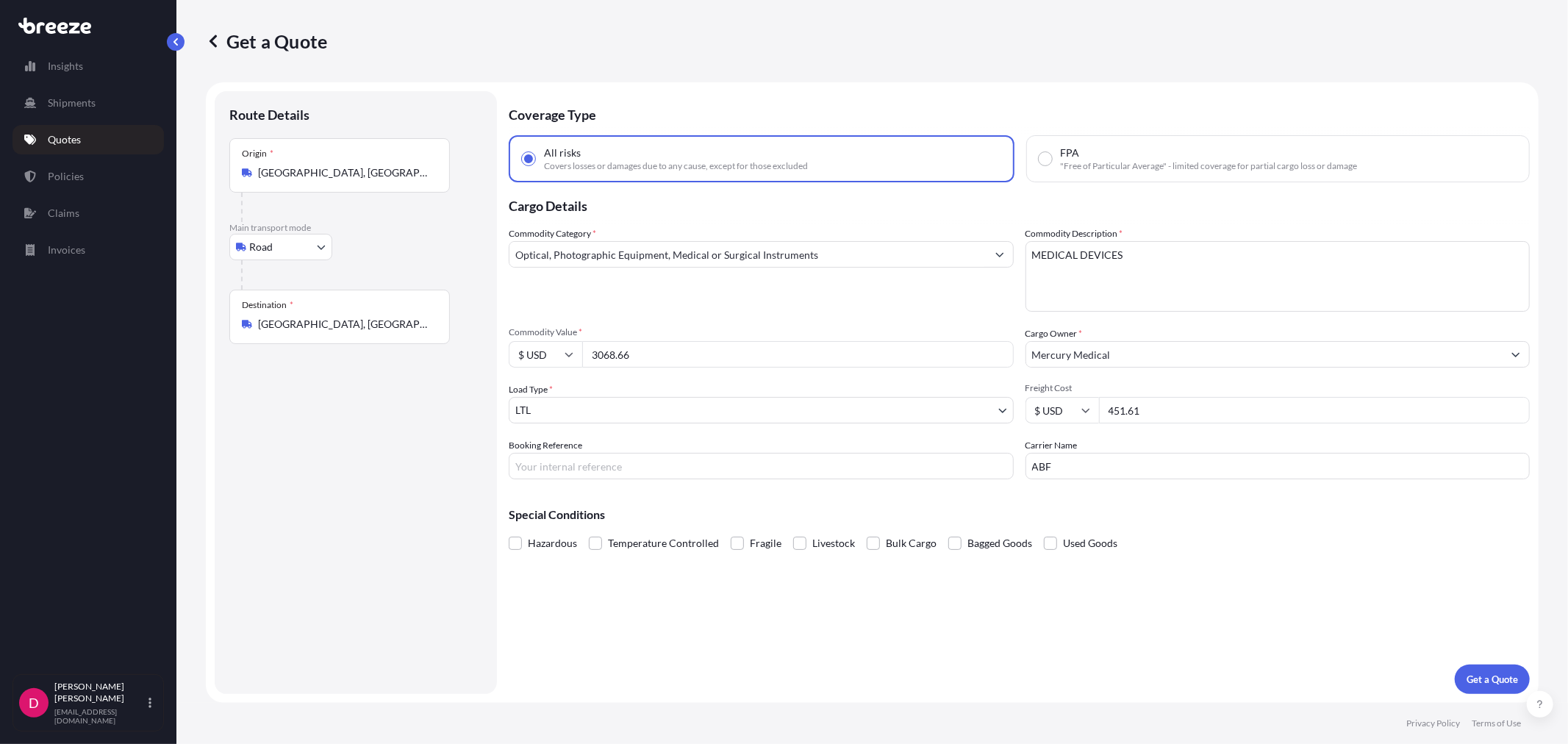
click at [300, 326] on input "[GEOGRAPHIC_DATA], [GEOGRAPHIC_DATA]" at bounding box center [345, 324] width 173 height 15
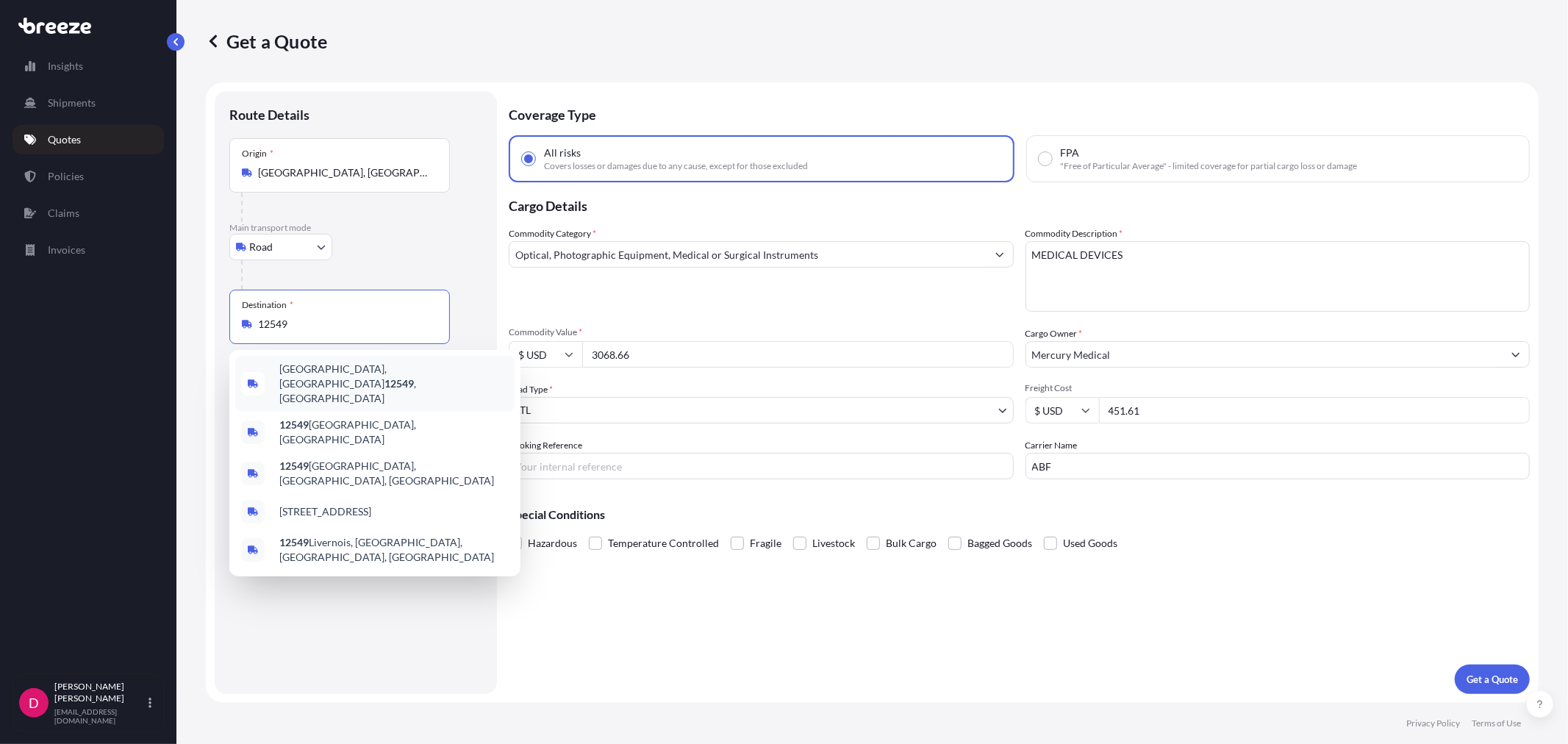
click at [326, 364] on div "[GEOGRAPHIC_DATA], [GEOGRAPHIC_DATA] 12549 , [GEOGRAPHIC_DATA]" at bounding box center [375, 383] width 280 height 56
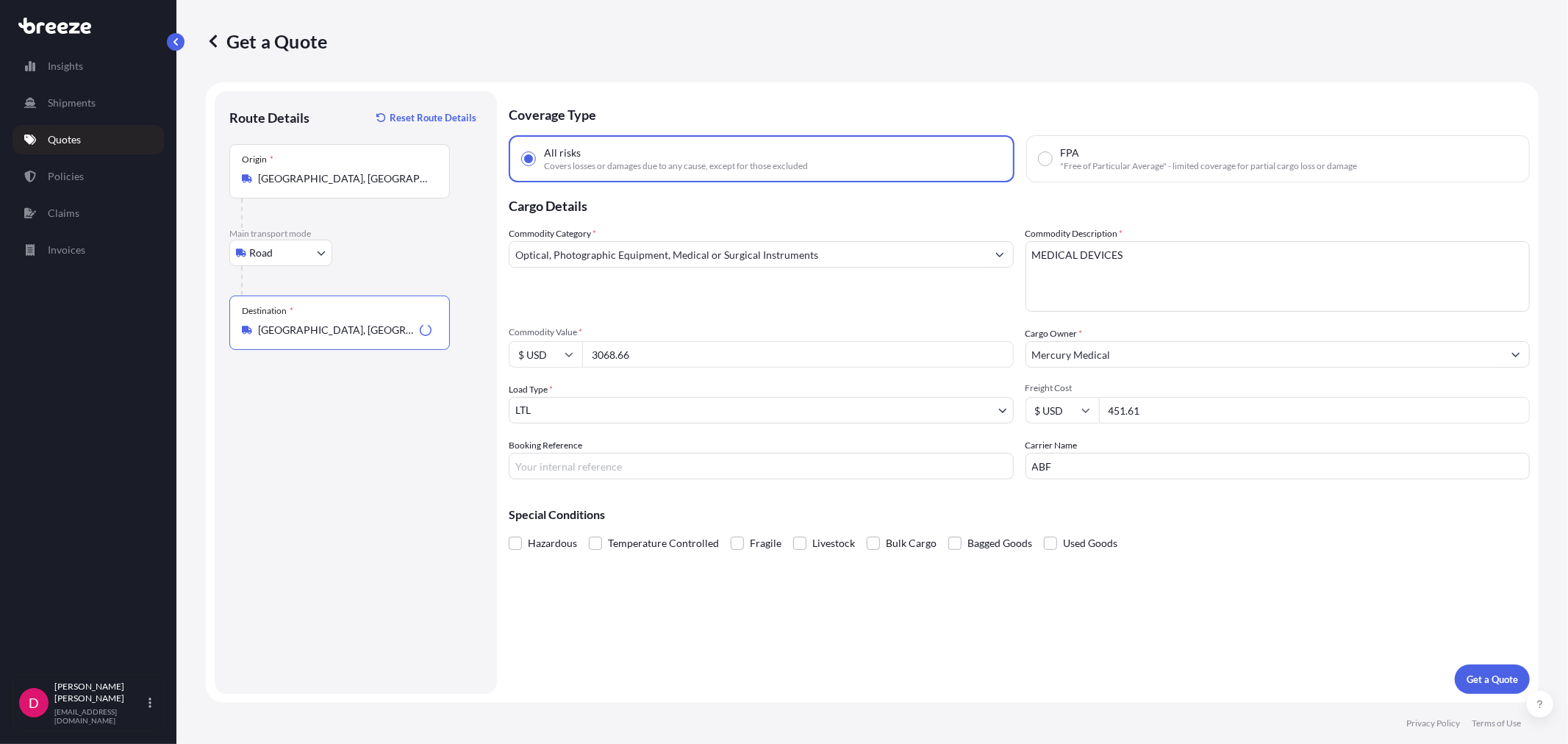
type input "[GEOGRAPHIC_DATA], [GEOGRAPHIC_DATA] 12549, [GEOGRAPHIC_DATA]"
click at [644, 358] on input "3068.66" at bounding box center [798, 354] width 432 height 27
click at [644, 357] on input "3068.66" at bounding box center [798, 354] width 432 height 27
paste input "10081.47"
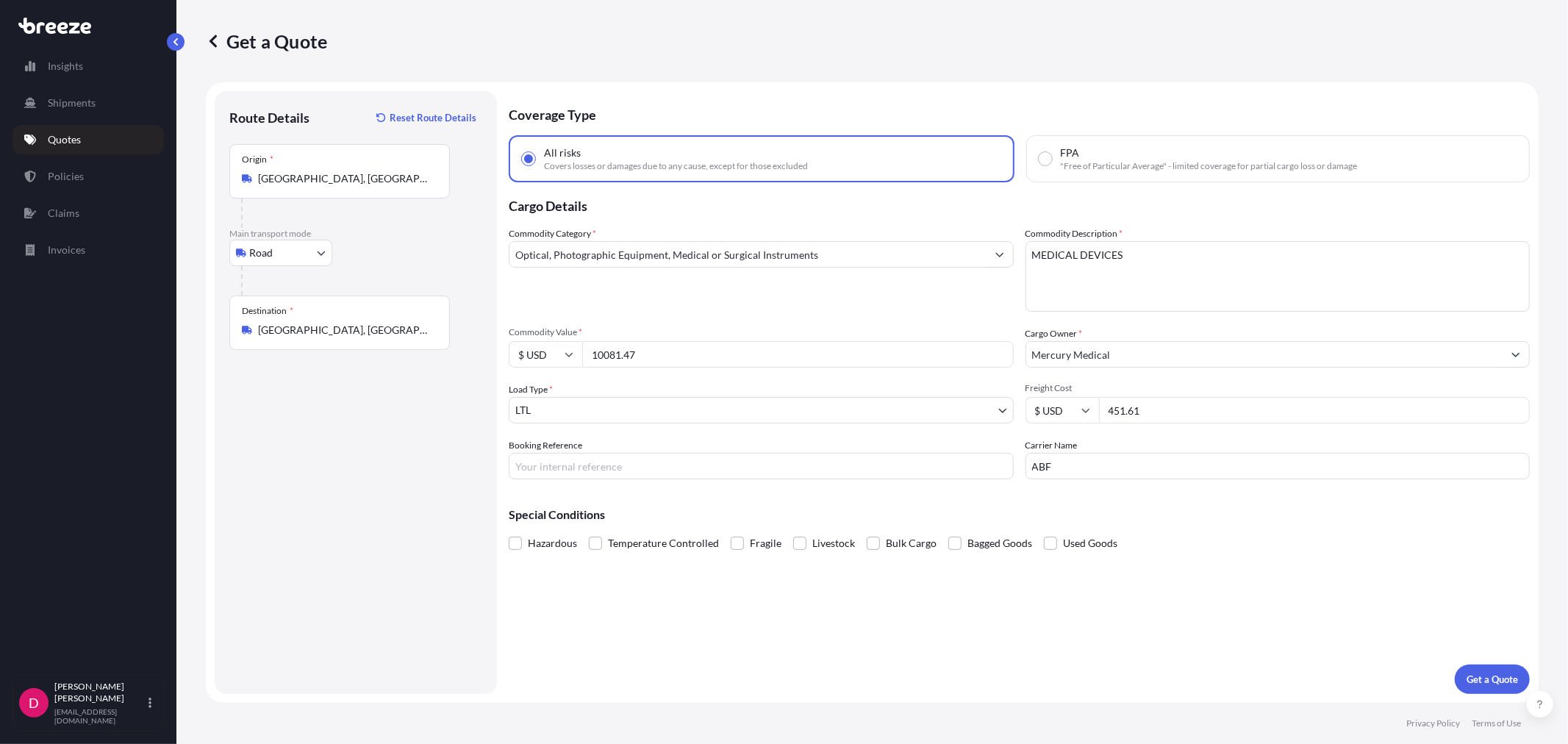
type input "10081.47"
click at [598, 467] on input "Booking Reference" at bounding box center [761, 466] width 505 height 27
paste input "485696"
type input "485696"
drag, startPoint x: 1150, startPoint y: 410, endPoint x: 1096, endPoint y: 398, distance: 55.3
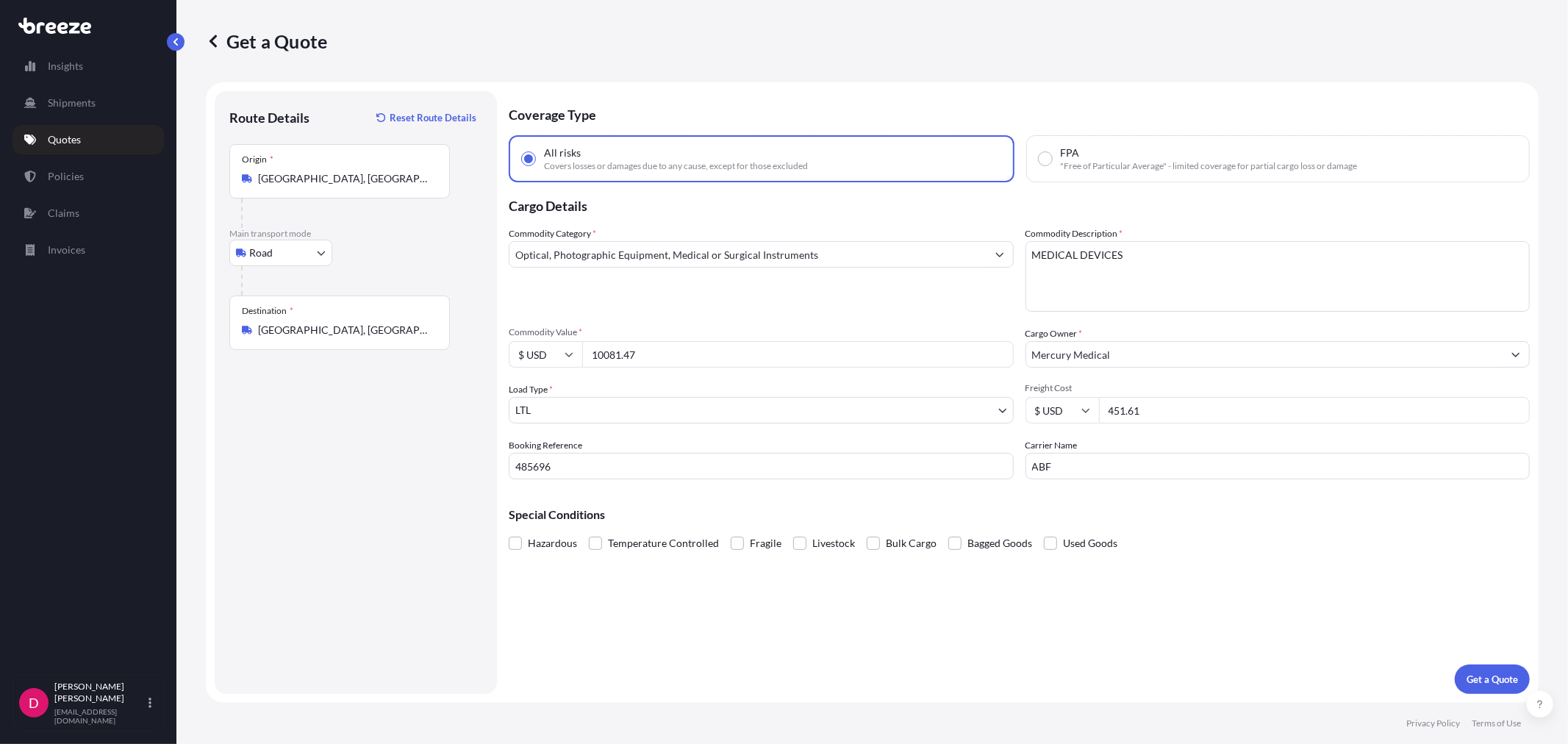
click at [1096, 398] on div "$ USD 451.61" at bounding box center [1278, 410] width 505 height 27
type input "380.10"
click at [1487, 678] on p "Get a Quote" at bounding box center [1492, 678] width 51 height 15
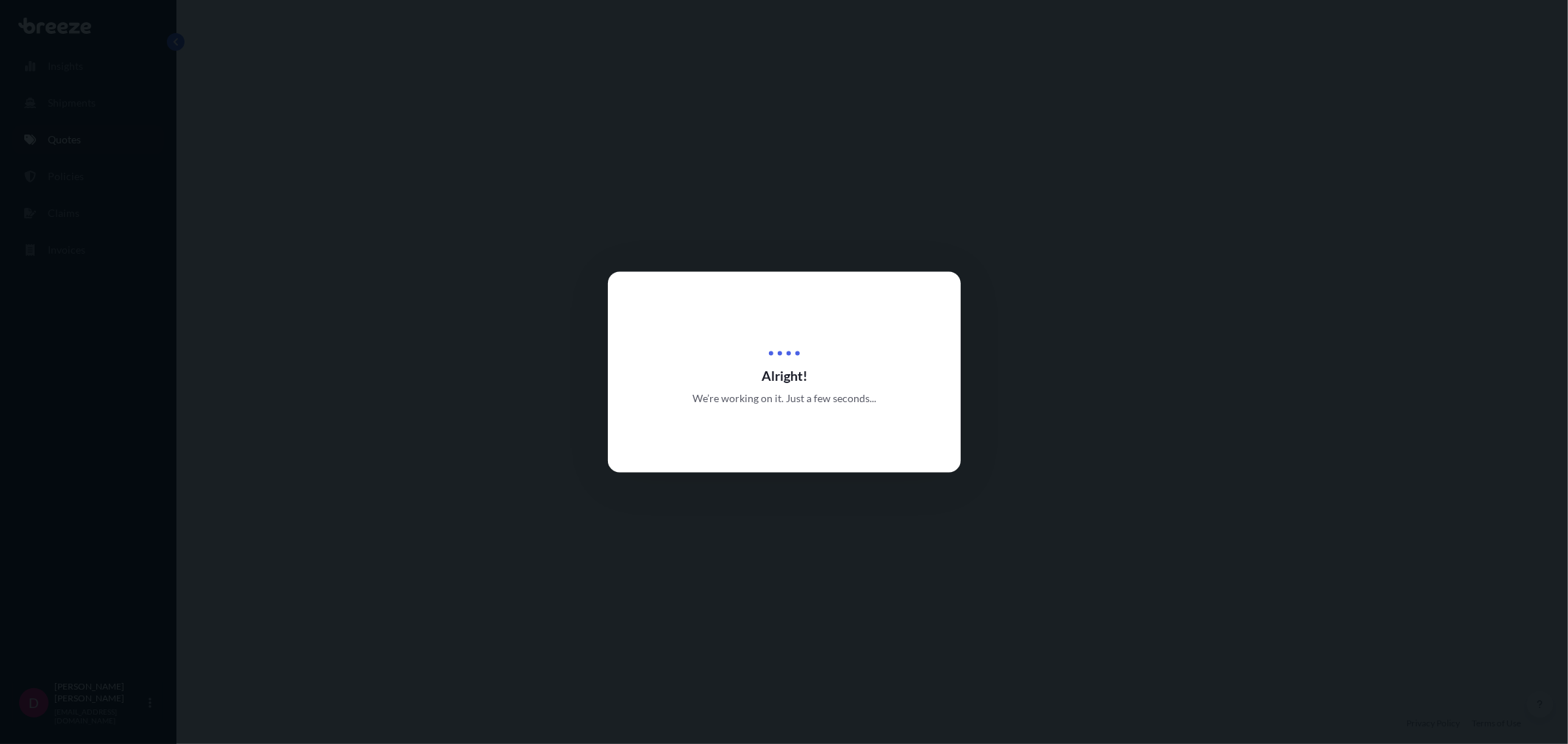
select select "Road"
select select "1"
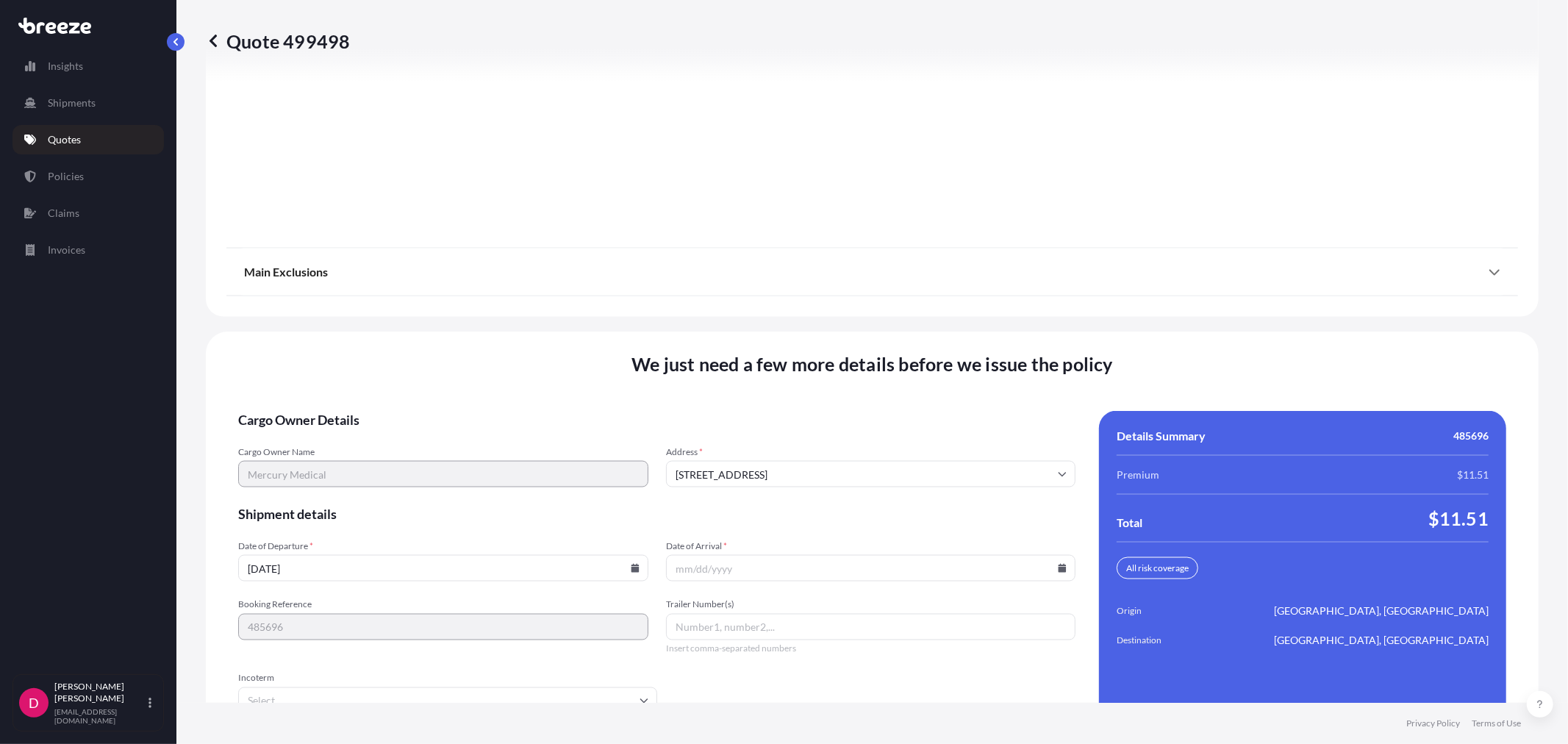
scroll to position [1819, 0]
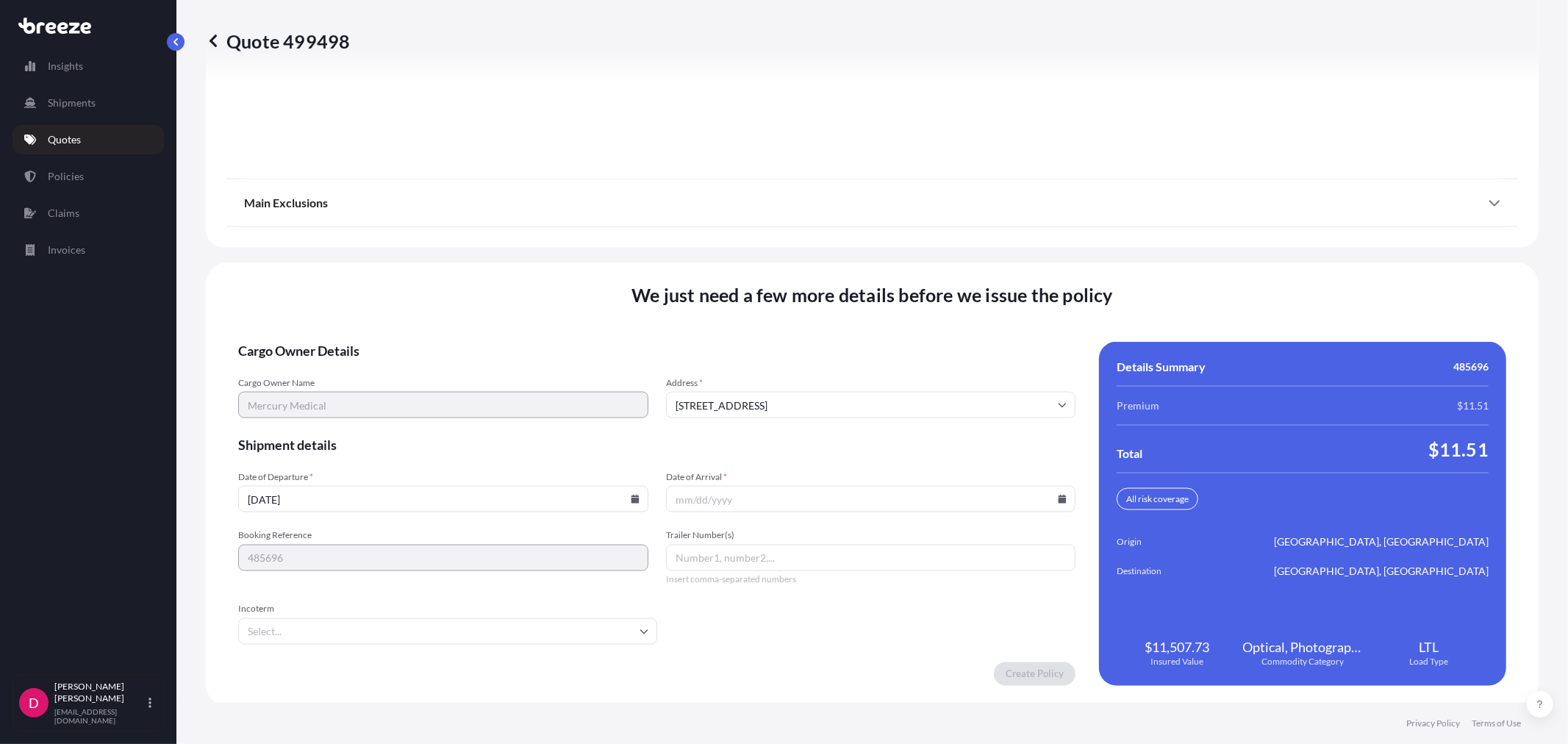
click at [1058, 495] on icon at bounding box center [1062, 500] width 8 height 9
click at [789, 421] on button "30" at bounding box center [796, 420] width 24 height 24
type input "[DATE]"
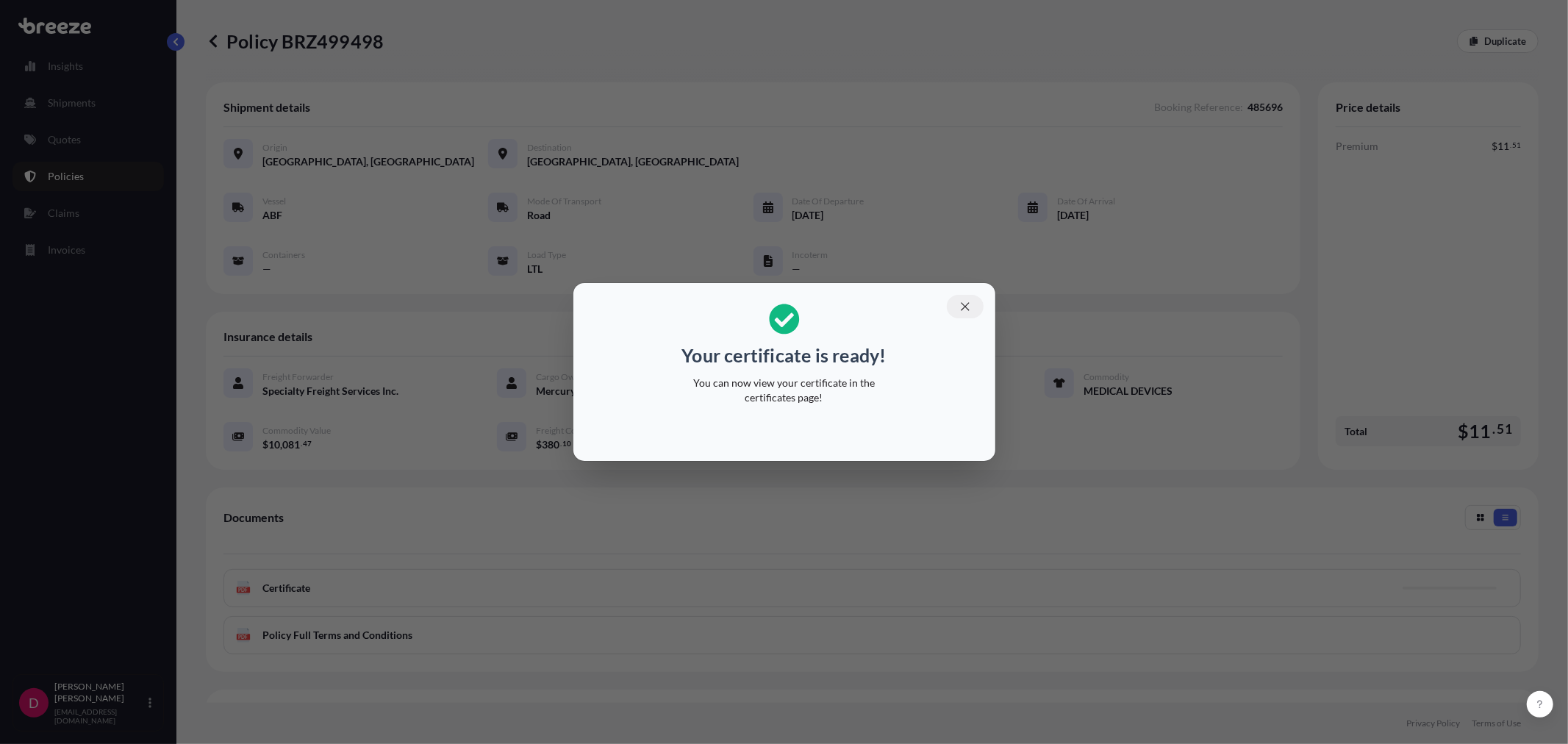
click at [961, 306] on icon "button" at bounding box center [965, 306] width 13 height 13
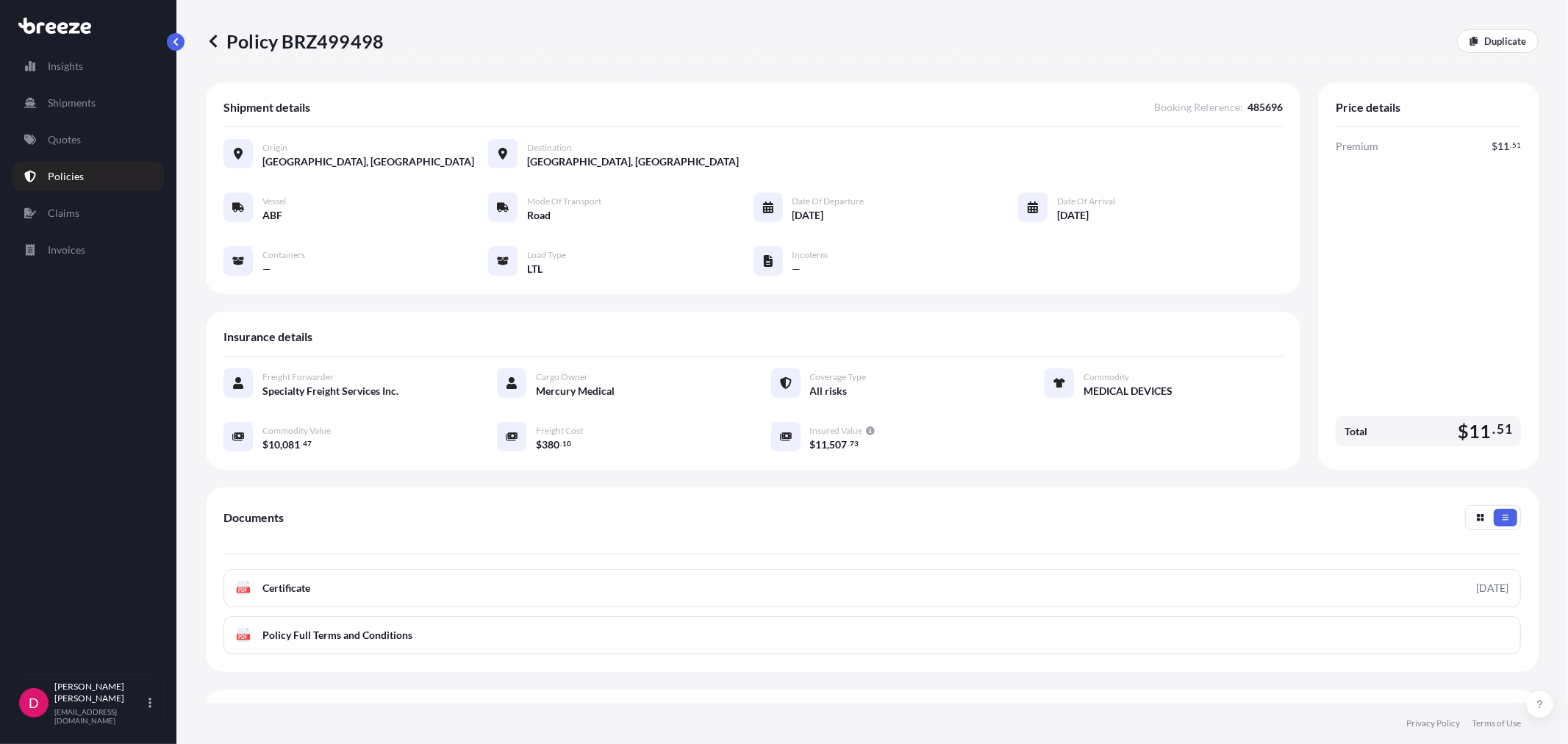
click at [343, 41] on p "Policy BRZ499498" at bounding box center [294, 40] width 178 height 24
copy p "BRZ499498"
